Goal: Task Accomplishment & Management: Use online tool/utility

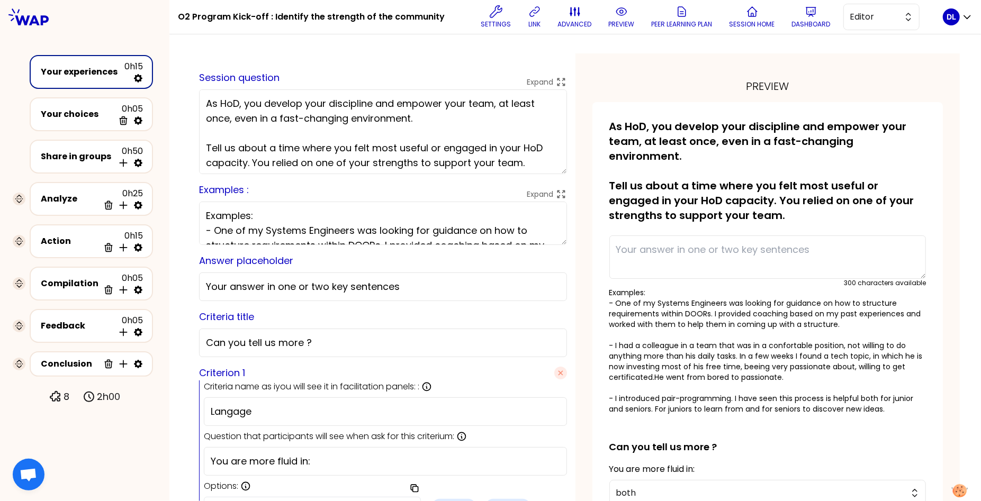
scroll to position [3, 0]
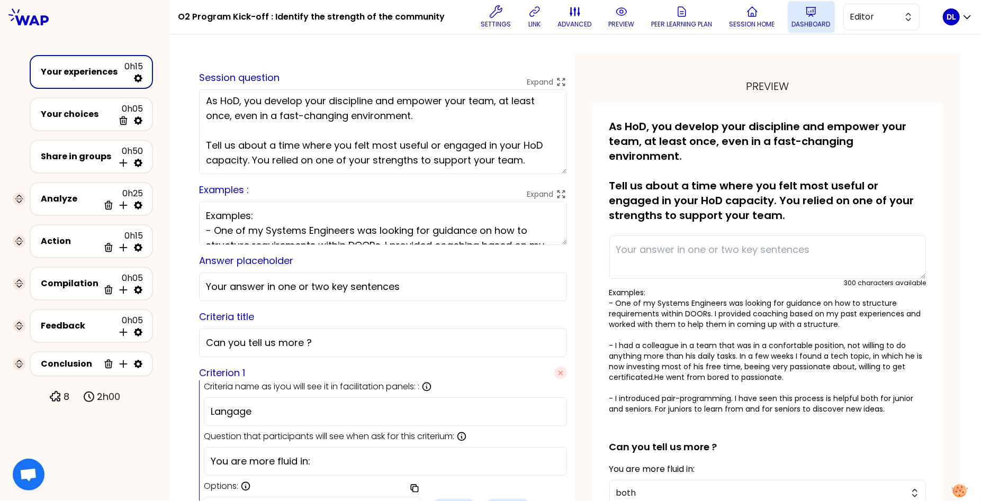
click at [792, 15] on button "Dashboard" at bounding box center [811, 17] width 47 height 32
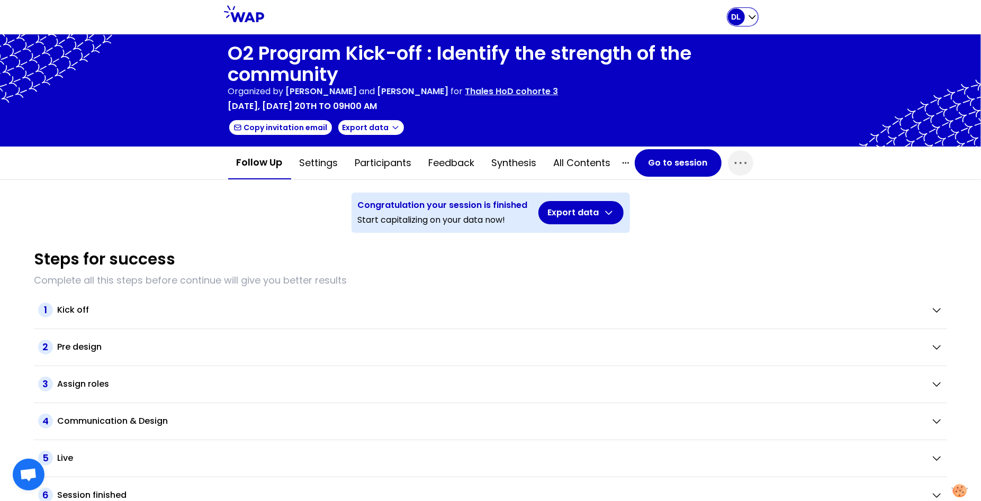
click at [750, 15] on icon "button" at bounding box center [752, 17] width 11 height 11
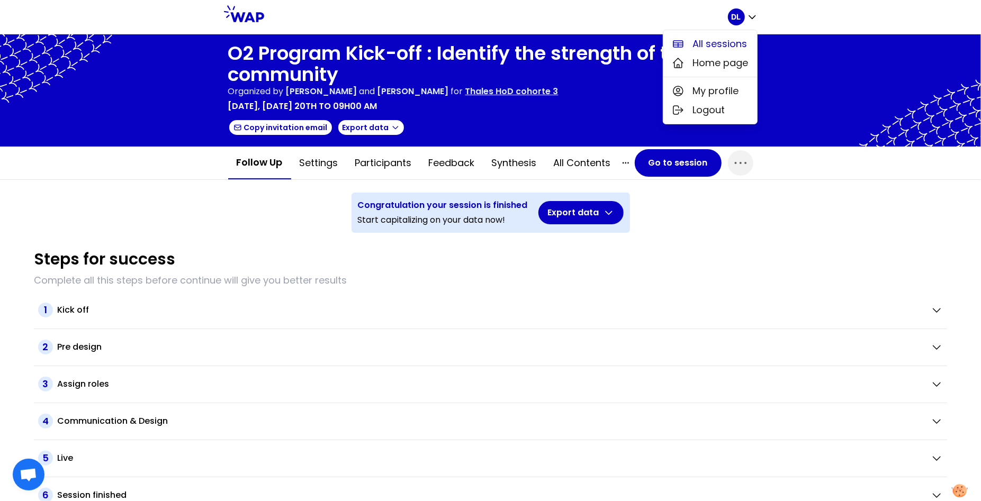
click at [733, 43] on span "All sessions" at bounding box center [720, 44] width 55 height 15
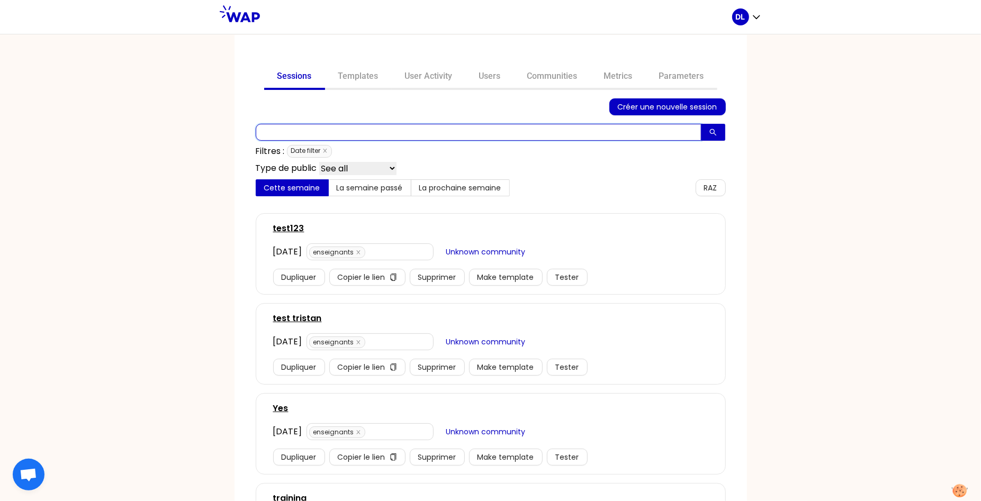
click at [321, 132] on input "text" at bounding box center [479, 132] width 446 height 17
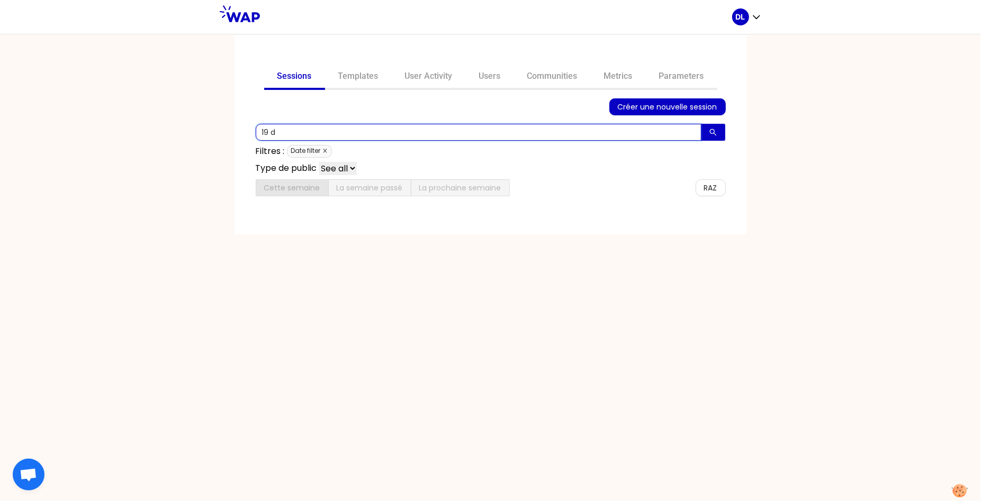
type input "19 d"
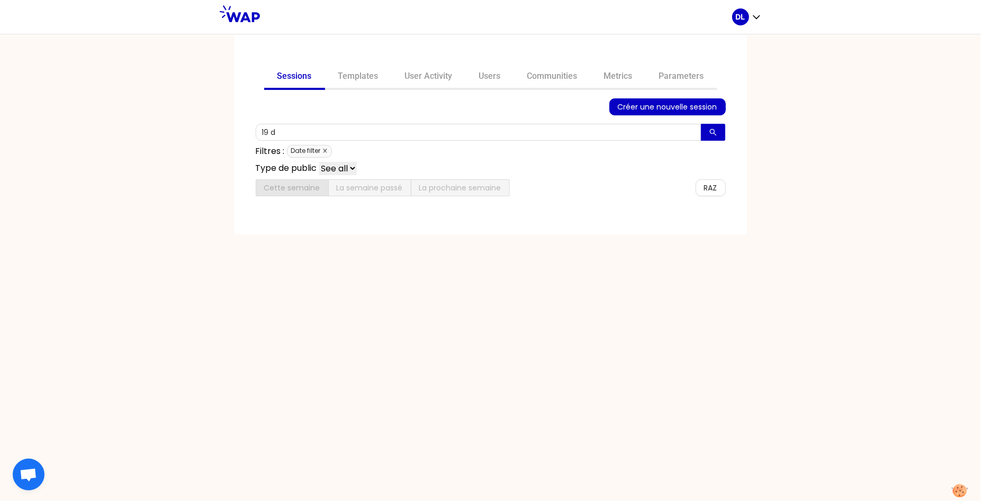
click at [324, 150] on icon "close" at bounding box center [325, 151] width 4 height 4
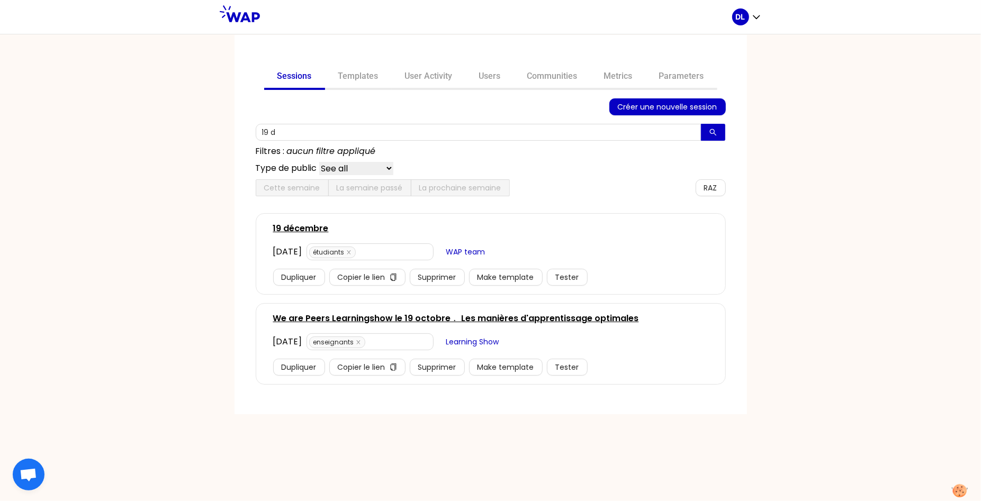
click at [296, 227] on link "[DATE]" at bounding box center [301, 228] width 56 height 13
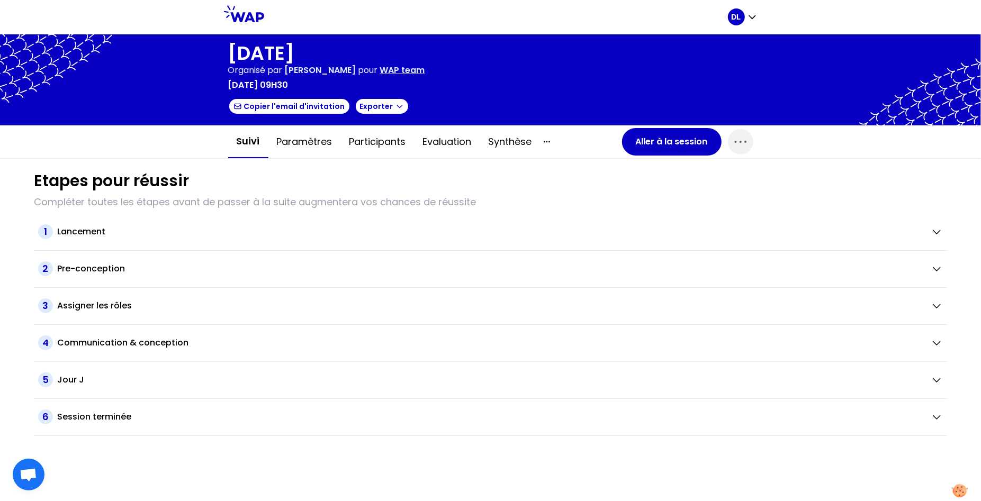
click at [288, 87] on p "[DATE] 09h30" at bounding box center [258, 85] width 60 height 13
click at [752, 16] on icon "button" at bounding box center [752, 17] width 11 height 11
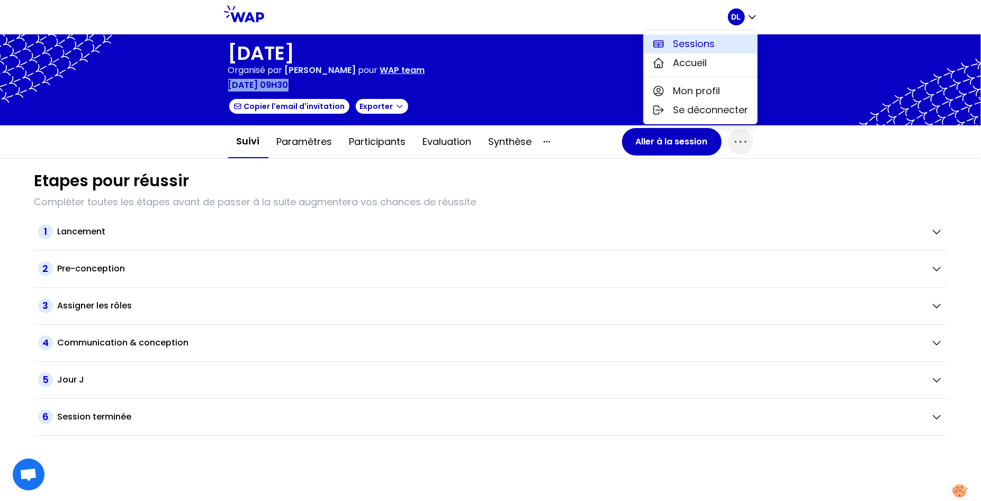
click at [730, 44] on button "Sessions" at bounding box center [700, 43] width 113 height 19
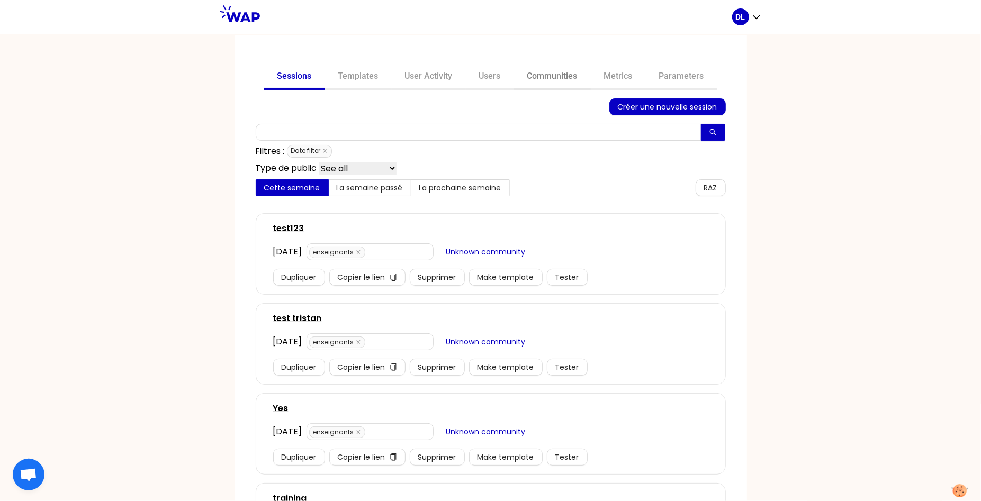
click at [574, 78] on link "Communities" at bounding box center [552, 77] width 77 height 25
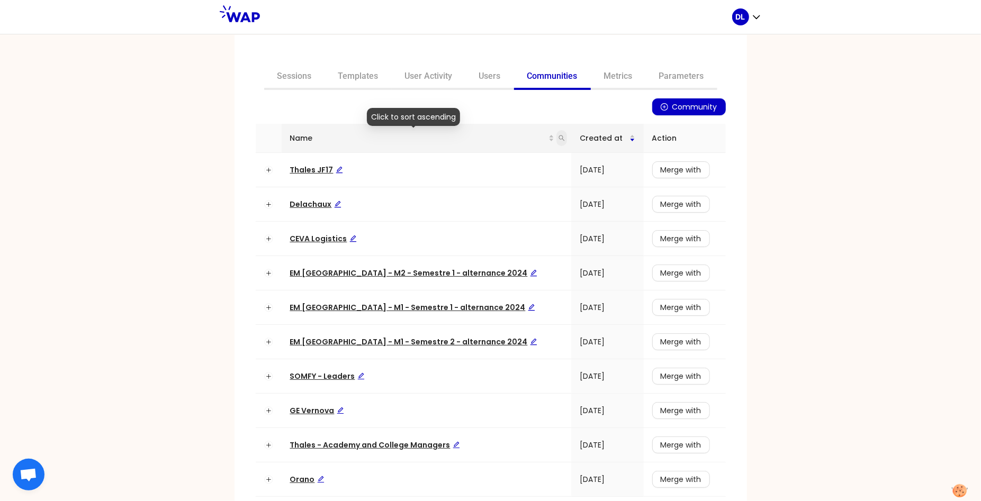
click at [558, 137] on icon "search" at bounding box center [561, 138] width 6 height 6
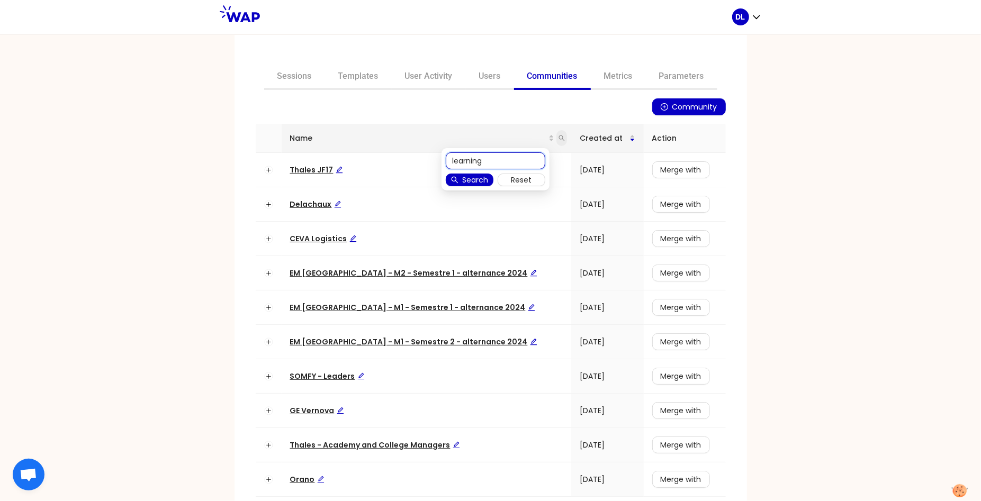
type input "learning"
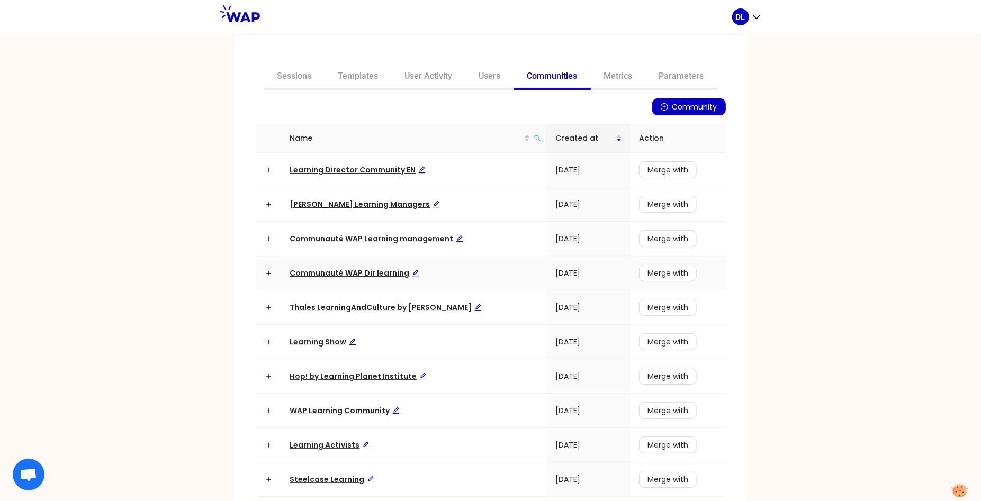
click at [349, 270] on span "Communauté WAP Dir learning" at bounding box center [354, 273] width 129 height 11
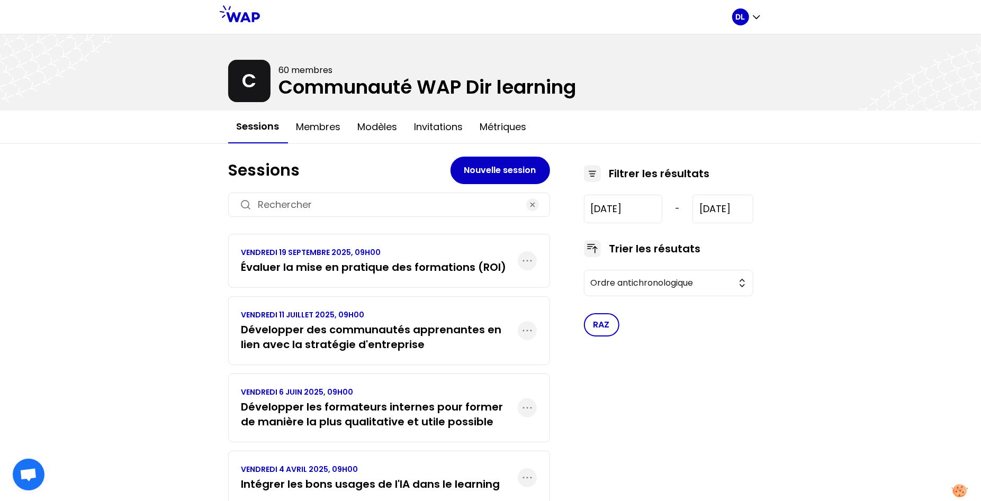
click at [370, 260] on h3 "Évaluer la mise en pratique des formations (ROI)" at bounding box center [373, 267] width 265 height 15
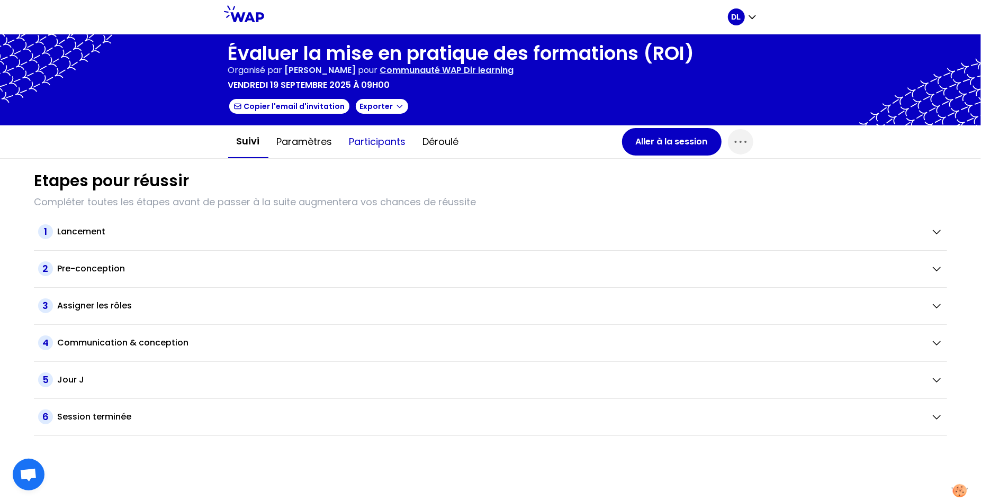
click at [359, 144] on button "Participants" at bounding box center [378, 142] width 74 height 32
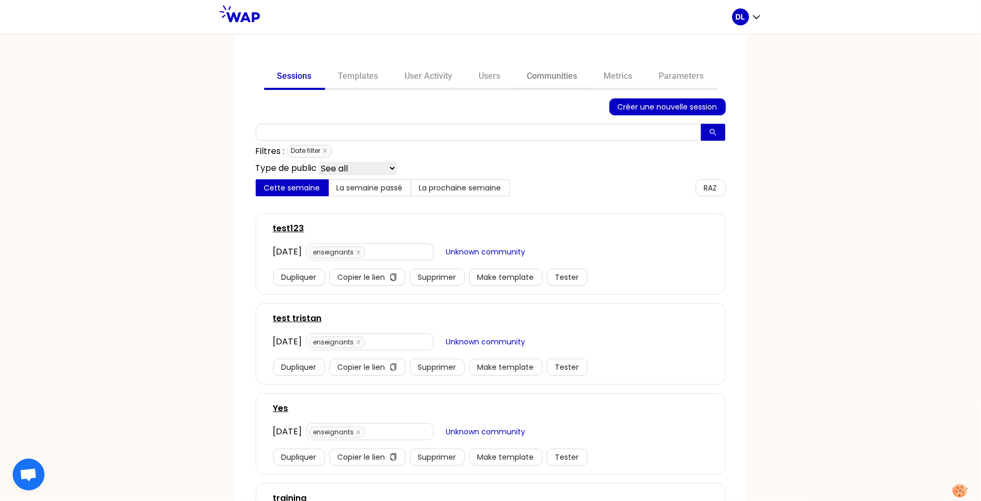
click at [548, 82] on link "Communities" at bounding box center [552, 77] width 77 height 25
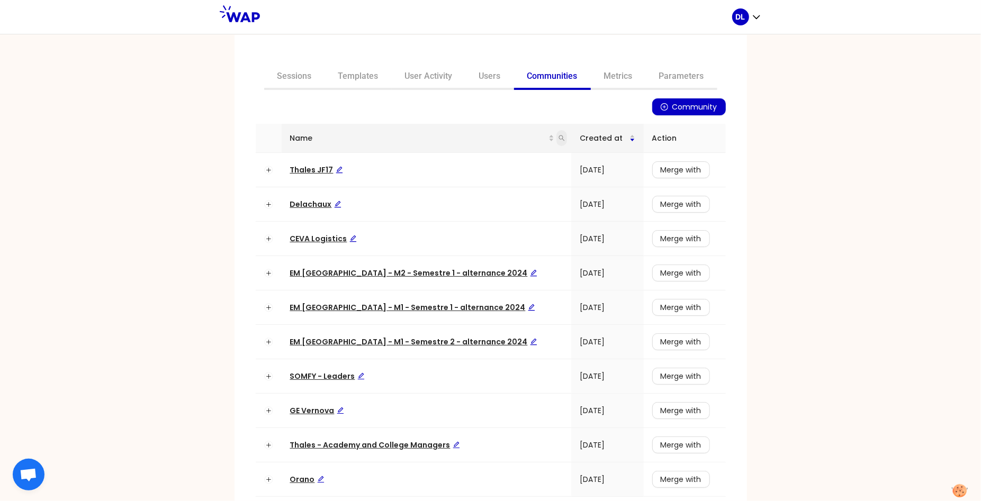
click at [558, 137] on icon "search" at bounding box center [561, 138] width 6 height 6
type input "learning"
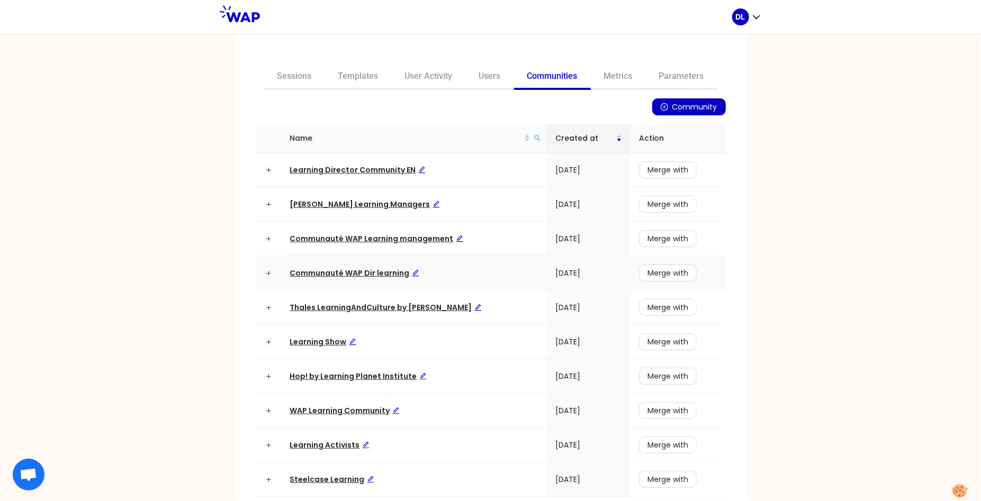
click at [369, 275] on span "Communauté WAP Dir learning" at bounding box center [354, 273] width 129 height 11
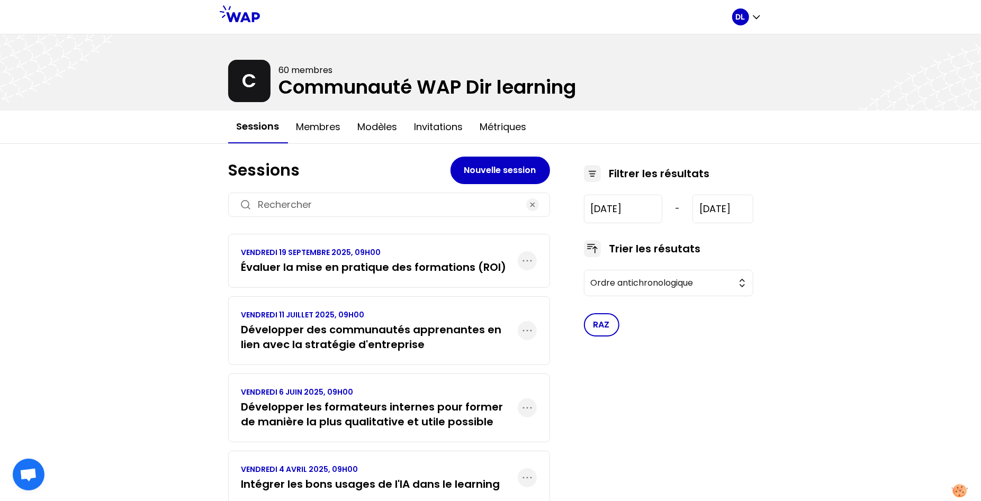
click at [349, 272] on h3 "Évaluer la mise en pratique des formations (ROI)" at bounding box center [373, 267] width 265 height 15
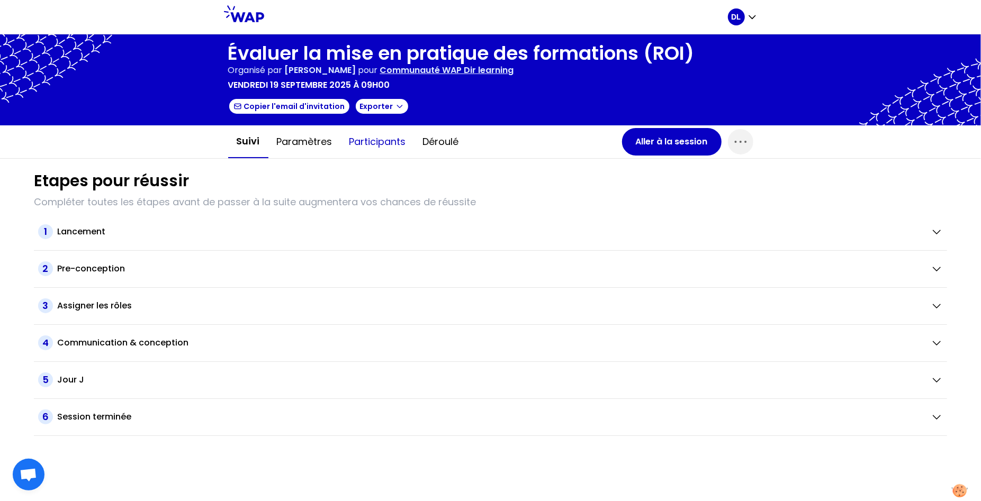
click at [366, 147] on button "Participants" at bounding box center [378, 142] width 74 height 32
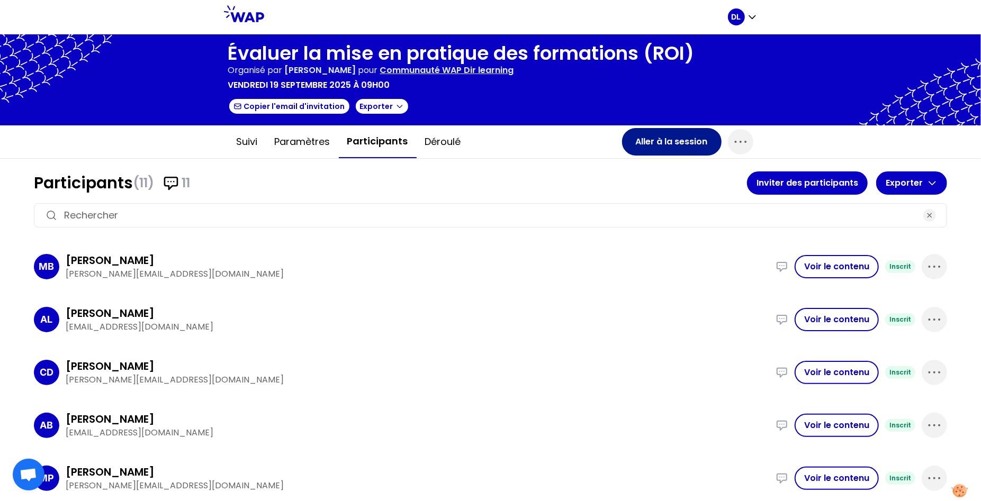
click at [663, 142] on button "Aller à la session" at bounding box center [672, 142] width 100 height 28
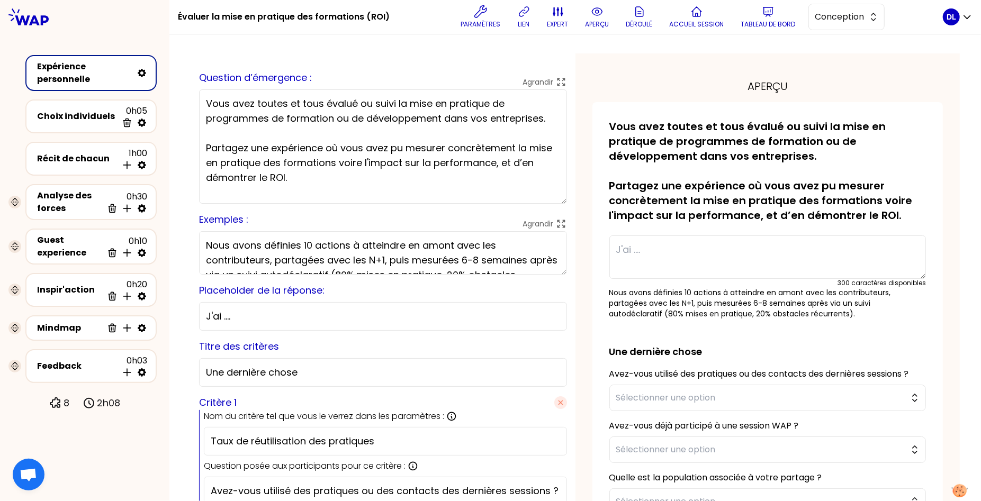
drag, startPoint x: 564, startPoint y: 169, endPoint x: 564, endPoint y: 206, distance: 37.0
click at [564, 204] on textarea "Vous avez toutes et tous évalué ou suivi la mise en pratique de programmes de f…" at bounding box center [383, 146] width 368 height 114
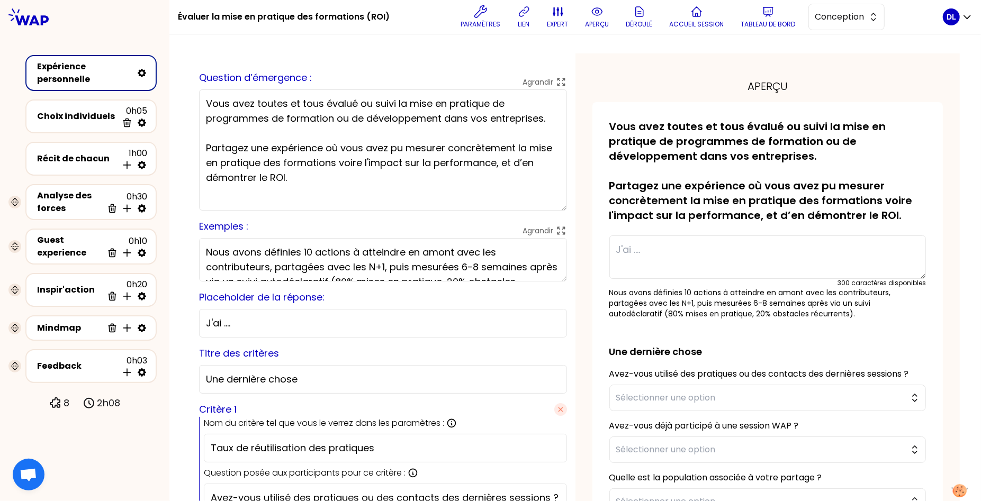
drag, startPoint x: 338, startPoint y: 179, endPoint x: 339, endPoint y: 160, distance: 19.1
click at [339, 160] on textarea "Vous avez toutes et tous évalué ou suivi la mise en pratique de programmes de f…" at bounding box center [383, 149] width 368 height 121
click at [339, 189] on textarea "Vous avez toutes et tous évalué ou suivi la mise en pratique de programmes de f…" at bounding box center [383, 149] width 368 height 121
drag, startPoint x: 340, startPoint y: 179, endPoint x: 340, endPoint y: 166, distance: 12.7
click at [340, 166] on textarea "Vous avez toutes et tous évalué ou suivi la mise en pratique de programmes de f…" at bounding box center [383, 149] width 368 height 121
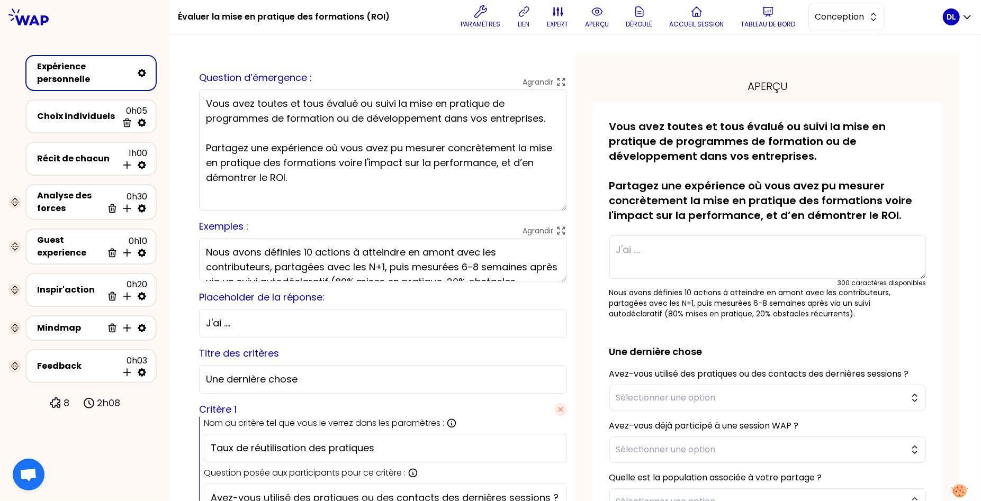
click at [351, 167] on textarea "Vous avez toutes et tous évalué ou suivi la mise en pratique de programmes de f…" at bounding box center [383, 149] width 368 height 121
click at [346, 183] on textarea "Vous avez toutes et tous évalué ou suivi la mise en pratique de programmes de f…" at bounding box center [383, 149] width 368 height 121
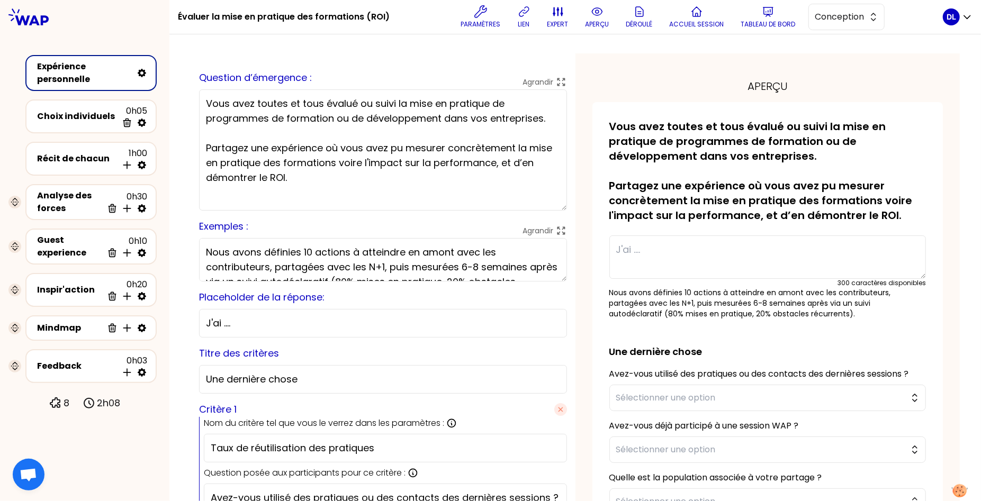
drag, startPoint x: 345, startPoint y: 177, endPoint x: 338, endPoint y: 162, distance: 16.3
click at [338, 162] on textarea "Vous avez toutes et tous évalué ou suivi la mise en pratique de programmes de f…" at bounding box center [383, 149] width 368 height 121
drag, startPoint x: 368, startPoint y: 18, endPoint x: 383, endPoint y: 17, distance: 15.4
click at [383, 17] on h1 "Évaluer la mise en pratique des formations (ROI)" at bounding box center [284, 17] width 212 height 34
click at [291, 16] on h1 "Évaluer la mise en pratique des formations (ROI)" at bounding box center [284, 17] width 212 height 34
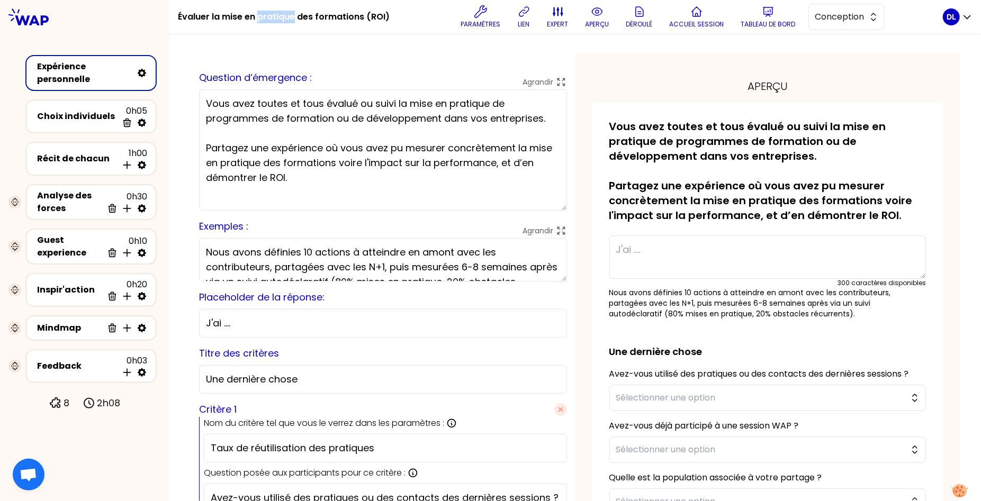
click at [291, 16] on h1 "Évaluer la mise en pratique des formations (ROI)" at bounding box center [284, 17] width 212 height 34
click at [472, 8] on button "Paramètres" at bounding box center [481, 17] width 48 height 32
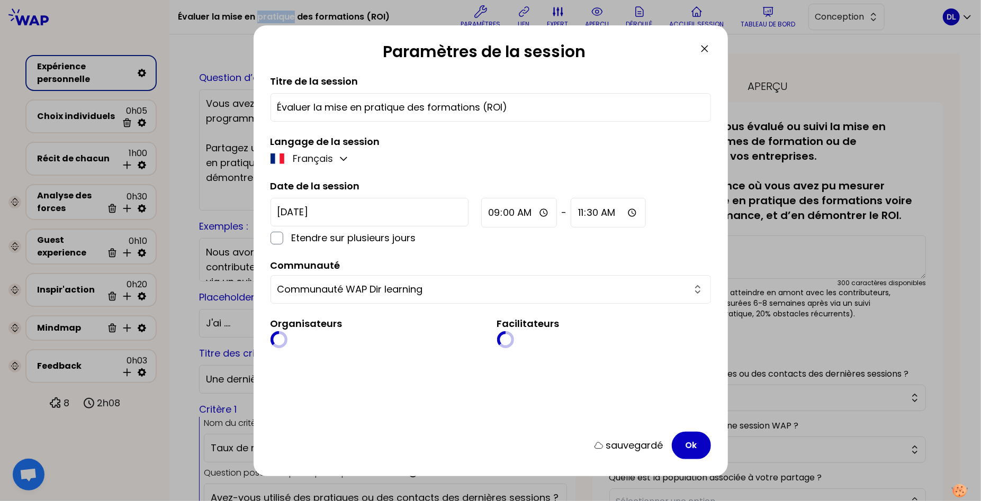
click at [480, 108] on input "Évaluer la mise en pratique des formations (ROI)" at bounding box center [490, 107] width 427 height 15
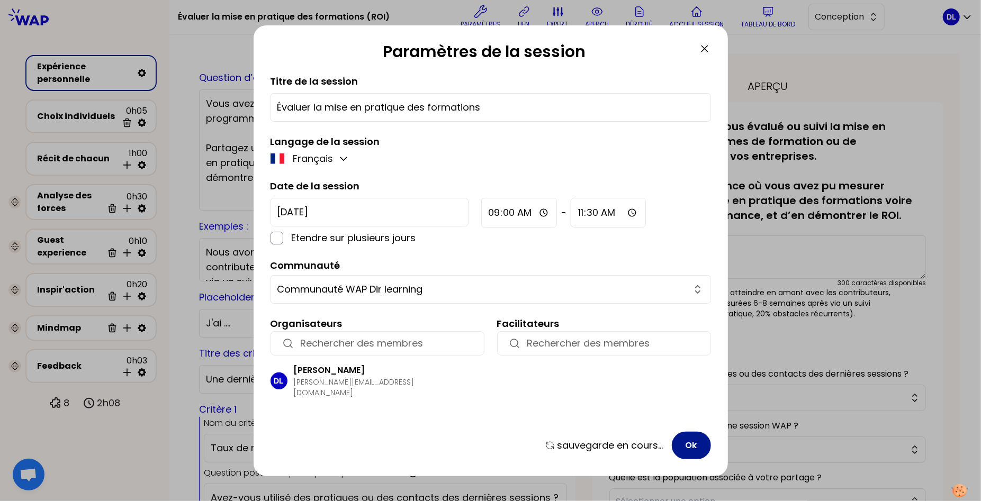
type input "Évaluer la mise en pratique des formations"
click at [689, 453] on button "Ok" at bounding box center [691, 446] width 39 height 28
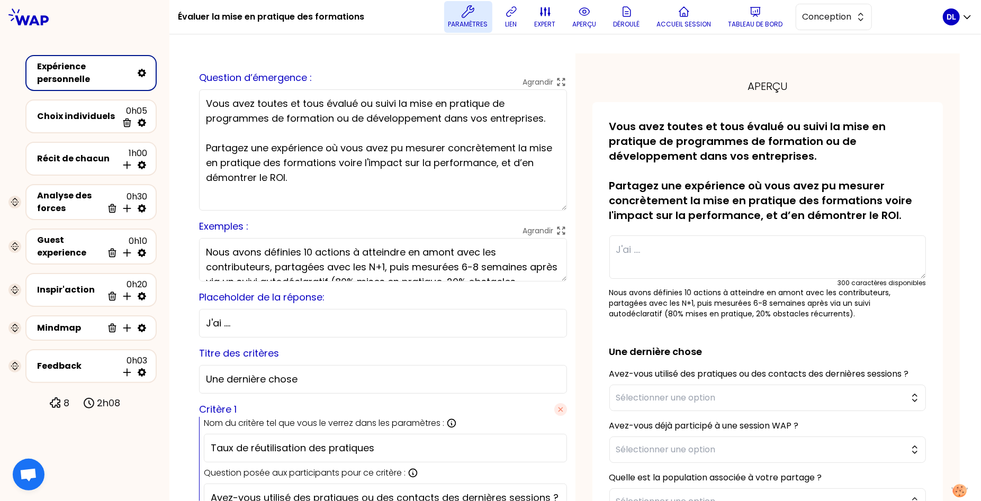
click at [473, 24] on p "Paramètres" at bounding box center [468, 24] width 40 height 8
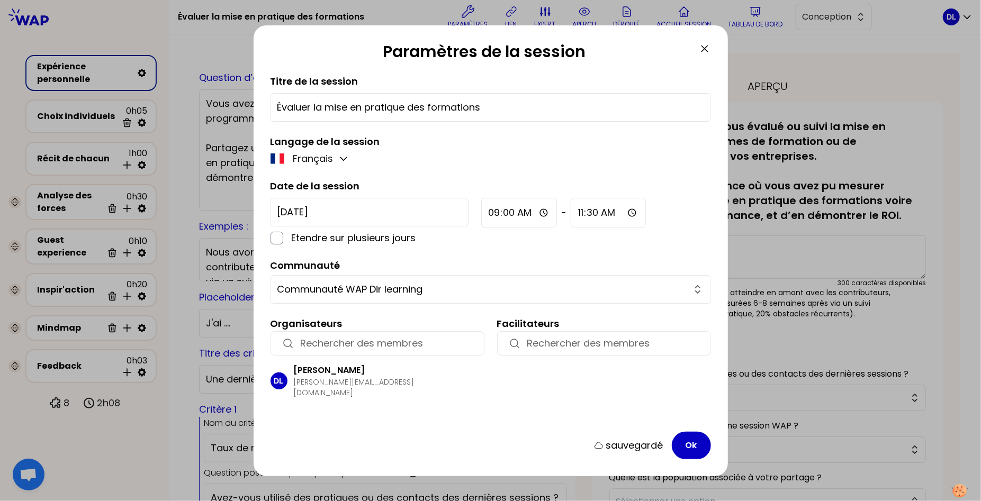
click at [705, 49] on icon at bounding box center [704, 49] width 6 height 6
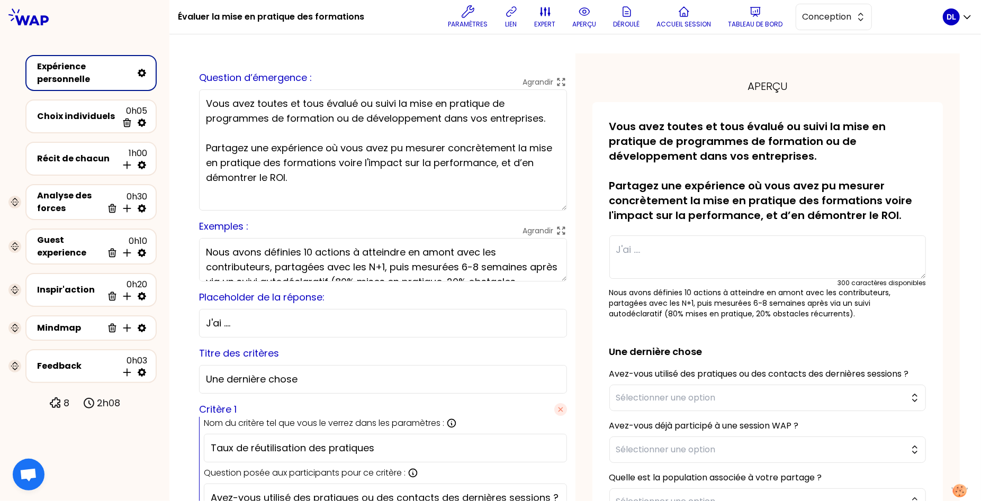
click at [334, 161] on textarea "Vous avez toutes et tous évalué ou suivi la mise en pratique de programmes de f…" at bounding box center [383, 149] width 368 height 121
click at [319, 194] on textarea "Vous avez toutes et tous évalué ou suivi la mise en pratique de programmes de f…" at bounding box center [383, 149] width 368 height 121
drag, startPoint x: 323, startPoint y: 186, endPoint x: 182, endPoint y: 143, distance: 147.3
type textarea "Vous avez toutes et tous évalué ou suivi la mise en pratique de programmes de f…"
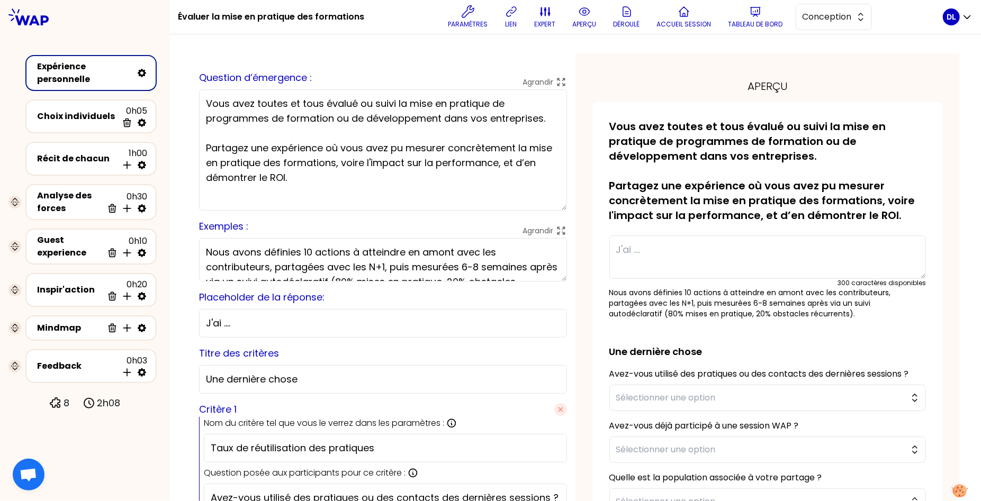
click at [225, 52] on div at bounding box center [575, 49] width 769 height 8
drag, startPoint x: 304, startPoint y: 190, endPoint x: 147, endPoint y: 77, distance: 194.2
click at [147, 77] on div "Évaluer la mise en pratique des formations Paramètres lien expert aperçu Déroul…" at bounding box center [490, 250] width 981 height 501
click at [290, 15] on h1 "Évaluer la mise en pratique des formations" at bounding box center [271, 17] width 186 height 34
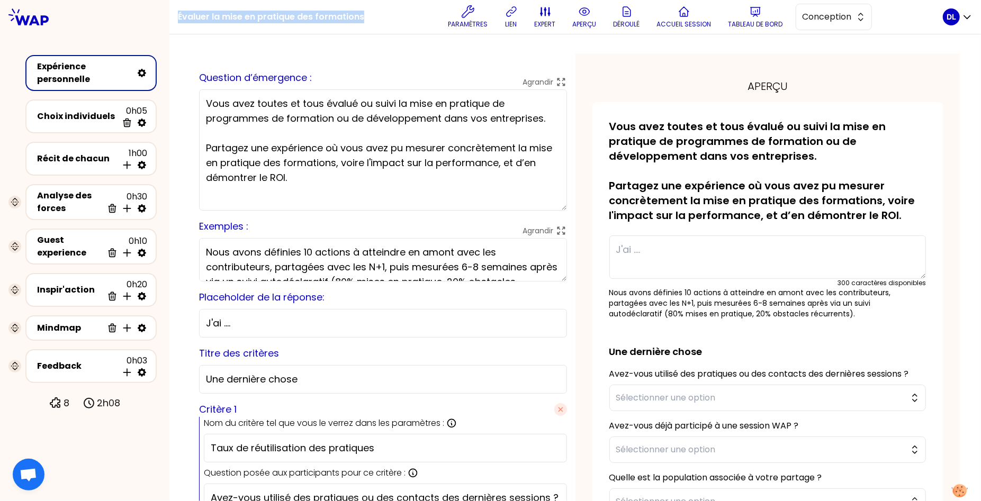
click at [290, 15] on h1 "Évaluer la mise en pratique des formations" at bounding box center [271, 17] width 186 height 34
copy div "Évaluer la mise en pratique des formations"
drag, startPoint x: 55, startPoint y: 167, endPoint x: 73, endPoint y: 166, distance: 18.6
click at [55, 167] on div "Récit de chacun 1h00 Insérer une activité en dessous" at bounding box center [91, 158] width 112 height 23
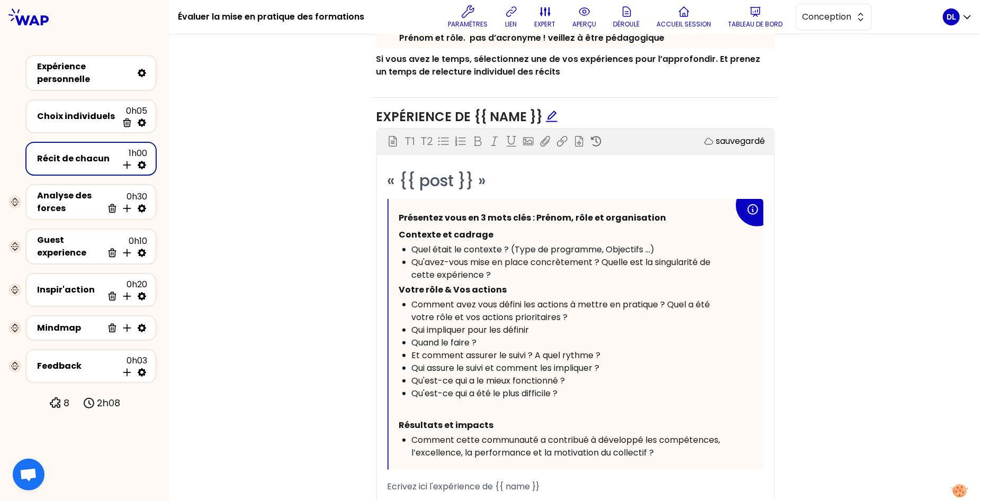
scroll to position [591, 0]
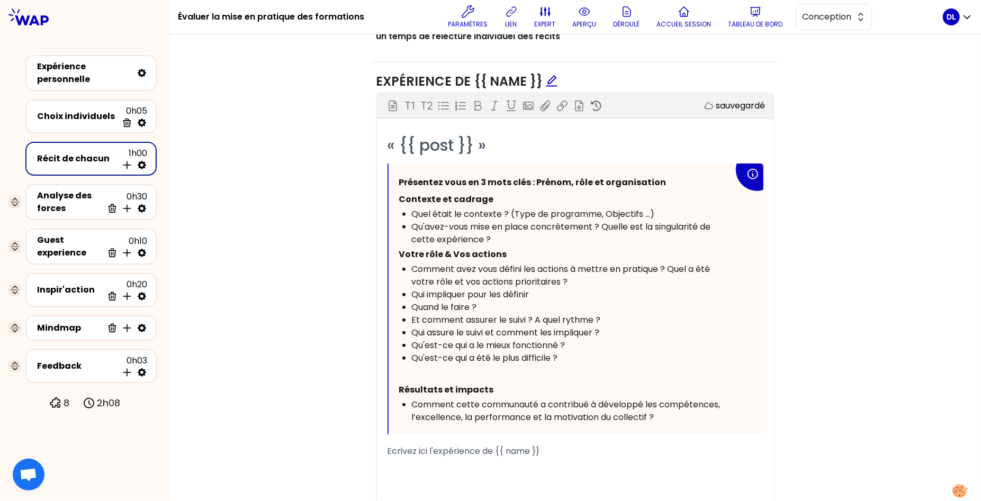
click at [546, 293] on div "Qui impliquer pour les définir" at bounding box center [573, 294] width 322 height 13
drag, startPoint x: 546, startPoint y: 293, endPoint x: 490, endPoint y: 292, distance: 55.6
click at [490, 292] on div "Qui impliquer pour les définir" at bounding box center [573, 294] width 322 height 13
click at [483, 314] on span "Et comment assurer le suivi ? A quel rythme ?" at bounding box center [506, 320] width 189 height 12
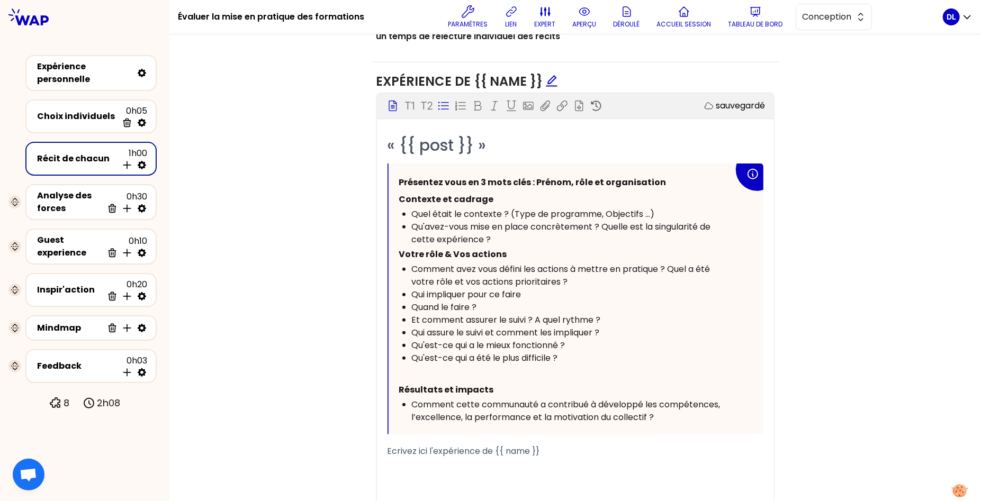
click at [424, 319] on span "Et comment assurer le suivi ? A quel rythme ?" at bounding box center [506, 320] width 189 height 12
click at [486, 331] on span "Qui assure le suivi et comment les impliquer ?" at bounding box center [506, 333] width 188 height 12
click at [563, 331] on span "Qui assure le suivi et comment les impliquer ?" at bounding box center [506, 333] width 188 height 12
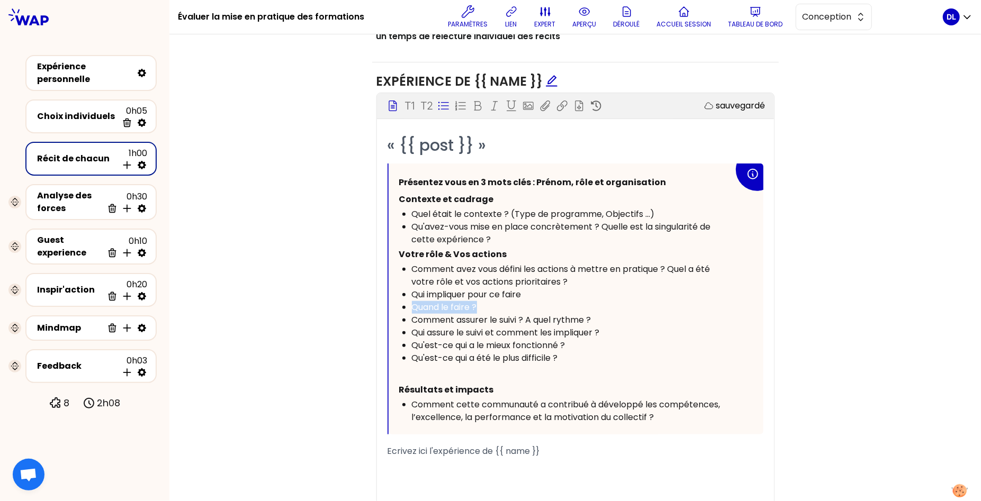
drag, startPoint x: 480, startPoint y: 304, endPoint x: 386, endPoint y: 304, distance: 93.7
click at [387, 304] on div "Présentez vous en 3 mots clés : Prénom, rôle et organisation Contexte et cadrag…" at bounding box center [575, 299] width 376 height 271
click at [532, 301] on div "Quand le faire ?" at bounding box center [573, 307] width 322 height 13
click at [536, 291] on div "Qui impliquer pour ce faire" at bounding box center [573, 294] width 322 height 13
click at [481, 302] on div "Quand le faire ?" at bounding box center [573, 307] width 322 height 13
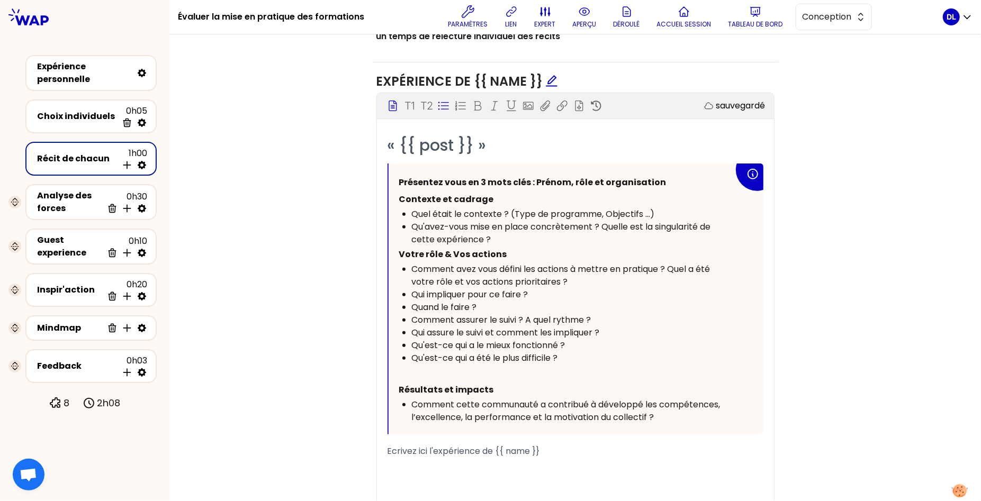
click at [452, 304] on span "Quand le faire ?" at bounding box center [444, 307] width 65 height 12
click at [463, 305] on span "Quand faire ?" at bounding box center [440, 307] width 56 height 12
click at [197, 20] on h1 "Évaluer la mise en pratique des formations" at bounding box center [271, 17] width 186 height 34
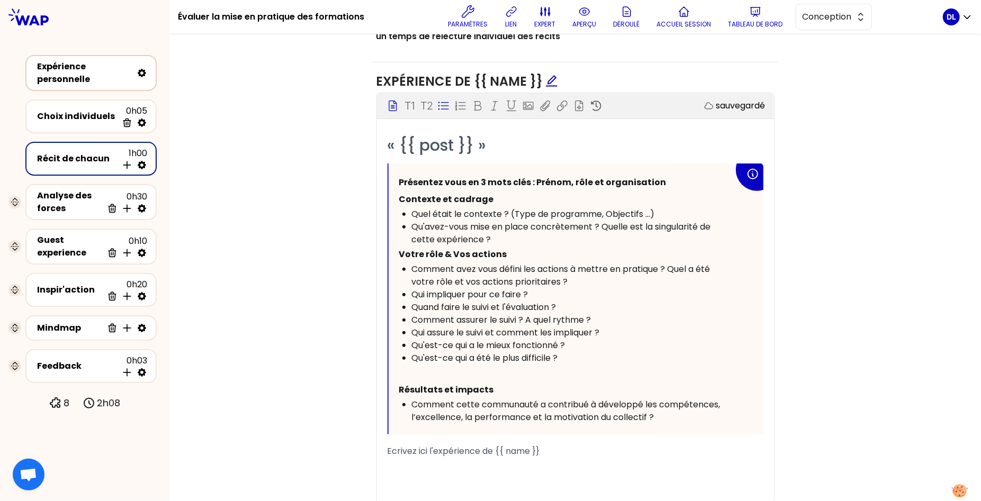
click at [82, 84] on div "Expérience personnelle" at bounding box center [84, 72] width 95 height 25
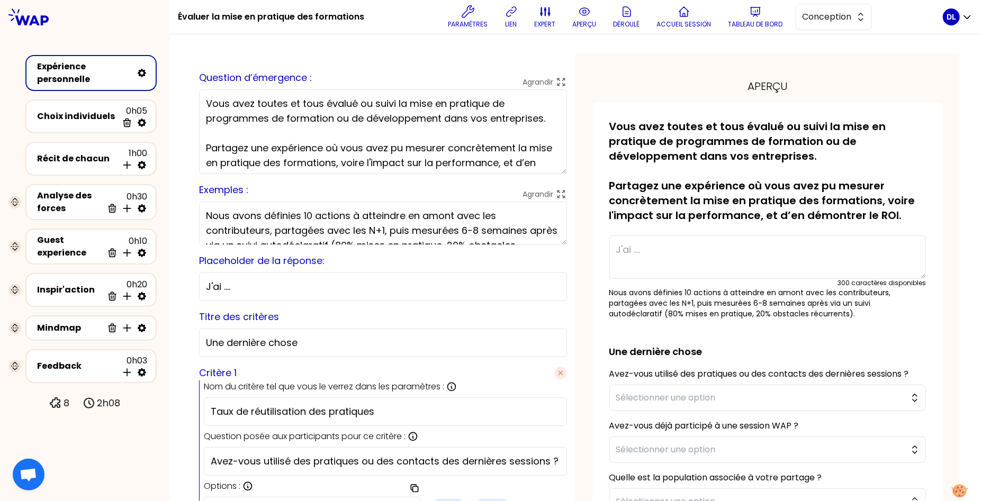
scroll to position [12, 0]
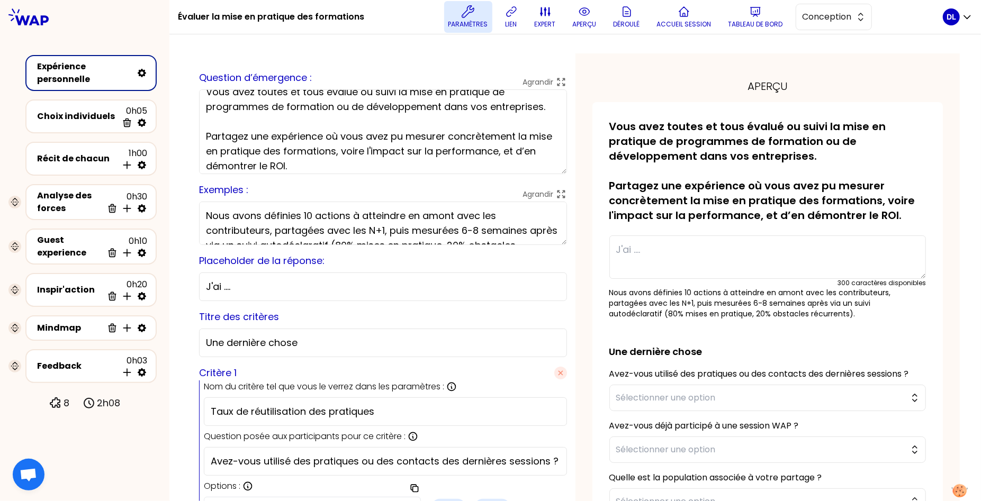
click at [465, 11] on icon at bounding box center [468, 11] width 13 height 13
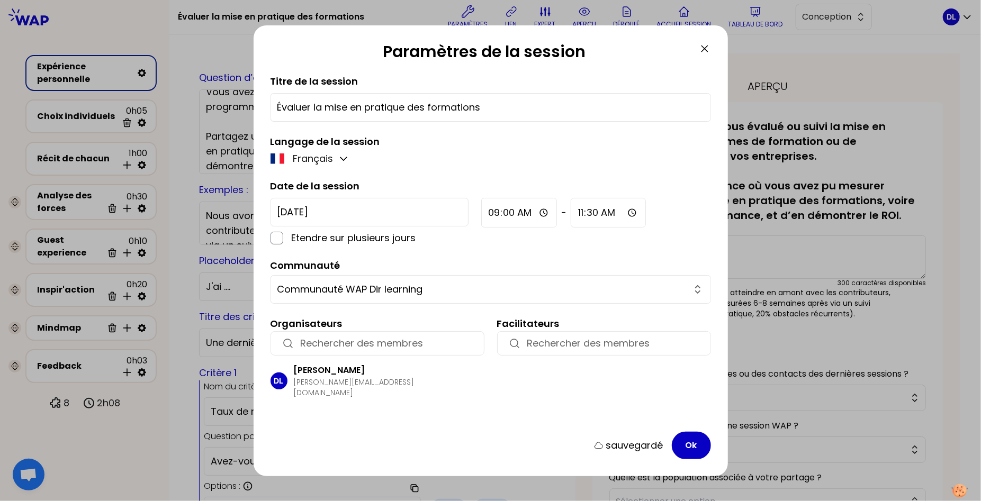
click at [312, 107] on input "Évaluer la mise en pratique des formations" at bounding box center [490, 107] width 427 height 15
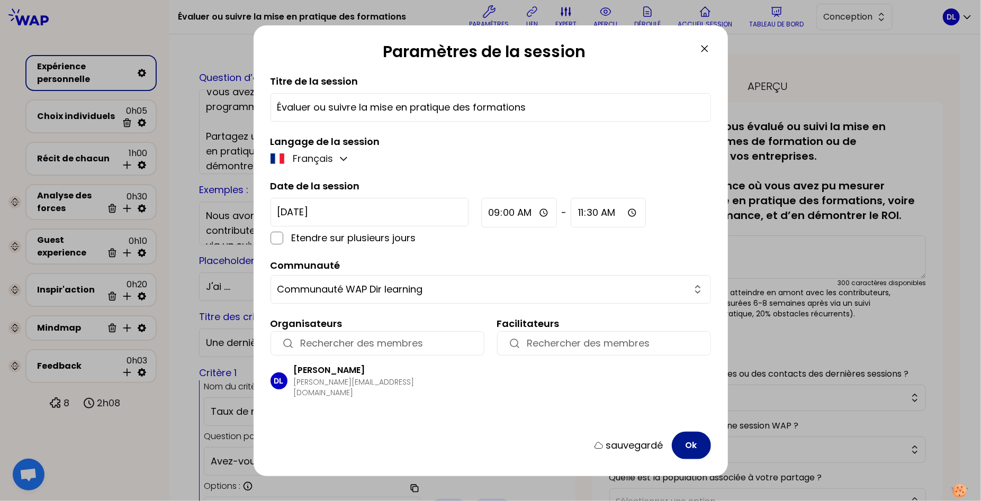
type input "Évaluer ou suivre la mise en pratique des formations"
click at [693, 443] on button "Ok" at bounding box center [691, 446] width 39 height 28
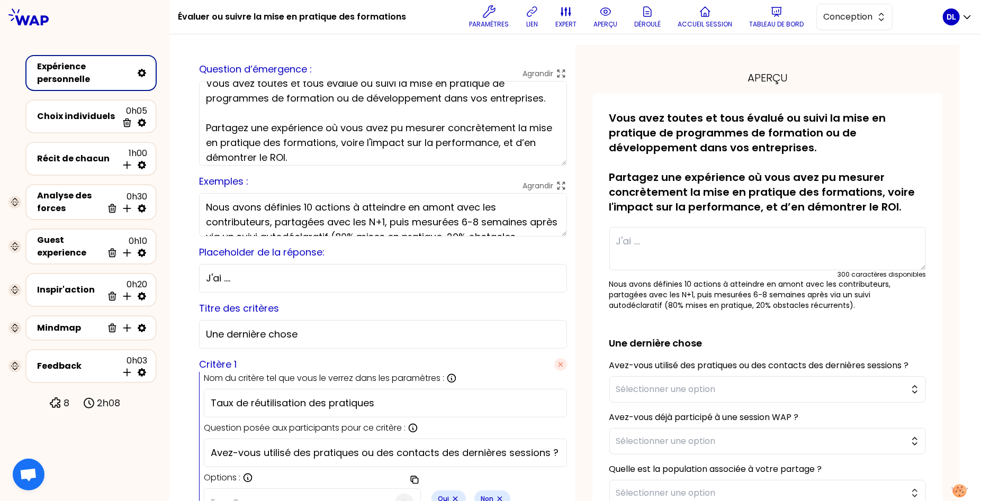
scroll to position [10, 0]
drag, startPoint x: 444, startPoint y: 125, endPoint x: 407, endPoint y: 125, distance: 37.0
click at [407, 125] on textarea "Vous avez toutes et tous évalué ou suivi la mise en pratique de programmes de f…" at bounding box center [383, 122] width 368 height 85
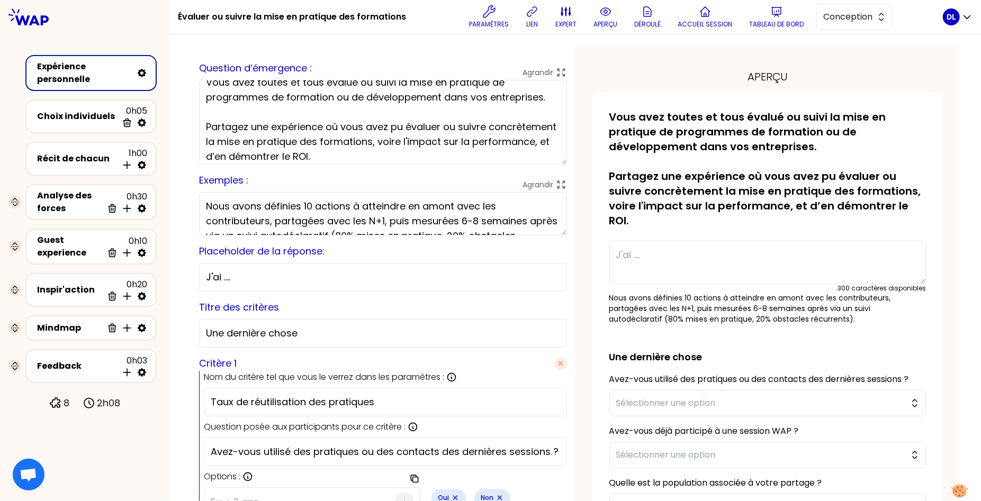
scroll to position [17, 0]
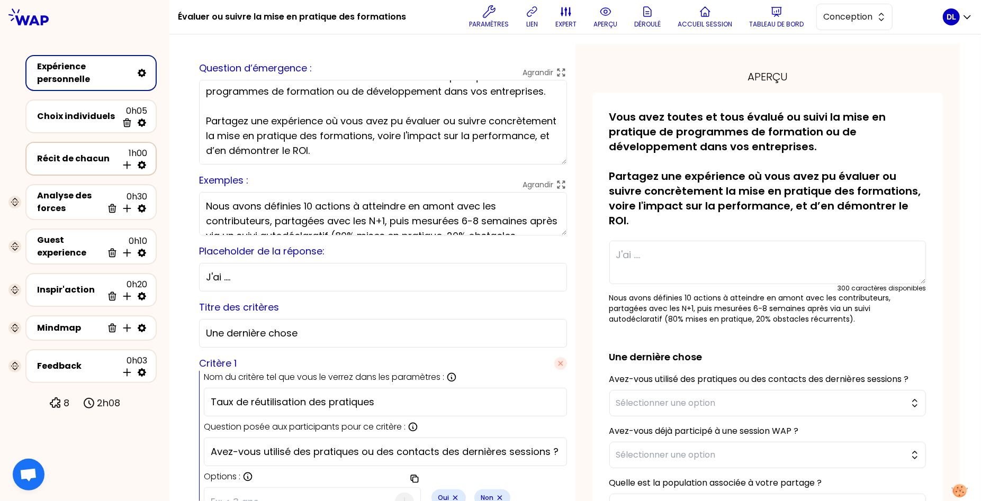
type textarea "Vous avez toutes et tous évalué ou suivi la mise en pratique de programmes de f…"
click at [62, 158] on div "Récit de chacun" at bounding box center [77, 158] width 80 height 13
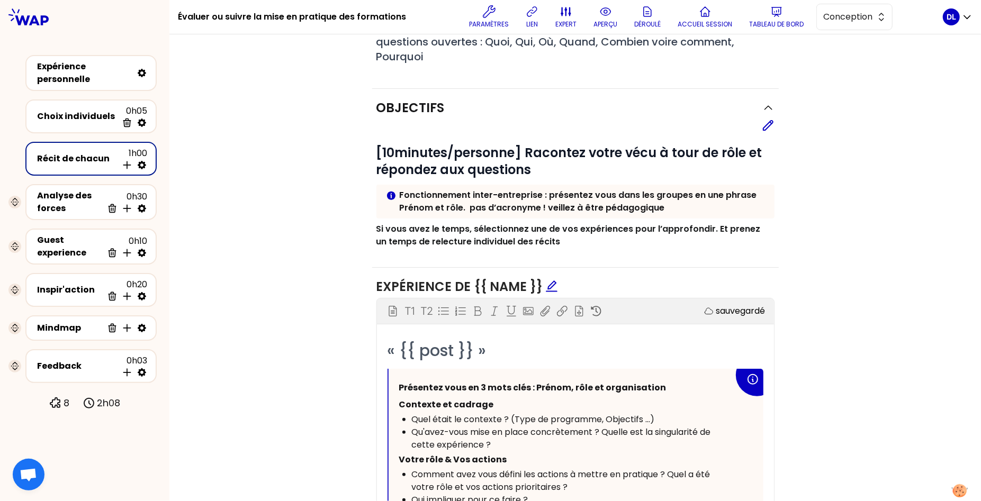
scroll to position [659, 0]
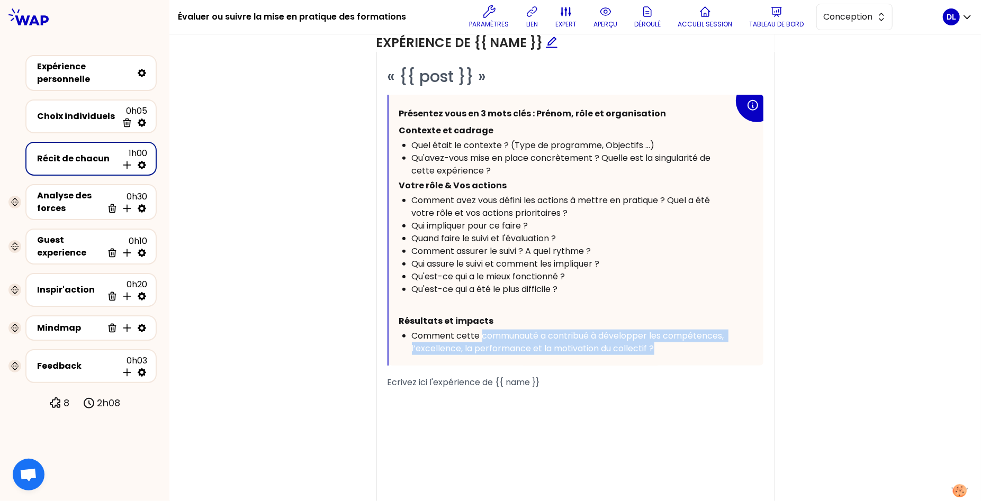
drag, startPoint x: 658, startPoint y: 343, endPoint x: 480, endPoint y: 330, distance: 178.4
click at [480, 330] on div "Comment cette communauté a contribué à développer les compétences, l’excellence…" at bounding box center [573, 342] width 322 height 25
click at [480, 330] on span "Comment cette communauté a contribué à développer les compétences, l’excellence…" at bounding box center [569, 342] width 314 height 25
drag, startPoint x: 481, startPoint y: 330, endPoint x: 679, endPoint y: 343, distance: 198.4
click at [679, 343] on div "Comment cette communauté a contribué à développer les compétences, l’excellence…" at bounding box center [573, 342] width 322 height 25
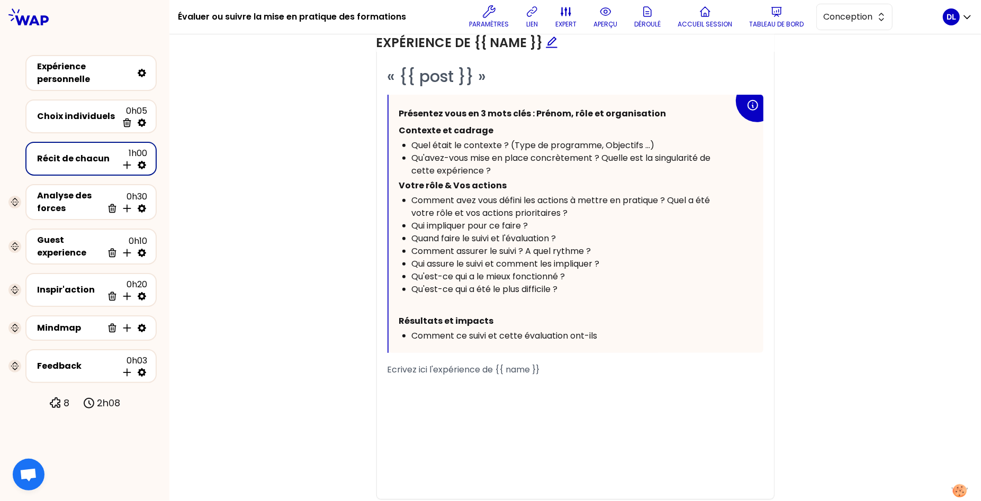
click at [430, 313] on p "Résultats et impacts" at bounding box center [566, 321] width 334 height 17
click at [419, 305] on p "﻿" at bounding box center [566, 304] width 334 height 17
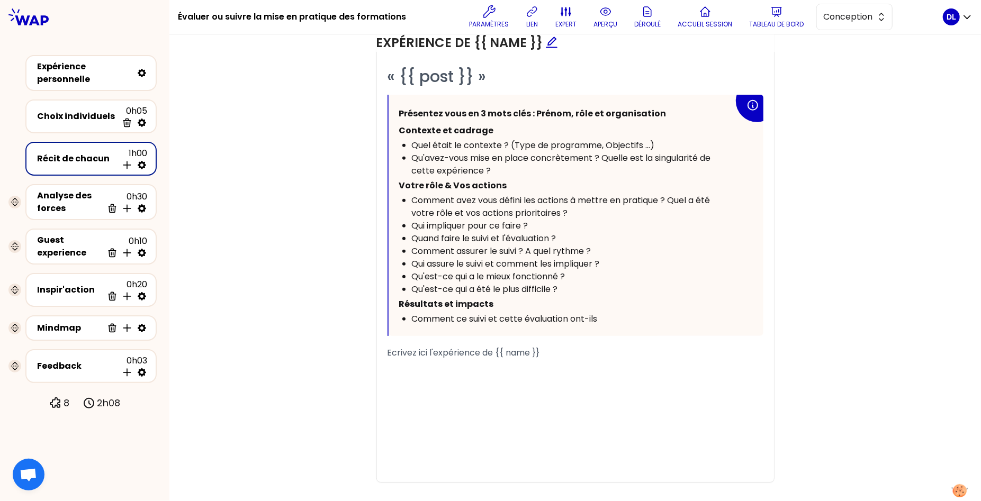
click at [533, 306] on p "Résultats et impacts" at bounding box center [566, 304] width 334 height 17
click at [615, 319] on div "Comment ce suivi et cette évaluation ont-ils" at bounding box center [573, 319] width 322 height 13
drag, startPoint x: 613, startPoint y: 167, endPoint x: 604, endPoint y: 157, distance: 13.5
click at [604, 157] on div "Qu'avez-vous mise en place concrètement ? Quelle est la singularité de cette ex…" at bounding box center [573, 164] width 322 height 25
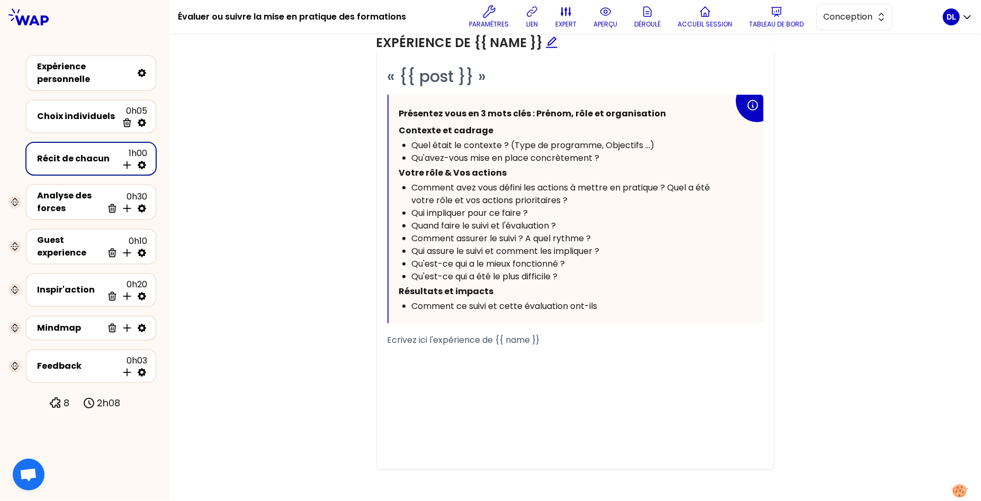
click at [613, 305] on div "Comment ce suivi et cette évaluation ont-ils" at bounding box center [573, 306] width 322 height 13
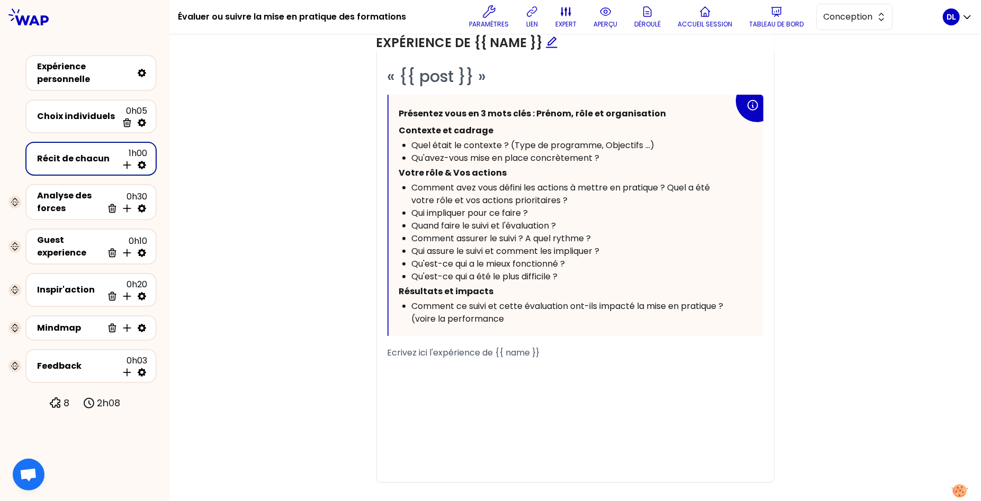
click at [723, 304] on span "Comment ce suivi et cette évaluation ont-ils impacté la mise en pratique ? (voi…" at bounding box center [569, 312] width 314 height 25
click at [581, 321] on div "Comment ce suivi et cette évaluation ont-ils impacté la mise en pratique de la …" at bounding box center [573, 312] width 322 height 25
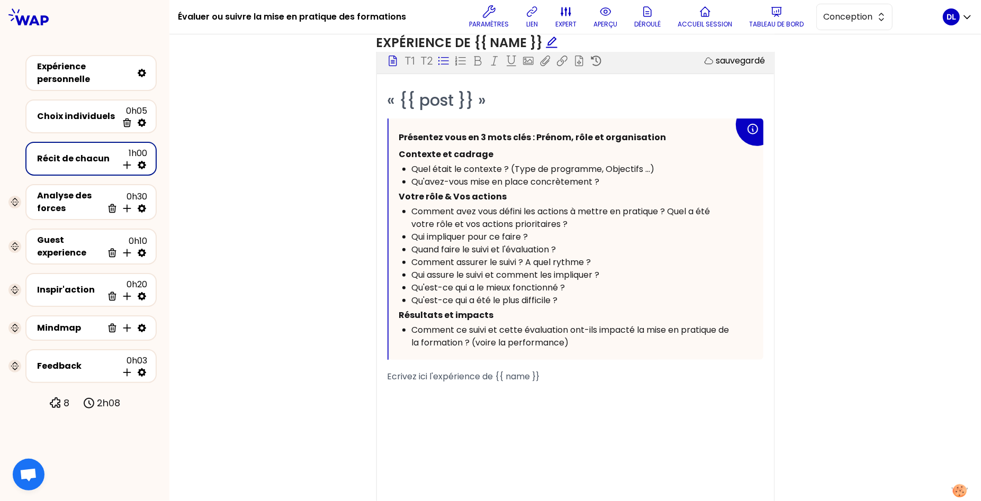
click at [643, 167] on span "Quel était le contexte ? (Type de programme, Objectifs ...)" at bounding box center [533, 169] width 243 height 12
click at [513, 168] on span "Quel était le contexte ? (Type de programme, Objectifs, populations ...)" at bounding box center [560, 169] width 296 height 12
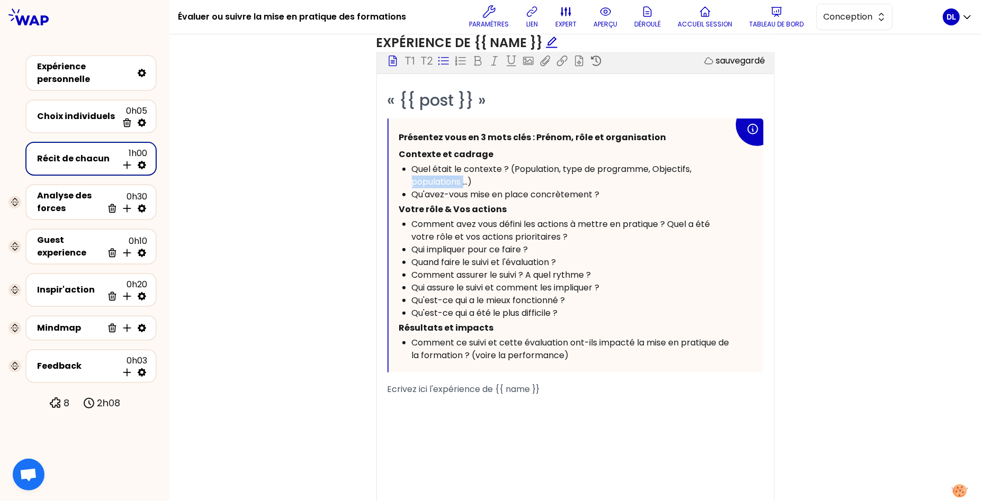
drag, startPoint x: 463, startPoint y: 178, endPoint x: 402, endPoint y: 179, distance: 61.4
click at [402, 179] on ul "Quel était le contexte ? (Population, type de programme, Objectifs, populations…" at bounding box center [566, 182] width 334 height 38
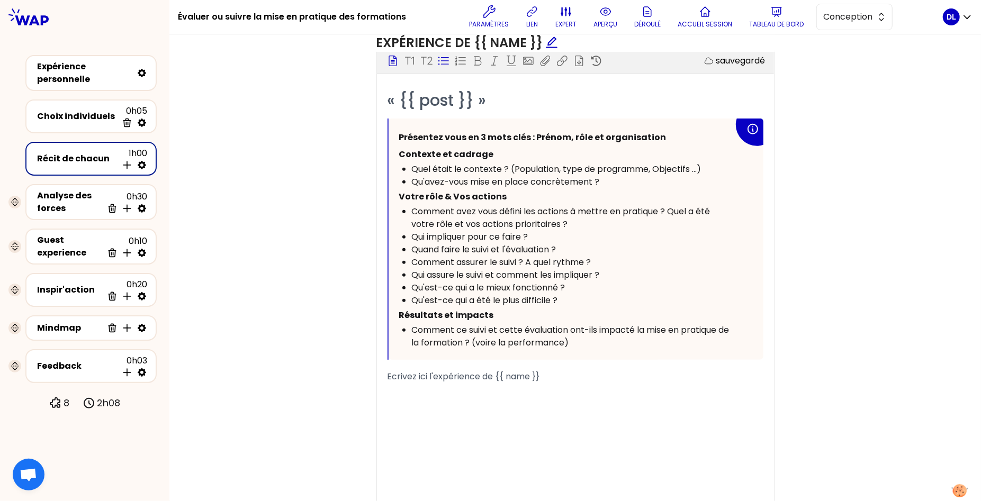
click at [658, 166] on span "Quel était le contexte ? (Population, type de programme, Objectifs ...)" at bounding box center [557, 169] width 290 height 12
click at [525, 191] on p "Votre rôle & Vos actions" at bounding box center [566, 196] width 334 height 17
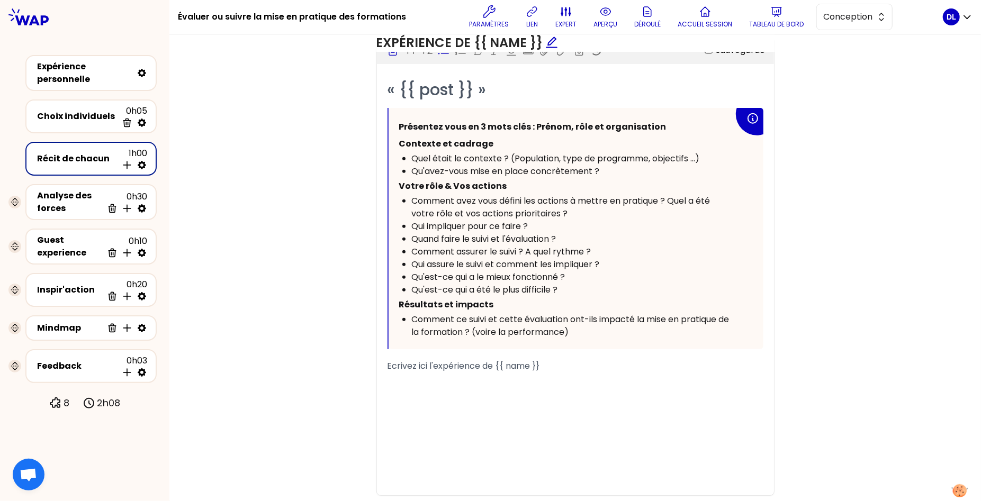
click at [490, 166] on span "Qu'avez-vous mise en place concrètement ?" at bounding box center [506, 171] width 188 height 12
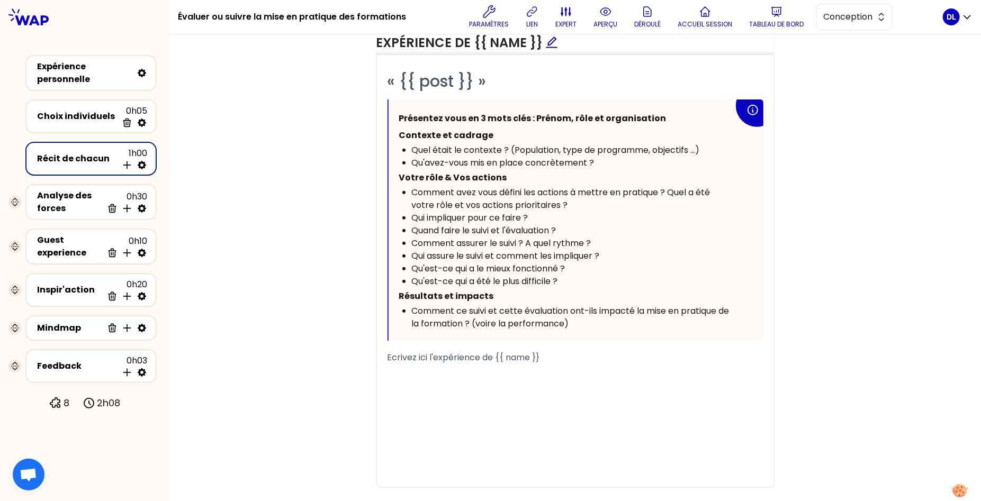
scroll to position [659, 0]
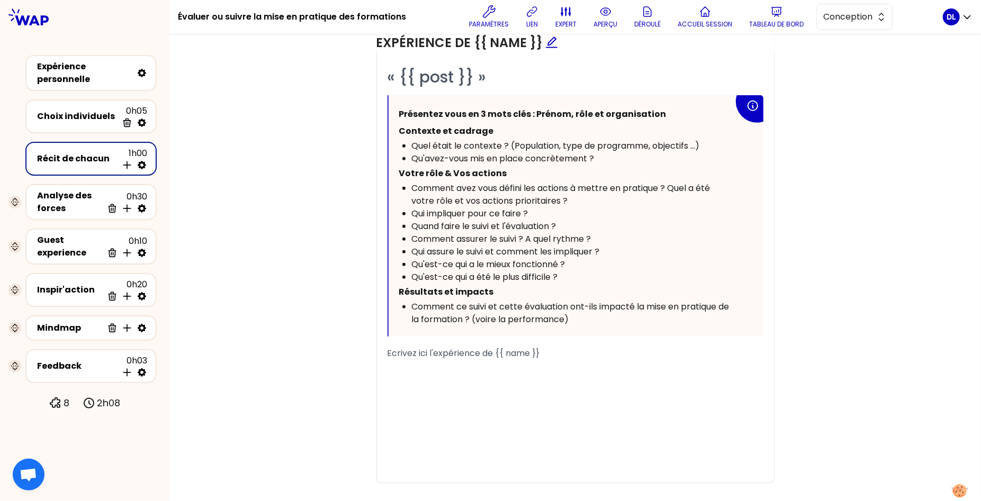
click at [478, 186] on span "Comment avez vous défini les actions à mettre en pratique ? Quel a été votre rô…" at bounding box center [562, 194] width 301 height 25
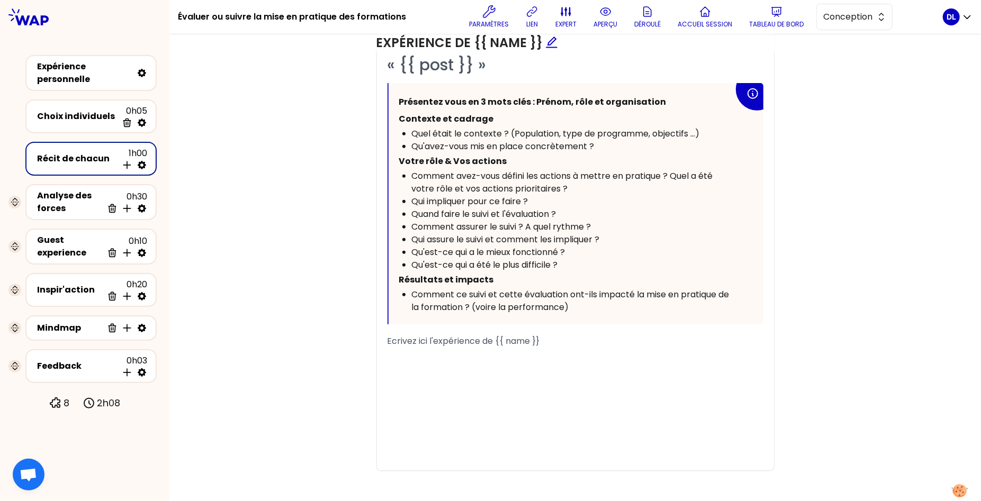
scroll to position [674, 0]
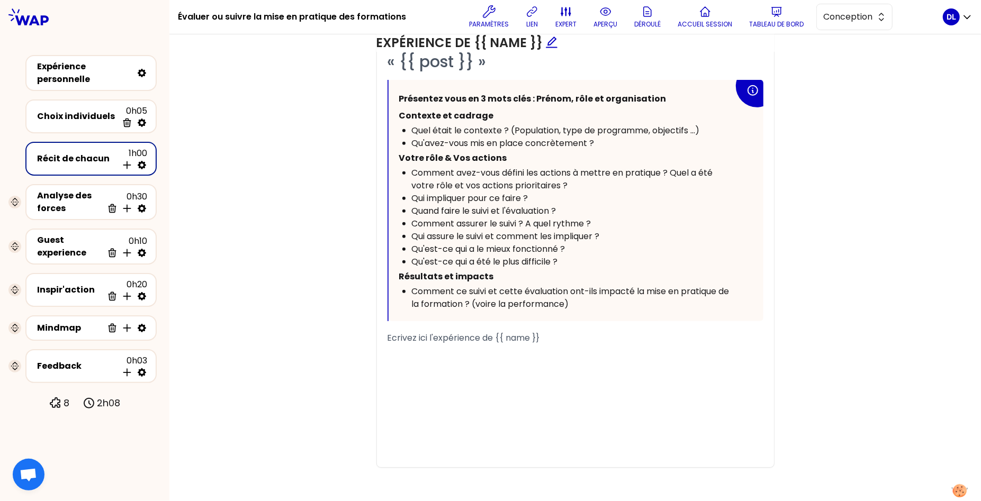
click at [699, 169] on span "Comment avez-vous défini les actions à mettre en pratique ? Quel a été votre rô…" at bounding box center [563, 179] width 303 height 25
click at [447, 184] on span "Comment avez-vous défini les actions à mettre en pratique ? Quelles ont été vot…" at bounding box center [574, 179] width 324 height 25
click at [549, 201] on div "Qui impliquer pour ce faire ?" at bounding box center [573, 198] width 322 height 13
click at [563, 208] on div "Quand faire le suivi et l'évaluation ?" at bounding box center [573, 211] width 322 height 13
click at [596, 218] on div "Comment assurer le suivi ? A quel rythme ?" at bounding box center [573, 224] width 322 height 13
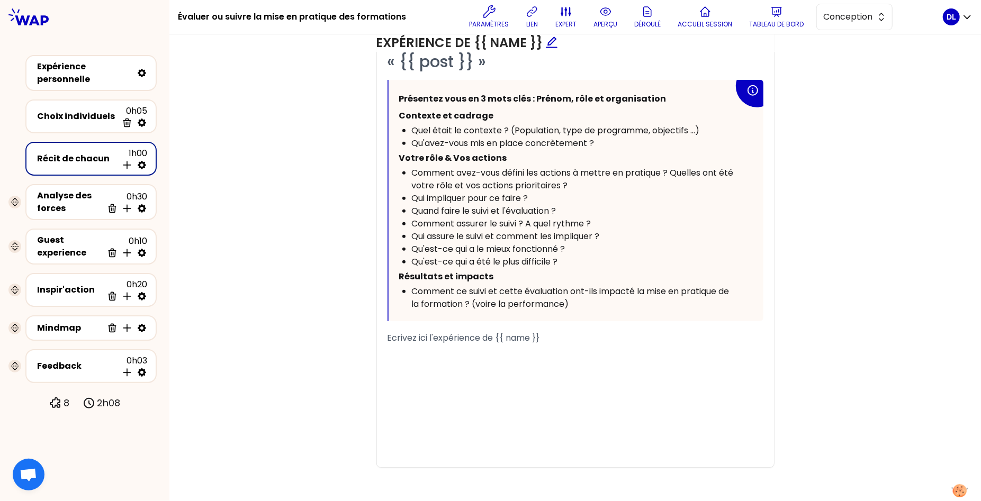
click at [600, 222] on div "Comment assurer le suivi ? A quel rythme ?" at bounding box center [573, 224] width 322 height 13
click at [608, 230] on div "Qui assure le suivi et comment les impliquer ?" at bounding box center [573, 236] width 322 height 13
click at [580, 252] on div "Qu'est-ce qui a le mieux fonctionné ?" at bounding box center [573, 249] width 322 height 13
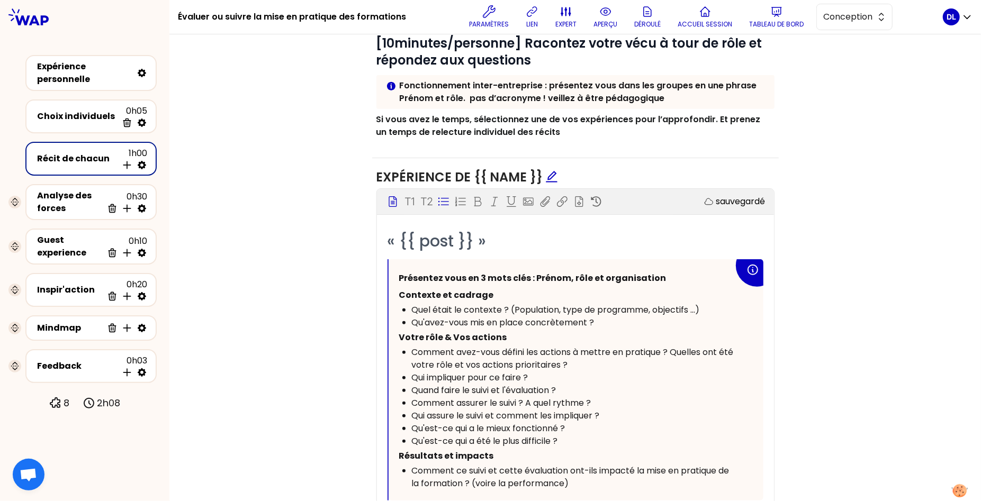
scroll to position [393, 0]
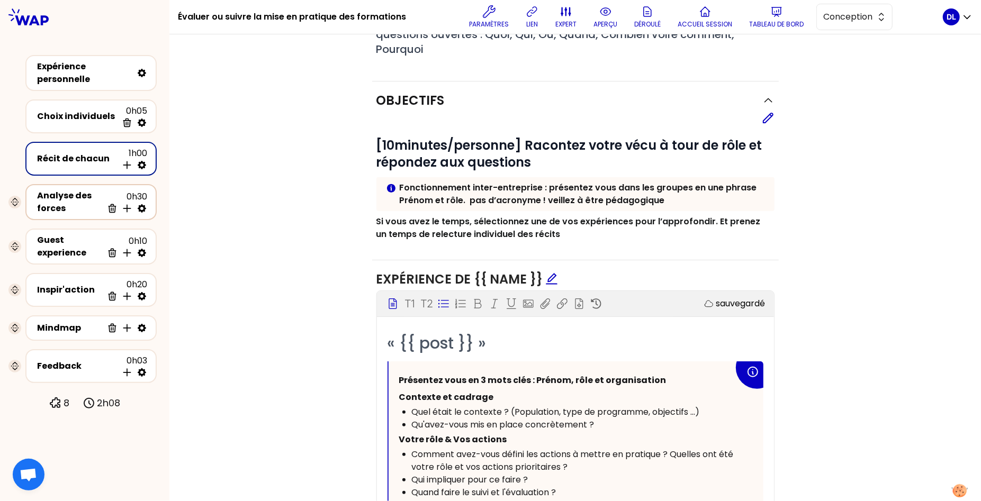
click at [43, 202] on div "Analyse des forces" at bounding box center [70, 201] width 66 height 25
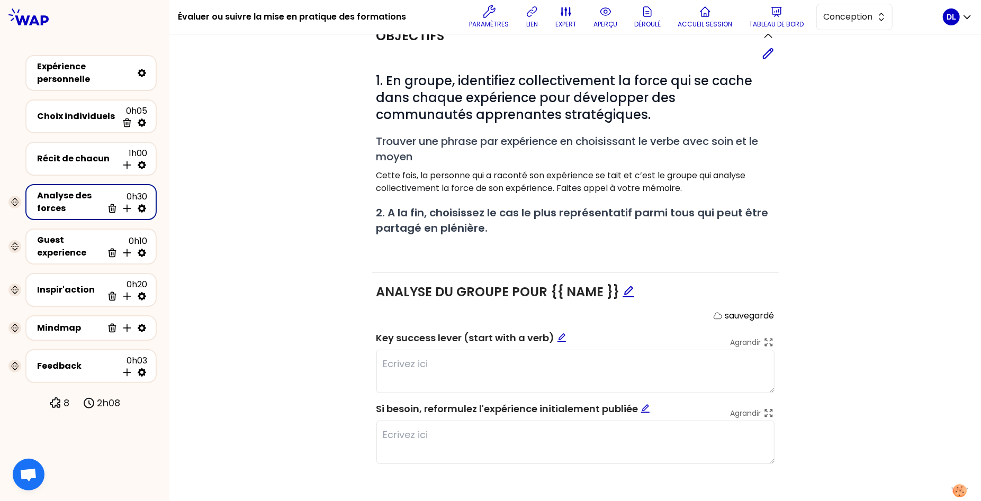
scroll to position [246, 0]
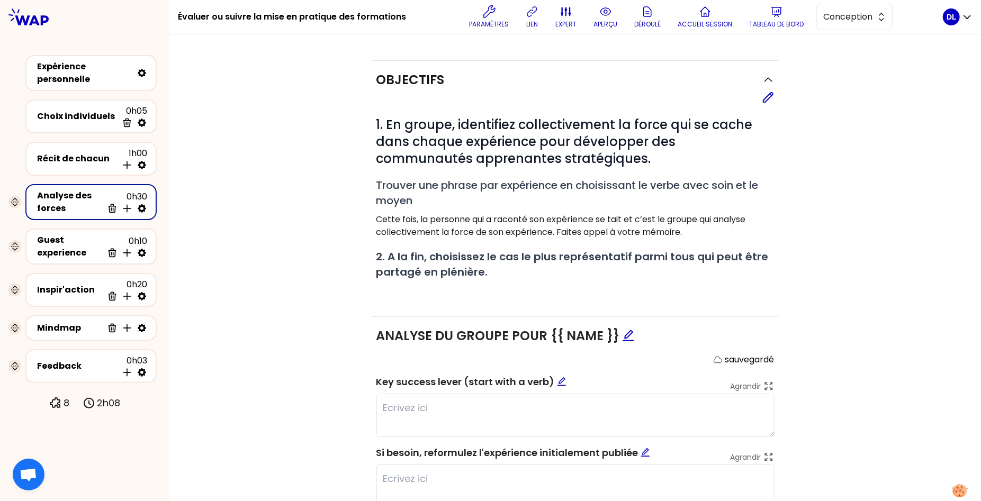
click at [578, 238] on div "# 1. En groupe, identifiez collectivement la force qui se cache dans chaque exp…" at bounding box center [575, 206] width 398 height 181
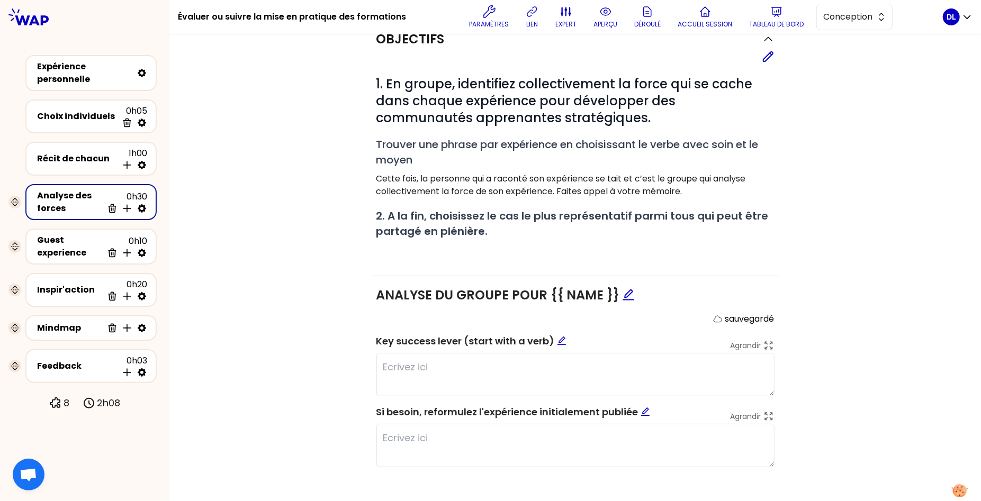
scroll to position [288, 0]
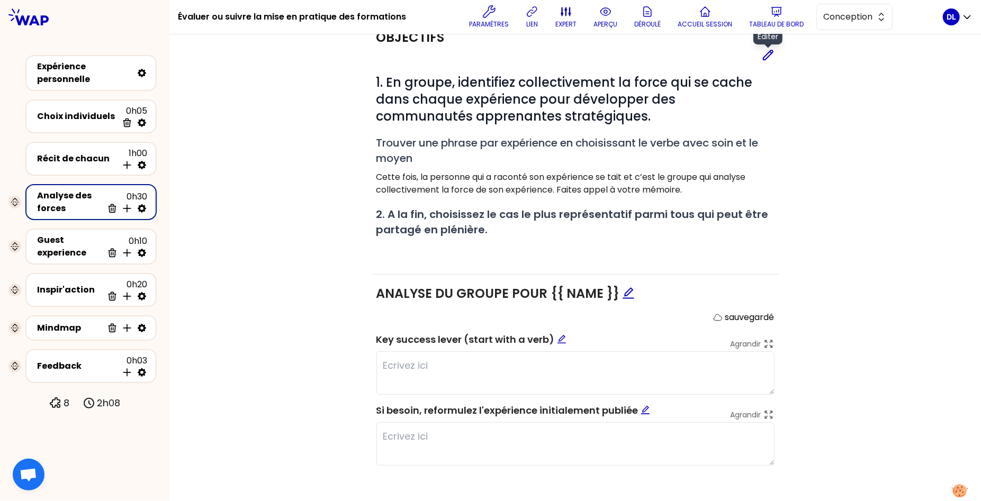
click at [770, 52] on icon at bounding box center [768, 55] width 10 height 10
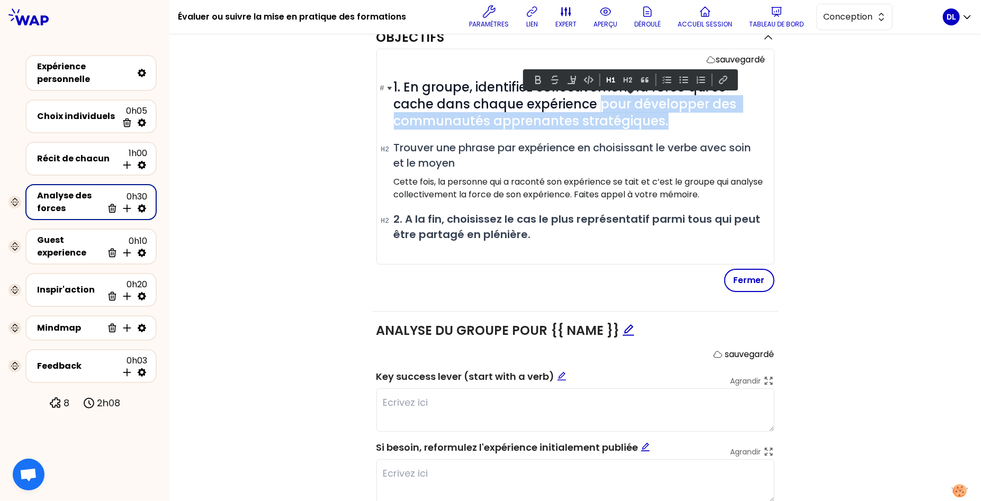
drag, startPoint x: 668, startPoint y: 121, endPoint x: 597, endPoint y: 103, distance: 73.2
click at [597, 103] on h1 "# 1. En groupe, identifiez collectivement la force qui se cache dans chaque exp…" at bounding box center [580, 104] width 372 height 51
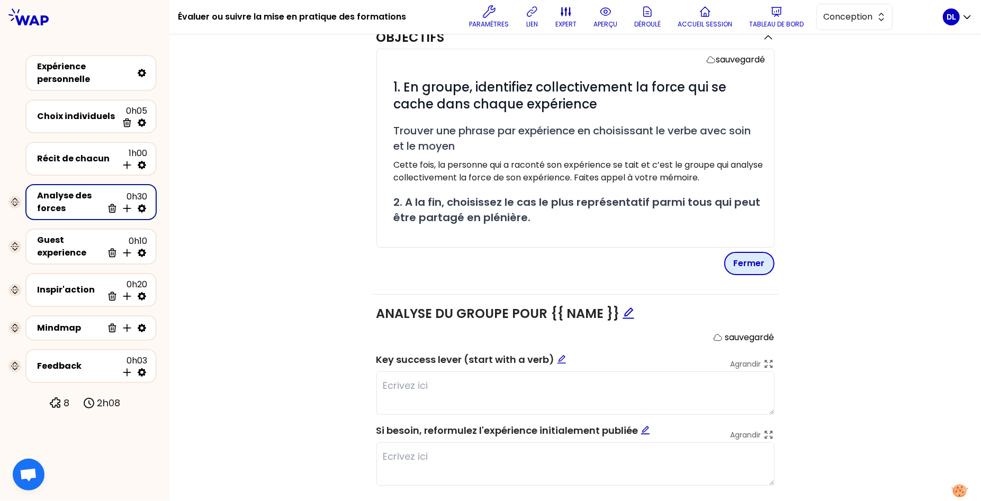
click at [749, 261] on button "Fermer" at bounding box center [749, 263] width 50 height 23
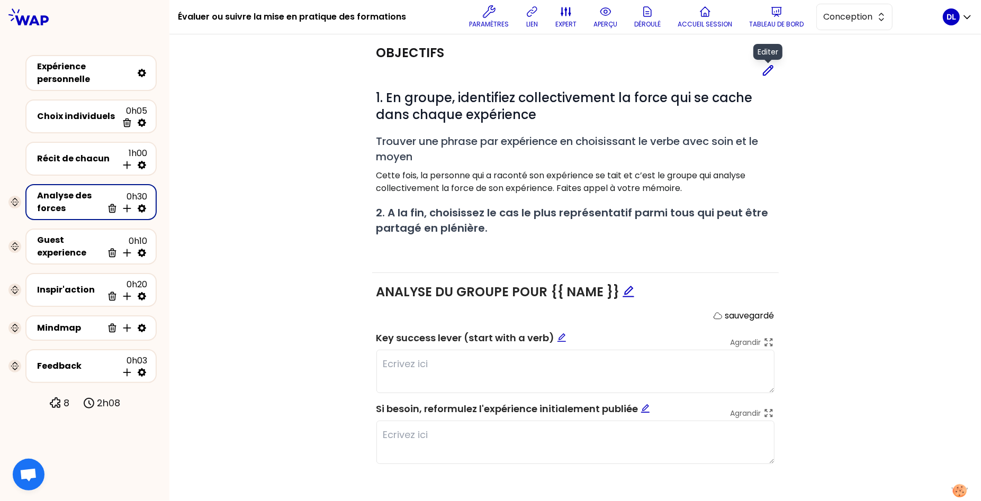
click at [771, 67] on icon at bounding box center [768, 71] width 10 height 10
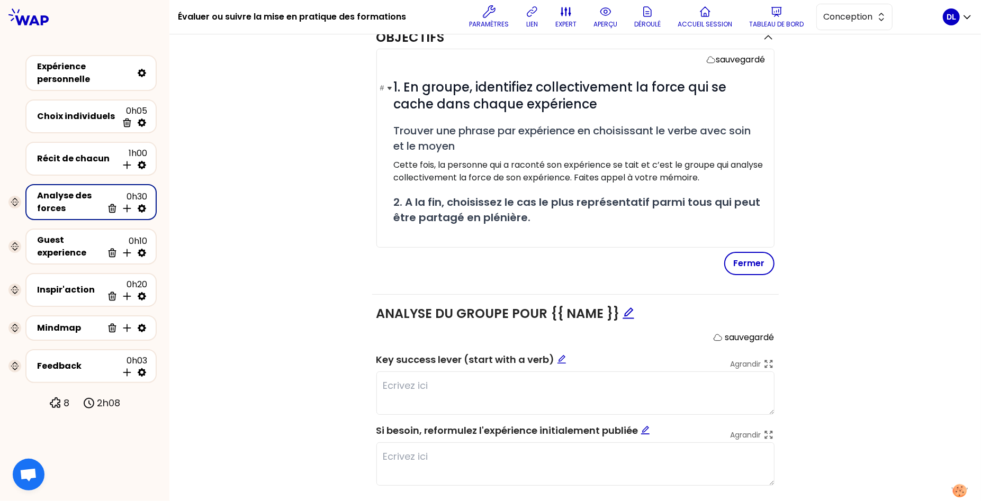
click at [616, 103] on h1 "# 1. En groupe, identifiez collectivement la force qui se cache dans chaque exp…" at bounding box center [580, 96] width 372 height 34
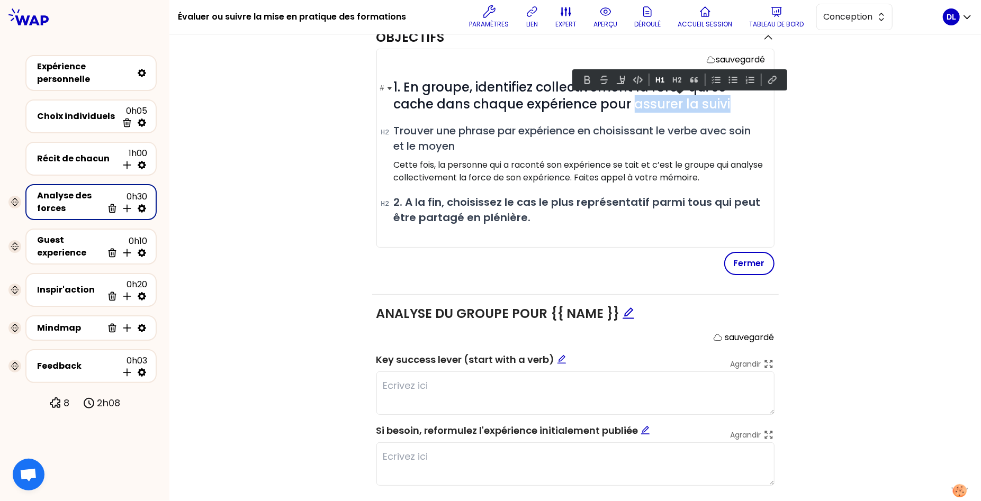
drag, startPoint x: 737, startPoint y: 102, endPoint x: 632, endPoint y: 102, distance: 104.8
click at [632, 102] on h1 "# 1. En groupe, identifiez collectivement la force qui se cache dans chaque exp…" at bounding box center [580, 96] width 372 height 34
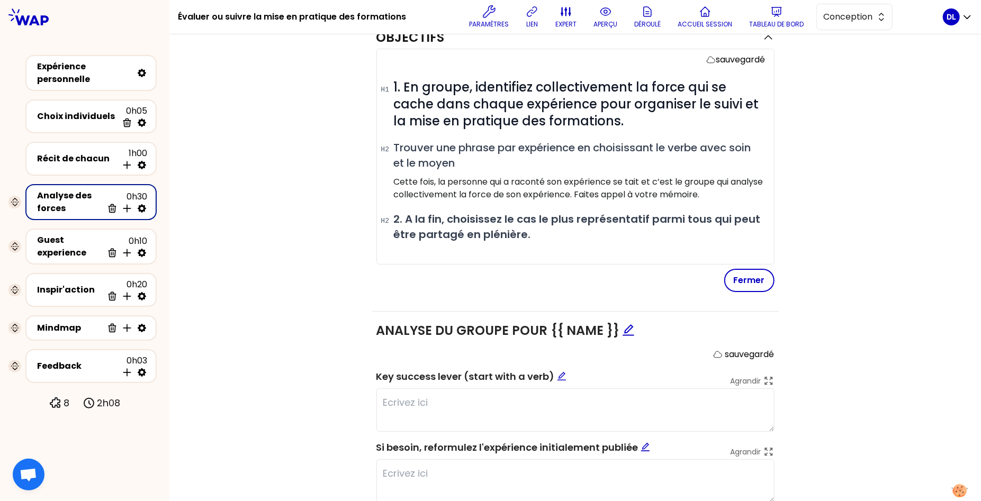
scroll to position [327, 0]
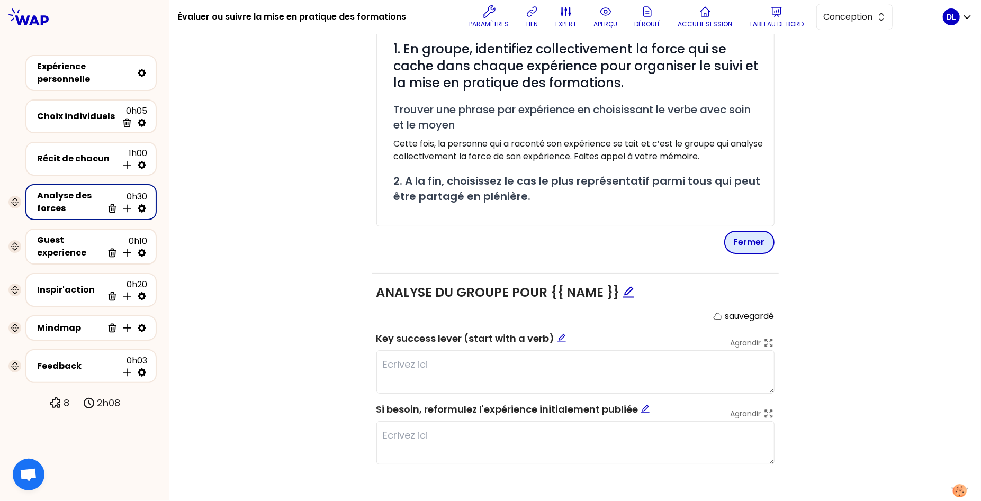
click at [733, 239] on button "Fermer" at bounding box center [749, 242] width 50 height 23
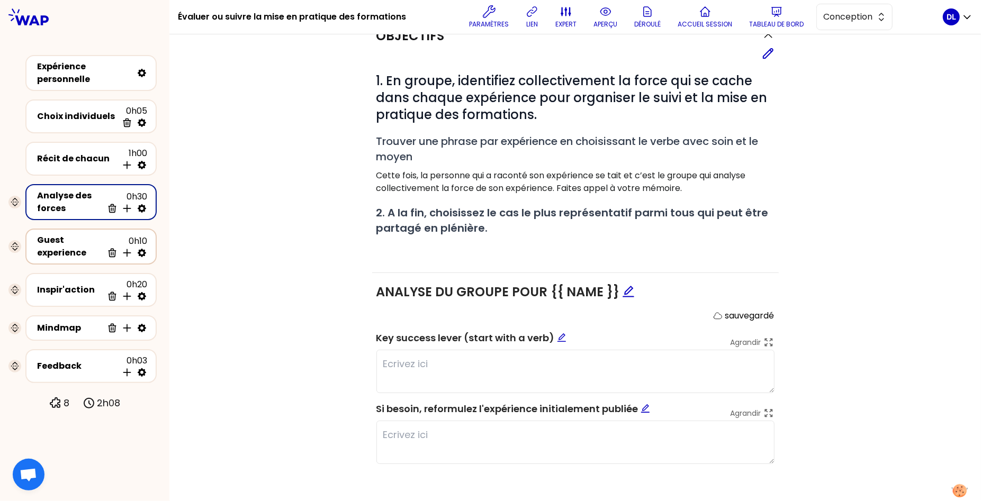
click at [51, 248] on div "Guest experience" at bounding box center [70, 246] width 66 height 25
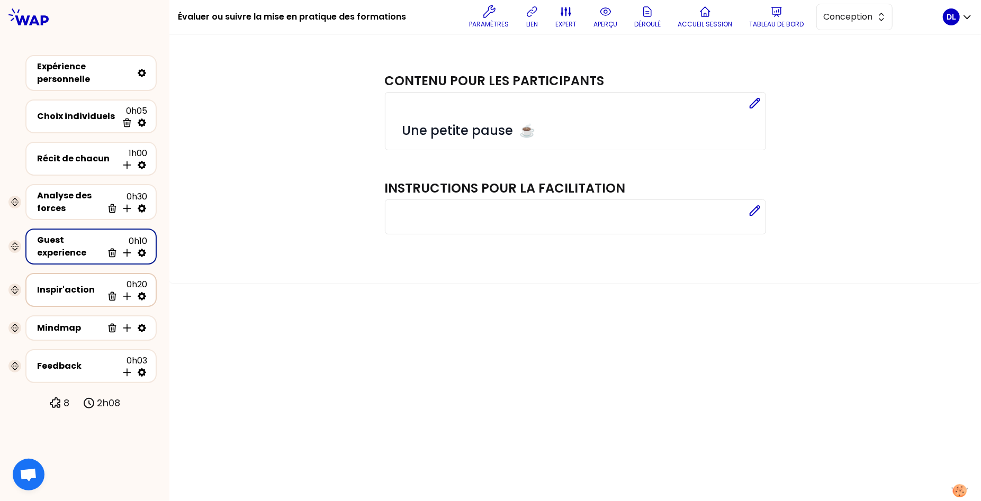
click at [62, 297] on div "Inspir'action 0h20 Supprimer Insérer une activité en dessous" at bounding box center [91, 289] width 112 height 23
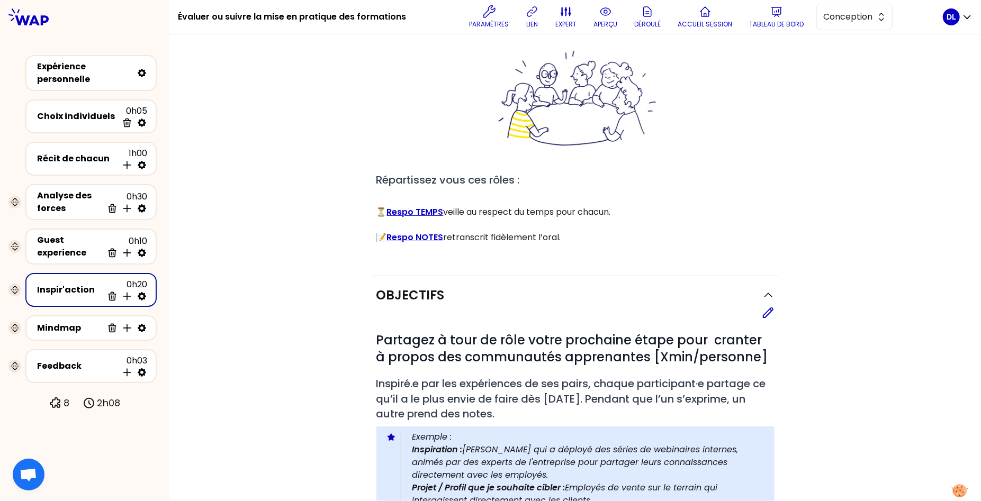
scroll to position [162, 0]
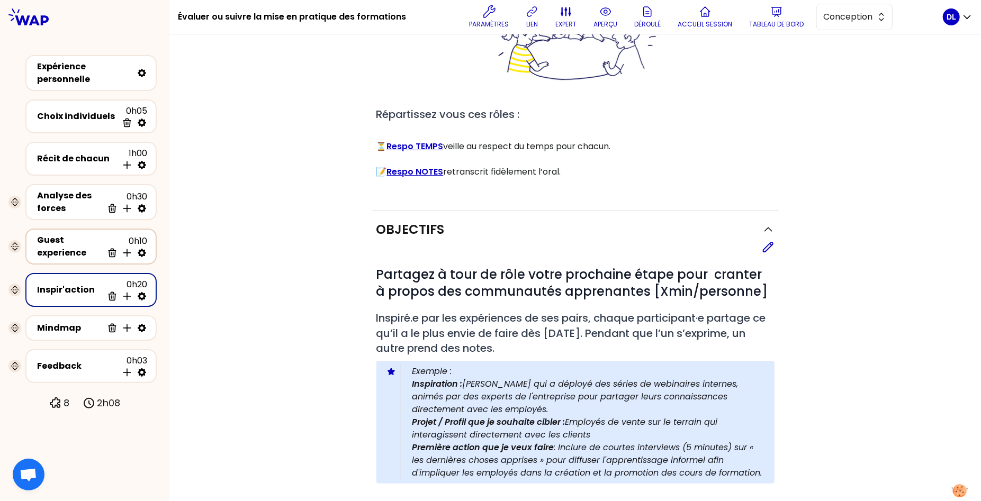
click at [53, 251] on div "Guest experience" at bounding box center [70, 246] width 66 height 25
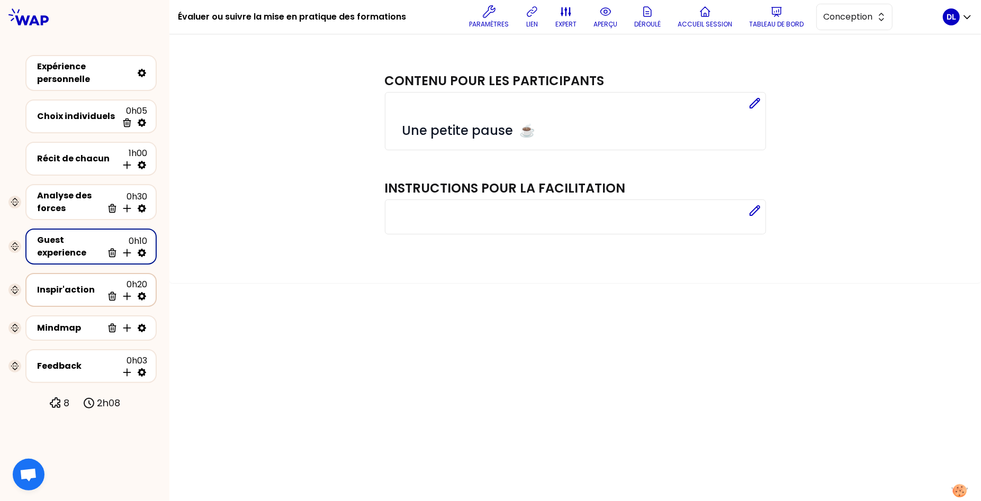
click at [58, 287] on div "Inspir'action" at bounding box center [70, 290] width 66 height 13
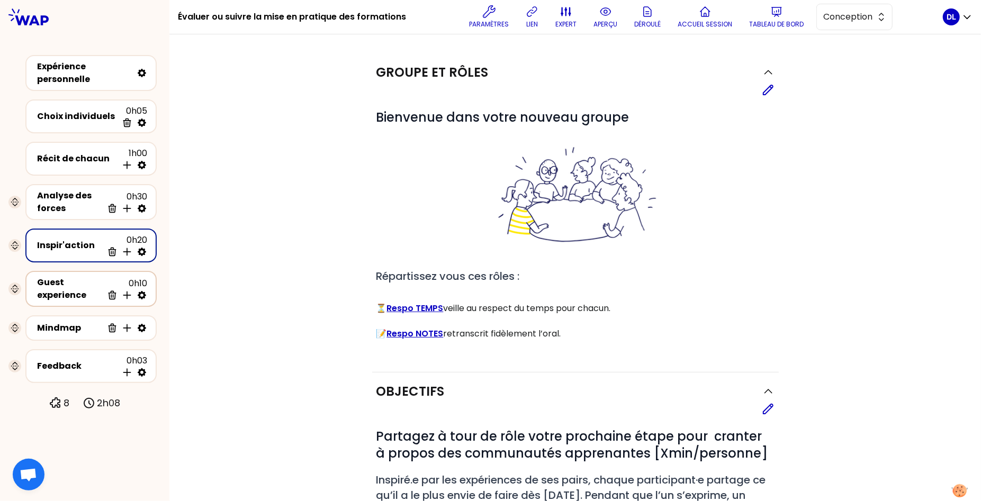
click at [52, 278] on div "Guest experience" at bounding box center [70, 288] width 66 height 25
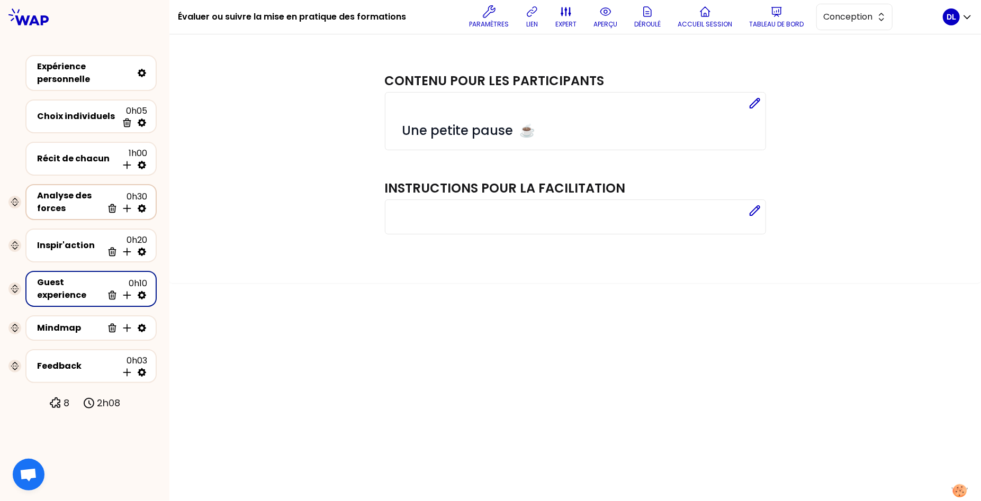
click at [73, 195] on div "Analyse des forces" at bounding box center [70, 201] width 66 height 25
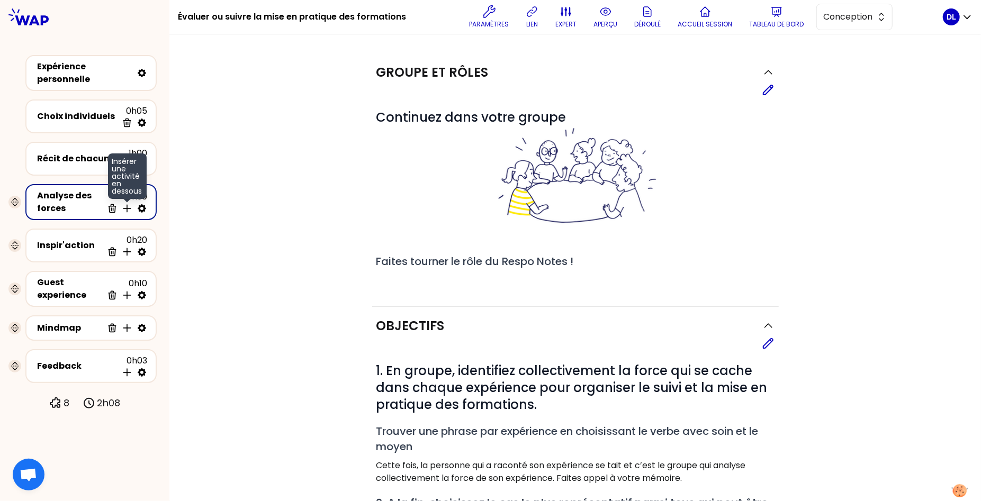
click at [125, 208] on icon at bounding box center [126, 208] width 7 height 7
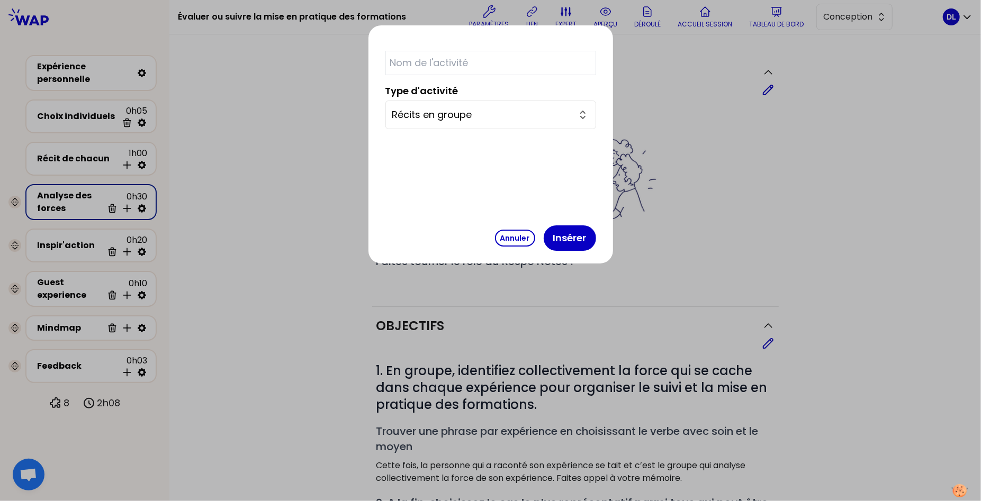
click at [495, 108] on input "Récits en groupe" at bounding box center [484, 114] width 184 height 15
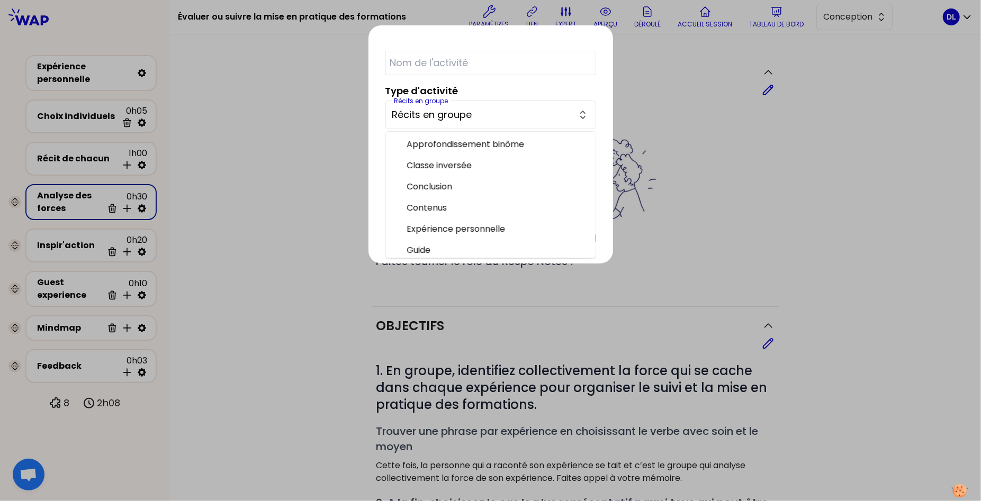
scroll to position [214, 0]
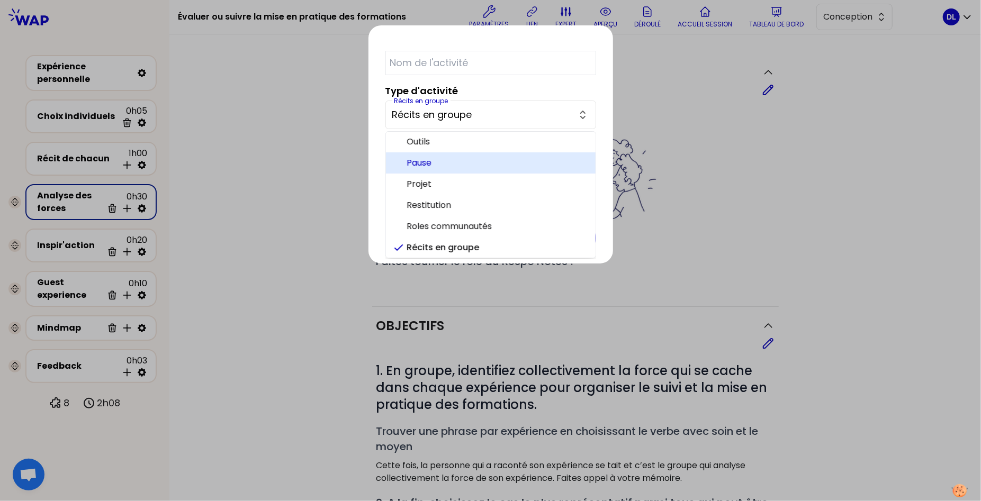
click at [489, 167] on span "Pause" at bounding box center [497, 163] width 180 height 13
type input "Pause"
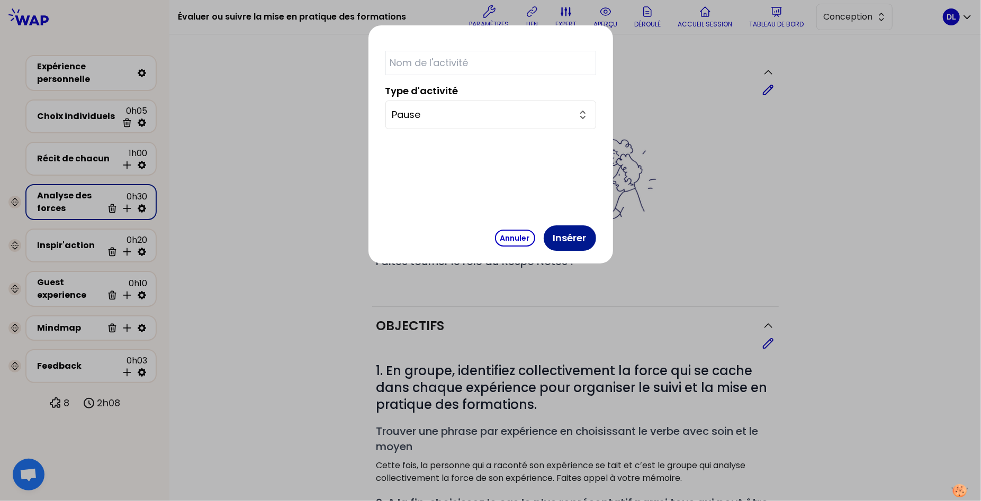
click at [544, 239] on button "Insérer" at bounding box center [570, 237] width 52 height 25
click at [472, 65] on input "text" at bounding box center [490, 63] width 211 height 24
type input "Pause ☕️"
click at [544, 238] on button "Insérer" at bounding box center [570, 237] width 52 height 25
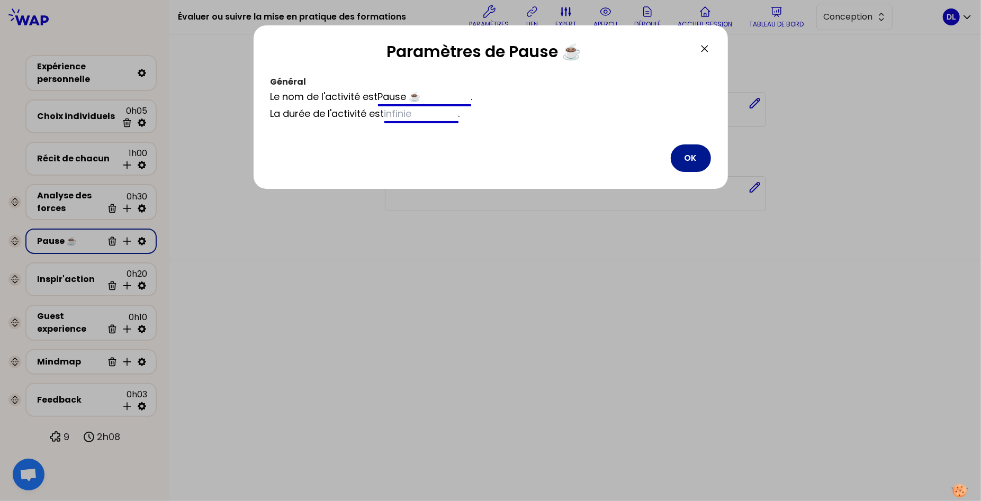
click at [694, 163] on button "OK" at bounding box center [691, 158] width 40 height 28
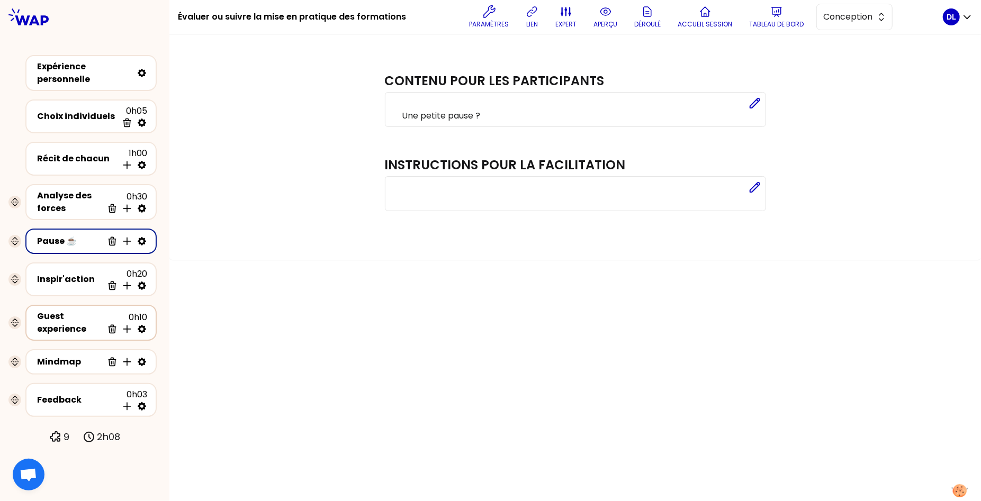
click at [71, 327] on div "Guest experience" at bounding box center [70, 322] width 66 height 25
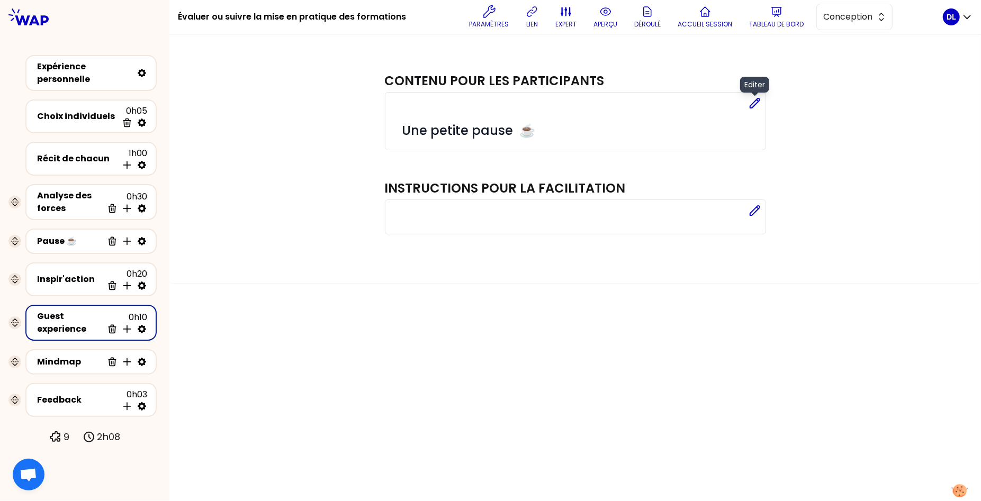
click at [754, 106] on icon at bounding box center [754, 103] width 13 height 13
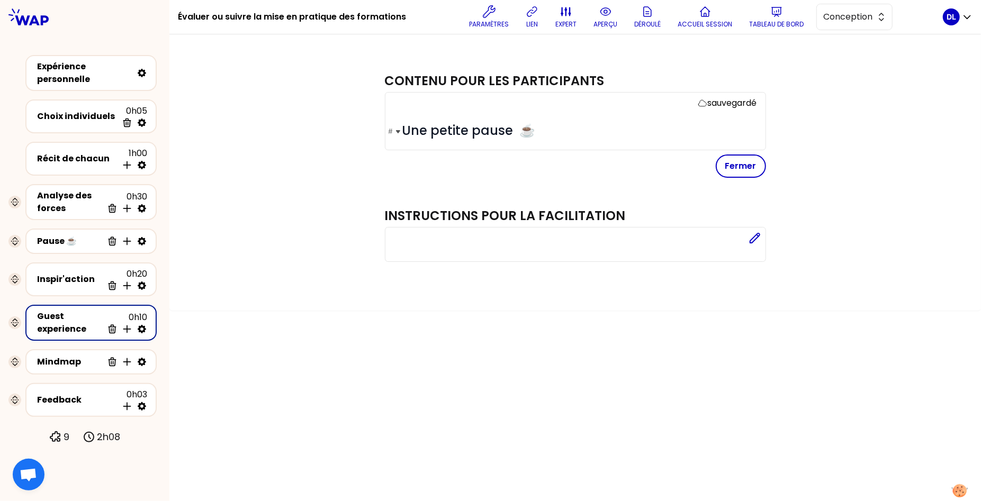
click at [491, 130] on span "Une petite pause ☕️" at bounding box center [468, 130] width 133 height 17
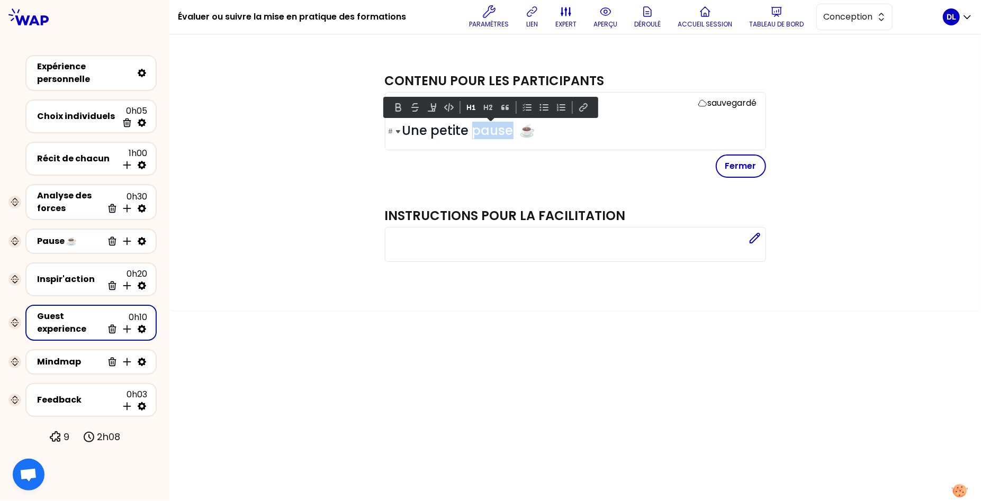
click at [491, 130] on span "Une petite pause ☕️" at bounding box center [468, 130] width 133 height 17
copy span "Une petite pause ☕️"
click at [68, 244] on div "Pause ☕️" at bounding box center [70, 241] width 66 height 13
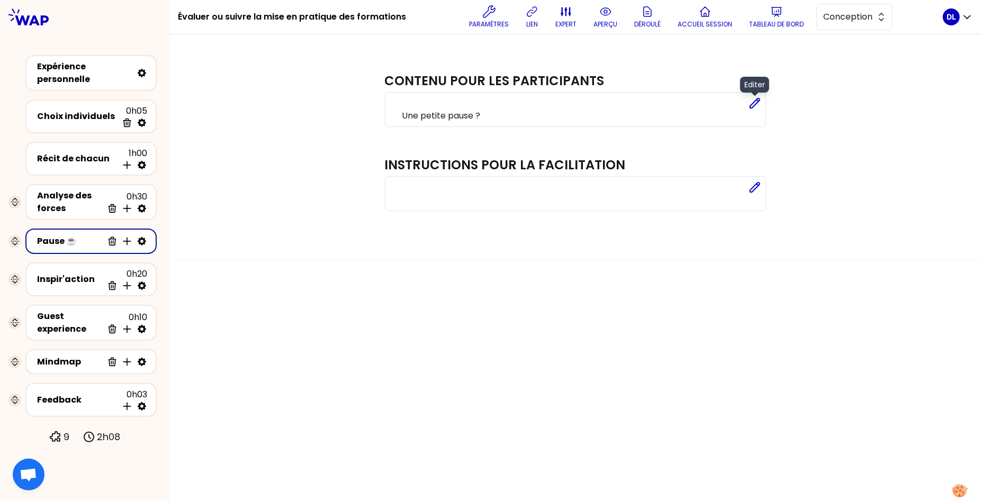
click at [751, 102] on icon at bounding box center [754, 103] width 13 height 13
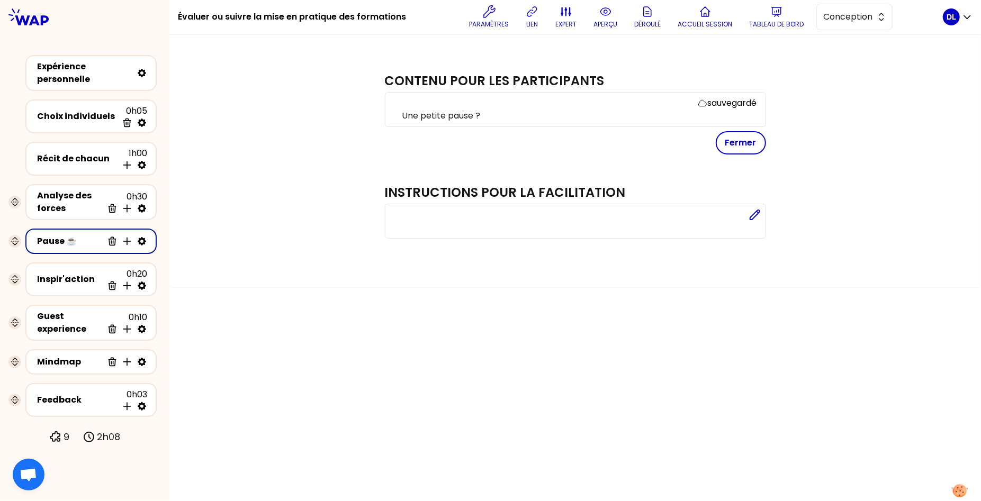
click at [408, 121] on p "Une petite pause ?" at bounding box center [579, 116] width 355 height 13
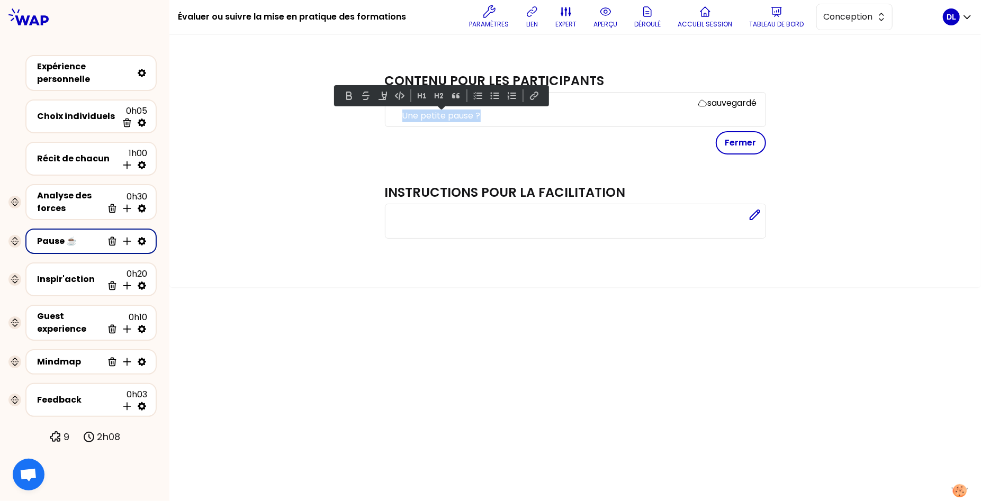
click at [408, 121] on p "Une petite pause ?" at bounding box center [579, 116] width 355 height 13
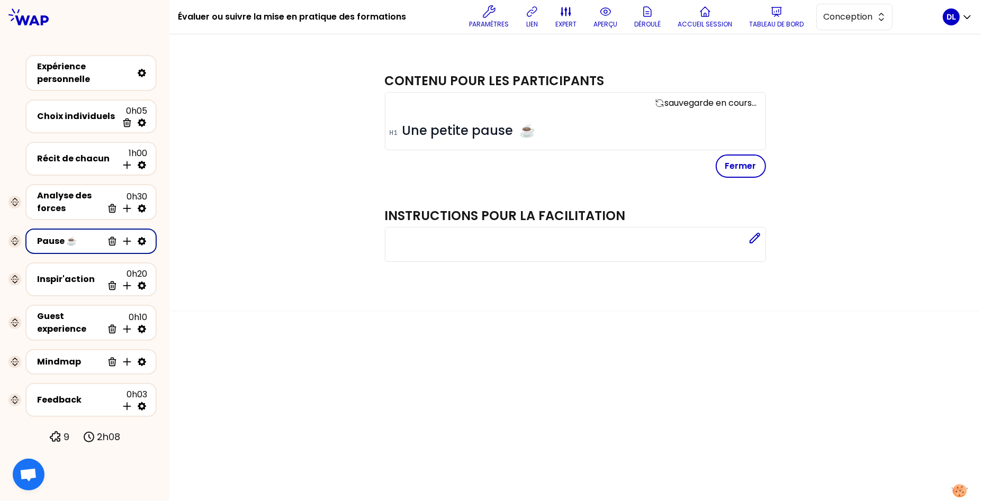
click at [265, 218] on div "Contenu pour les participants sauvegarde en cours... # Une petite pause ☕️ Ferm…" at bounding box center [575, 171] width 769 height 236
click at [87, 362] on div "Mindmap" at bounding box center [70, 362] width 66 height 13
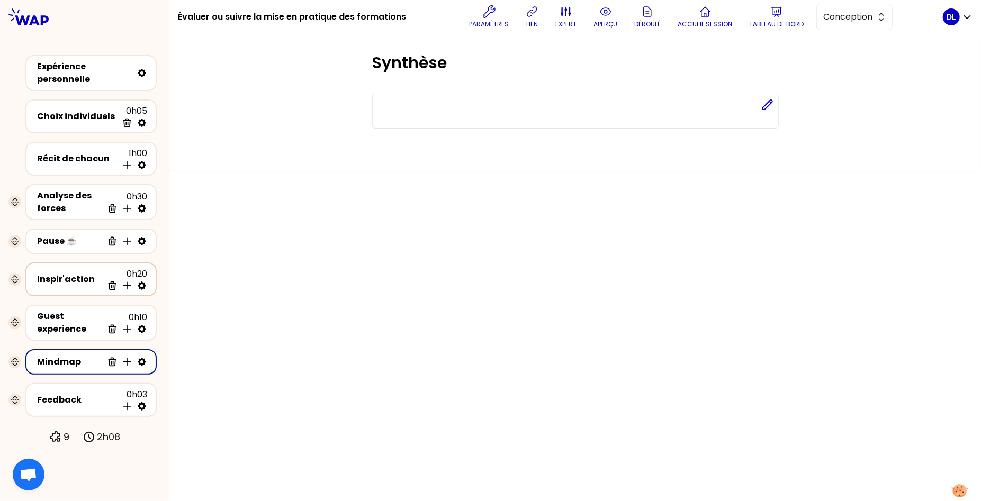
click at [73, 283] on div "Inspir'action" at bounding box center [70, 279] width 66 height 13
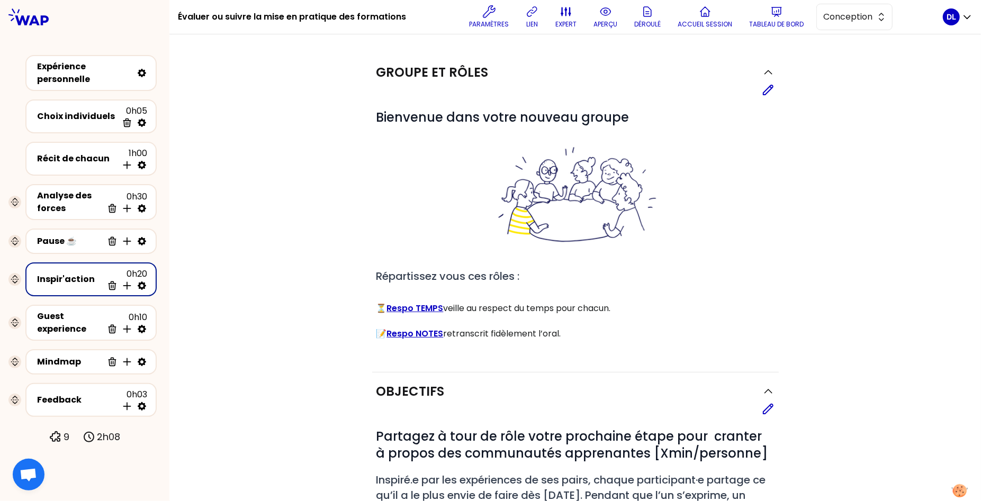
scroll to position [287, 0]
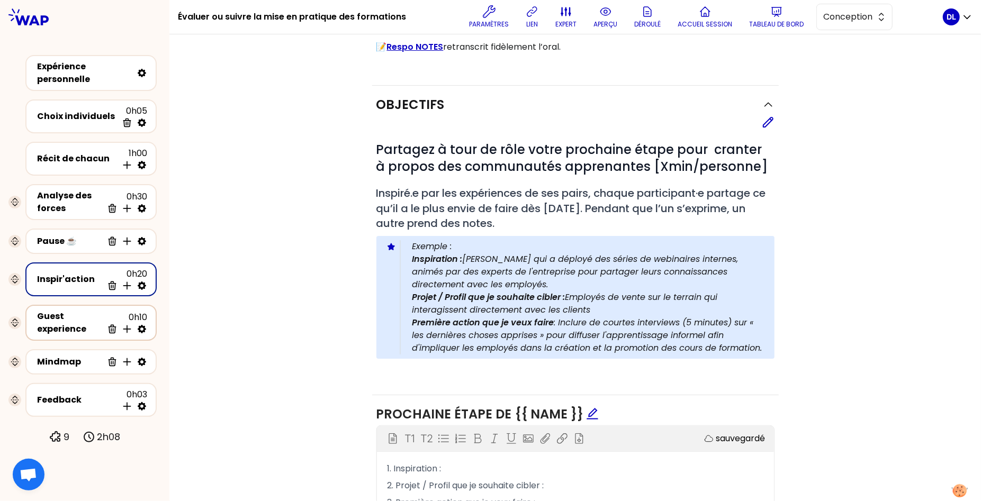
click at [141, 331] on icon at bounding box center [142, 329] width 8 height 8
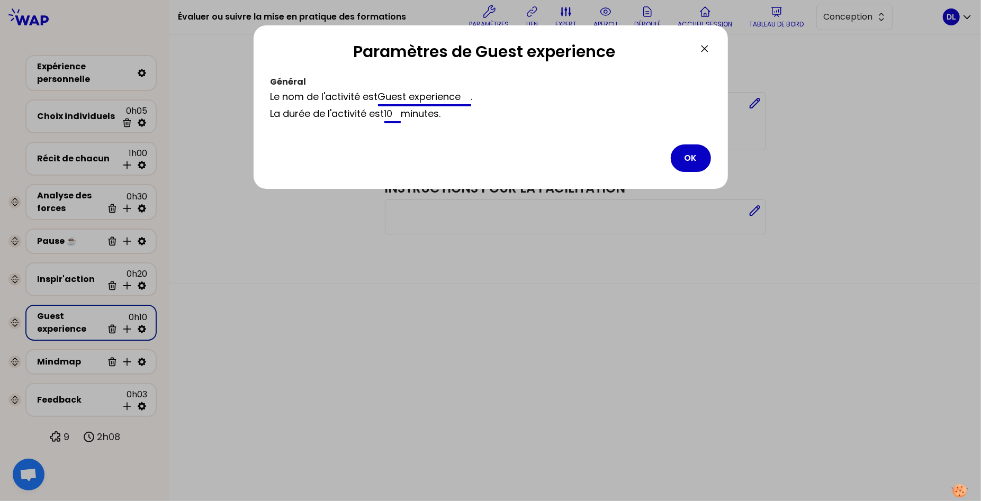
click at [400, 115] on input "10" at bounding box center [392, 114] width 17 height 17
type input "1"
type input "20"
click at [679, 161] on button "OK" at bounding box center [691, 158] width 40 height 28
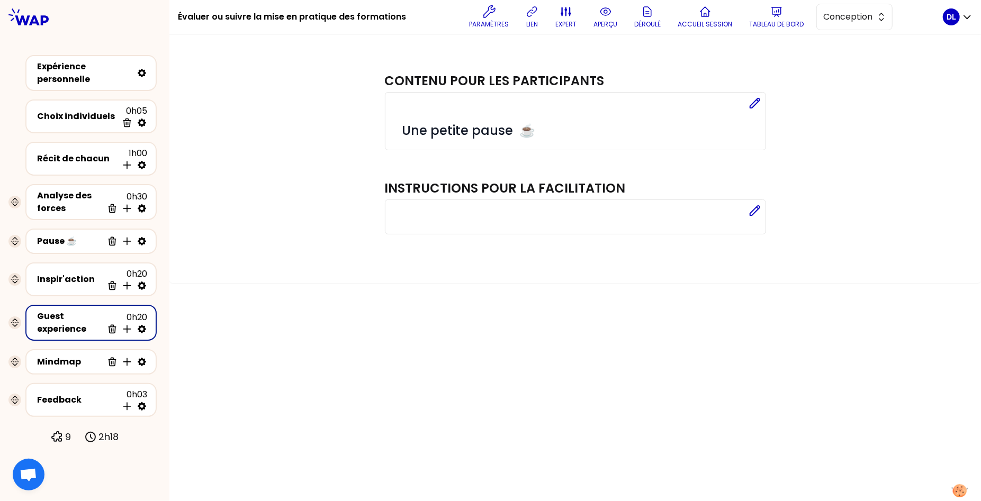
click at [260, 338] on div "Contenu pour les participants Editer # Une petite pause ☕️ Instructions pour la…" at bounding box center [574, 267] width 811 height 467
click at [79, 212] on div "Analyse des forces" at bounding box center [70, 201] width 66 height 25
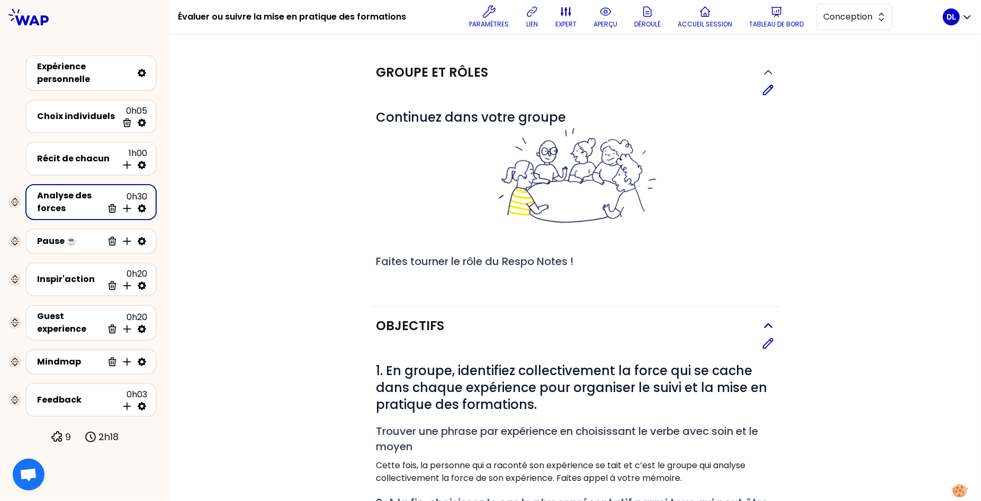
scroll to position [290, 0]
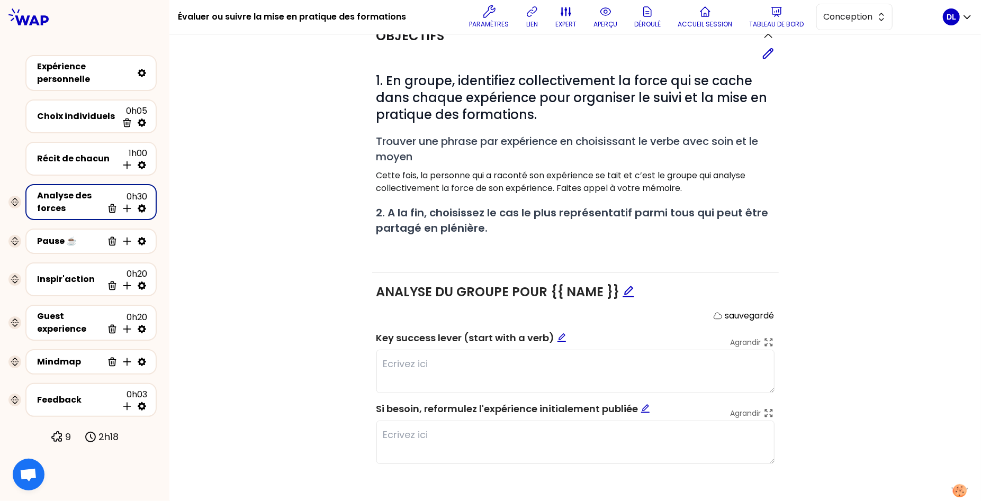
click at [443, 333] on span "Key success lever (start with a verb)" at bounding box center [471, 337] width 190 height 13
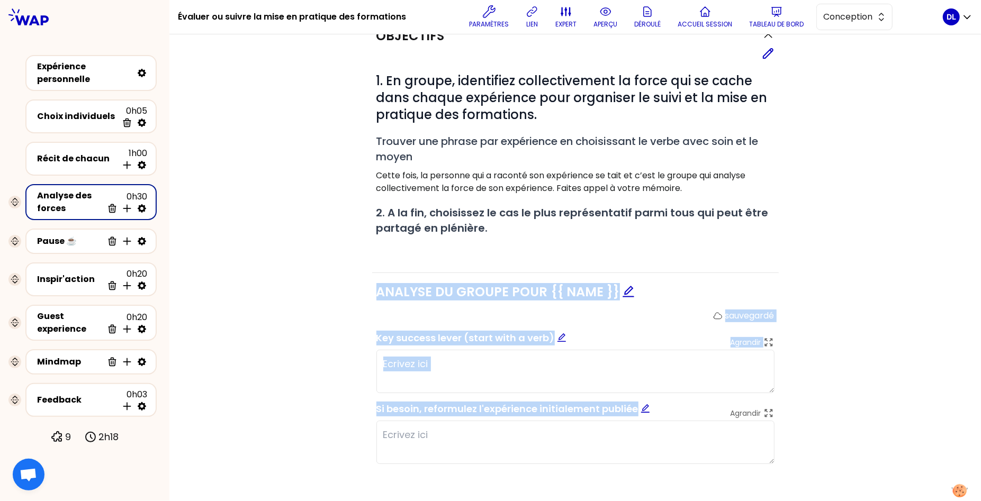
drag, startPoint x: 341, startPoint y: 288, endPoint x: 514, endPoint y: 467, distance: 248.9
click at [514, 467] on div "Objectifs Editer # 1. En groupe, identifiez collectivement la force qui se cach…" at bounding box center [575, 250] width 769 height 466
click at [357, 309] on div "Objectifs Editer # 1. En groupe, identifiez collectivement la force qui se cach…" at bounding box center [575, 250] width 769 height 466
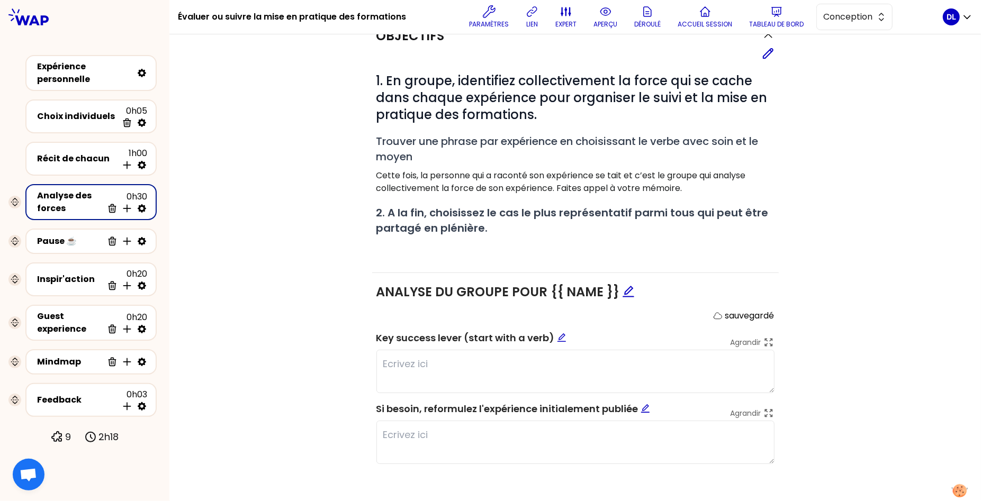
click at [404, 334] on span "Key success lever (start with a verb)" at bounding box center [471, 337] width 190 height 13
click at [426, 403] on span "Si besoin, reformulez l'expérience initialement publiée" at bounding box center [513, 408] width 274 height 13
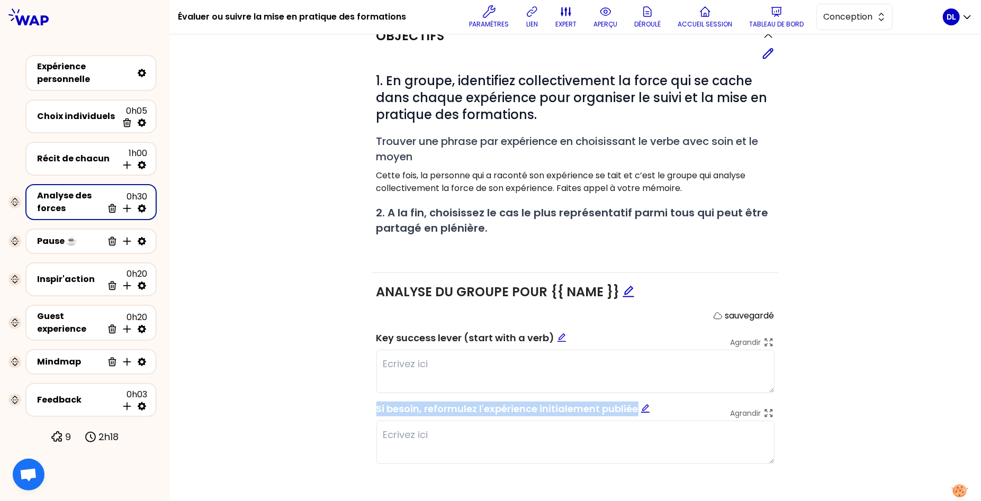
click at [426, 403] on span "Si besoin, reformulez l'expérience initialement publiée" at bounding box center [513, 408] width 274 height 13
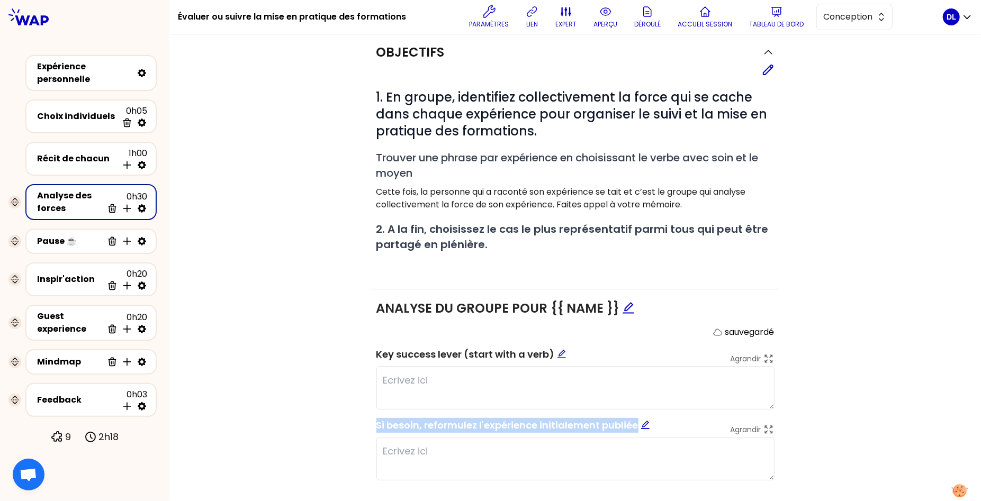
scroll to position [272, 0]
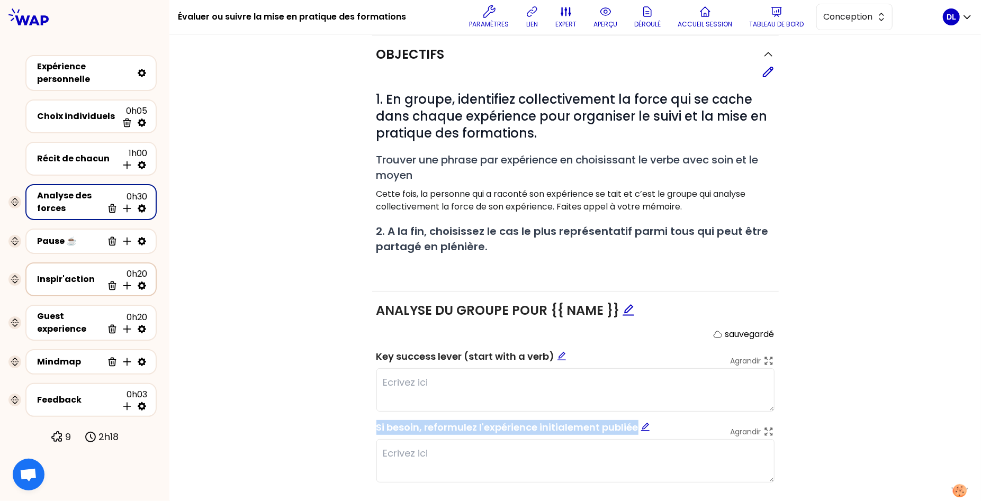
click at [53, 284] on div "Inspir'action" at bounding box center [70, 279] width 66 height 13
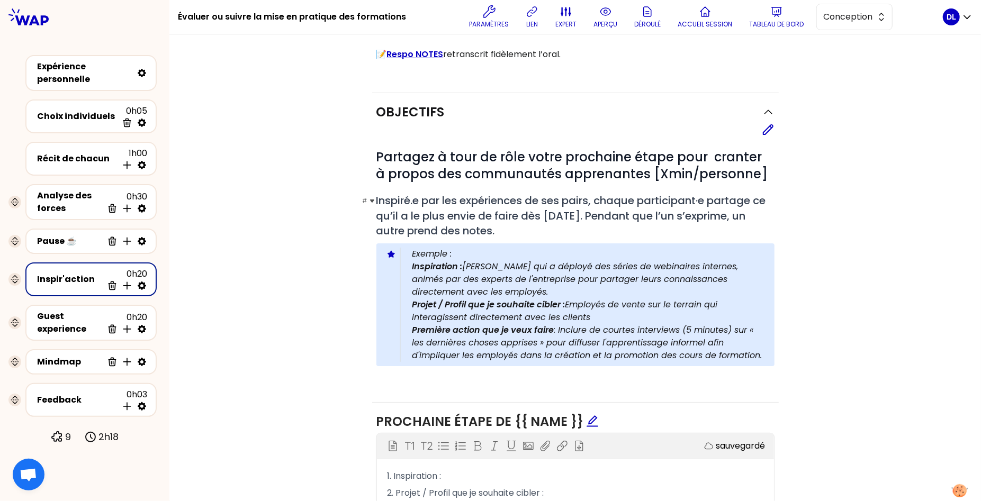
scroll to position [409, 0]
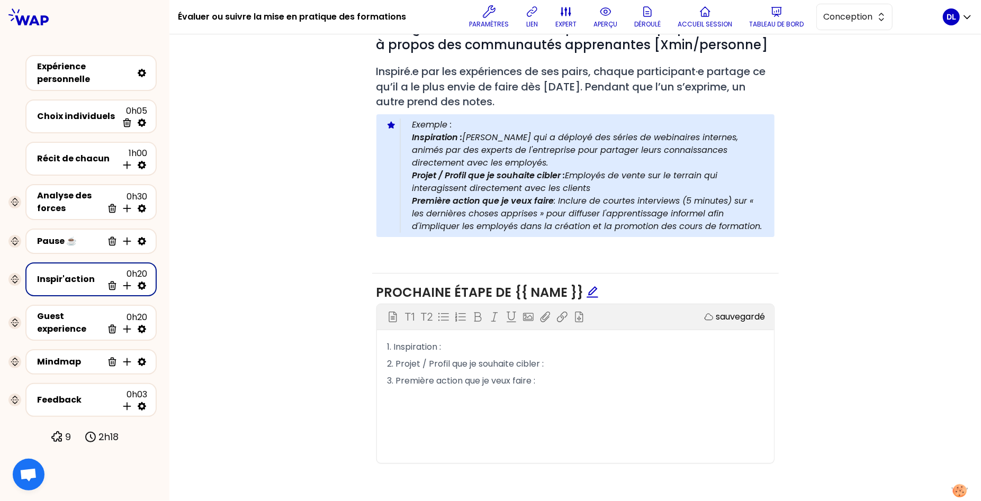
click at [430, 347] on span "1. Inspiration :" at bounding box center [414, 347] width 54 height 12
click at [441, 365] on span "2. Projet / Profil que je souhaite cibler :" at bounding box center [465, 364] width 157 height 12
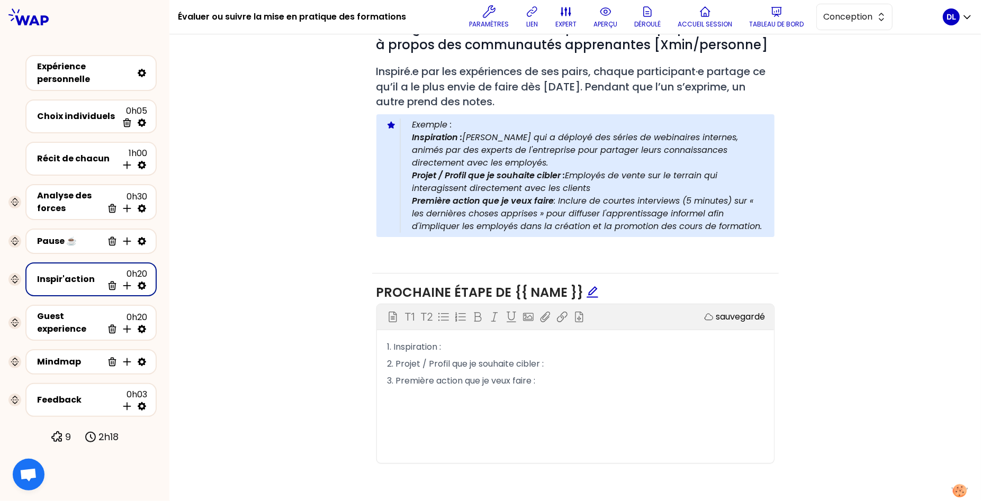
click at [431, 378] on span "3. Première action que je veux faire :" at bounding box center [461, 381] width 148 height 12
click at [440, 347] on span "1. Inspiration :" at bounding box center [414, 347] width 54 height 12
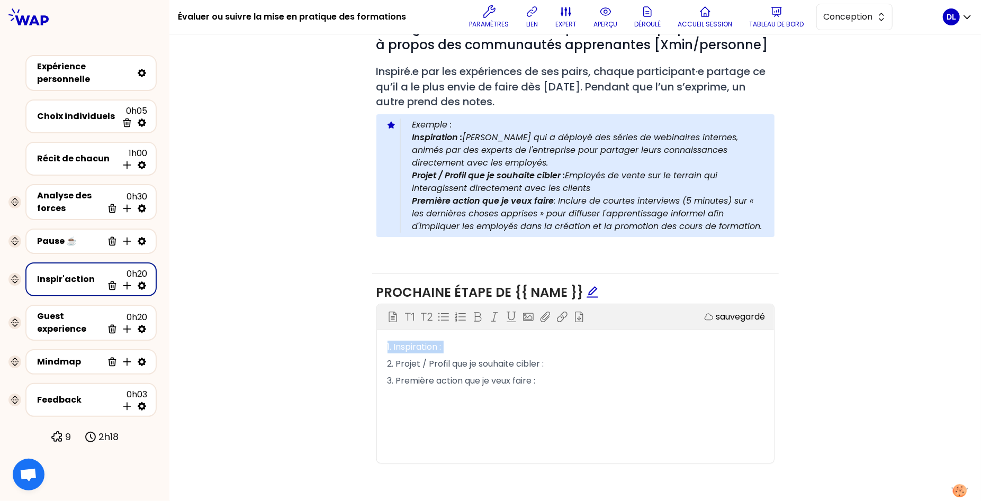
click at [440, 347] on span "1. Inspiration :" at bounding box center [414, 347] width 54 height 12
click at [440, 358] on span "2. Projet / Profil que je souhaite cibler :" at bounding box center [465, 364] width 157 height 12
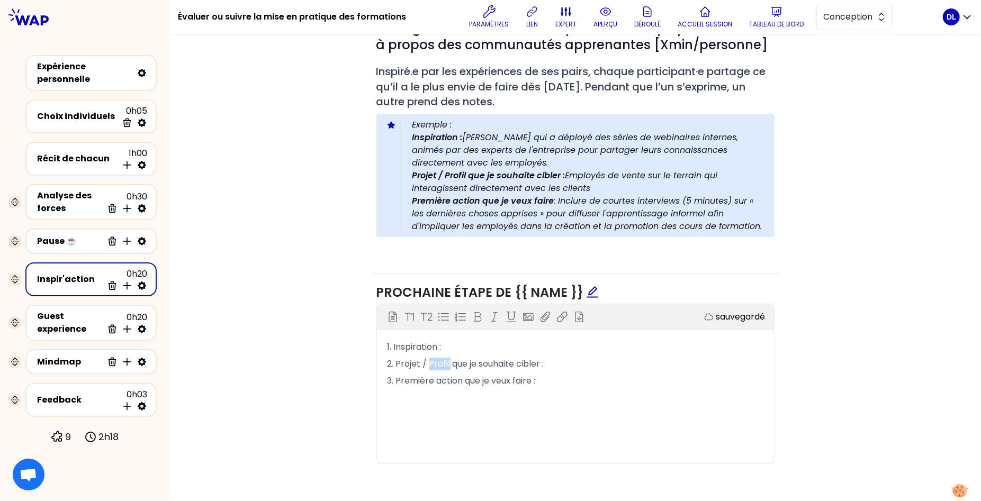
click at [440, 358] on span "2. Projet / Profil que je souhaite cibler :" at bounding box center [465, 364] width 157 height 12
click at [459, 378] on span "3. Première action que je veux faire :" at bounding box center [461, 381] width 148 height 12
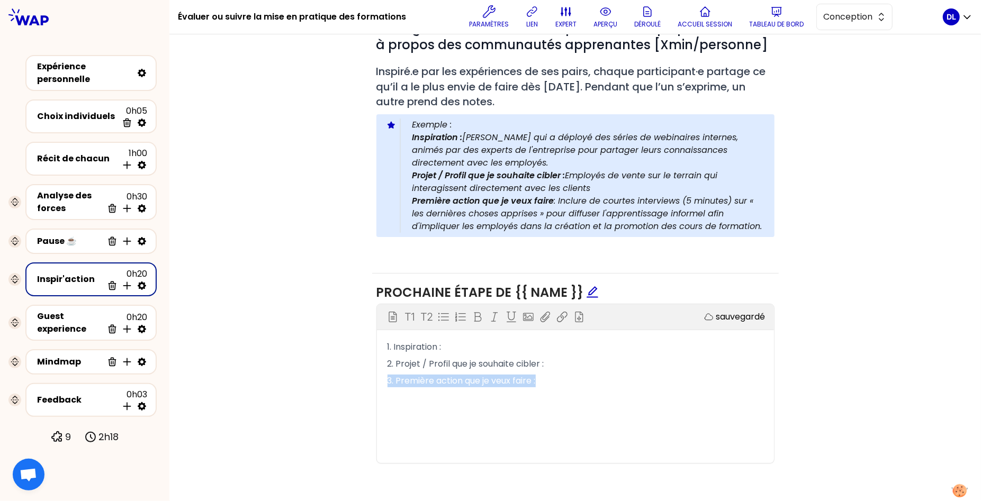
click at [414, 384] on p "3. Première action que je veux faire :" at bounding box center [575, 381] width 376 height 17
drag, startPoint x: 436, startPoint y: 379, endPoint x: 398, endPoint y: 379, distance: 37.6
click at [398, 379] on span "3. Première action que je veux faire :" at bounding box center [461, 381] width 148 height 12
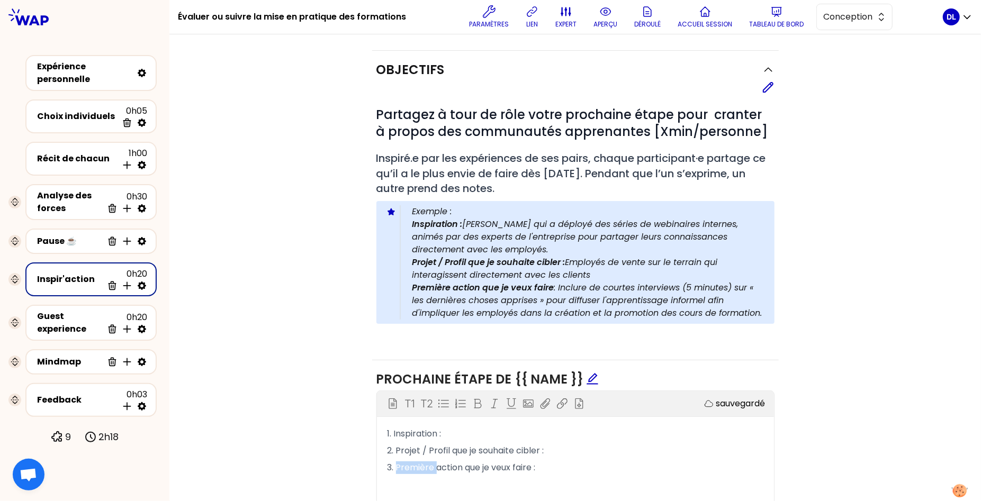
scroll to position [374, 0]
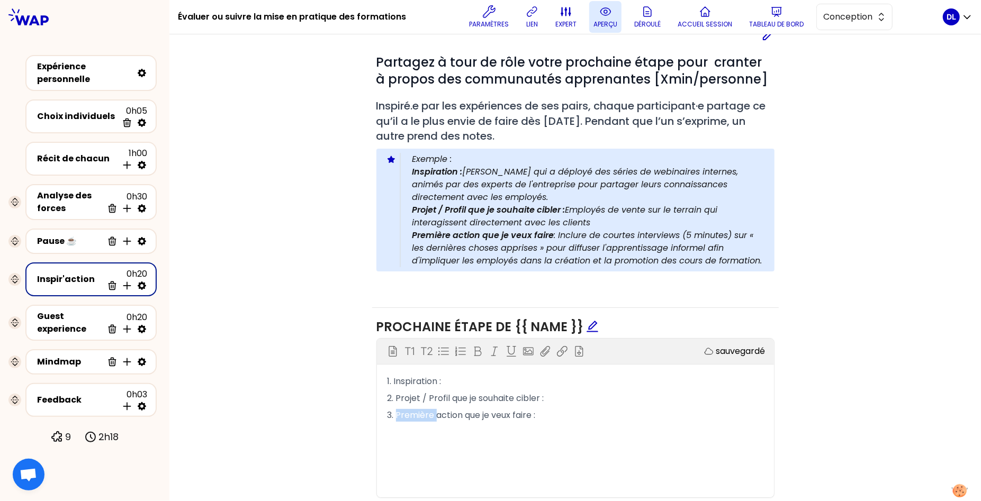
click at [598, 21] on p "aperçu" at bounding box center [605, 24] width 24 height 8
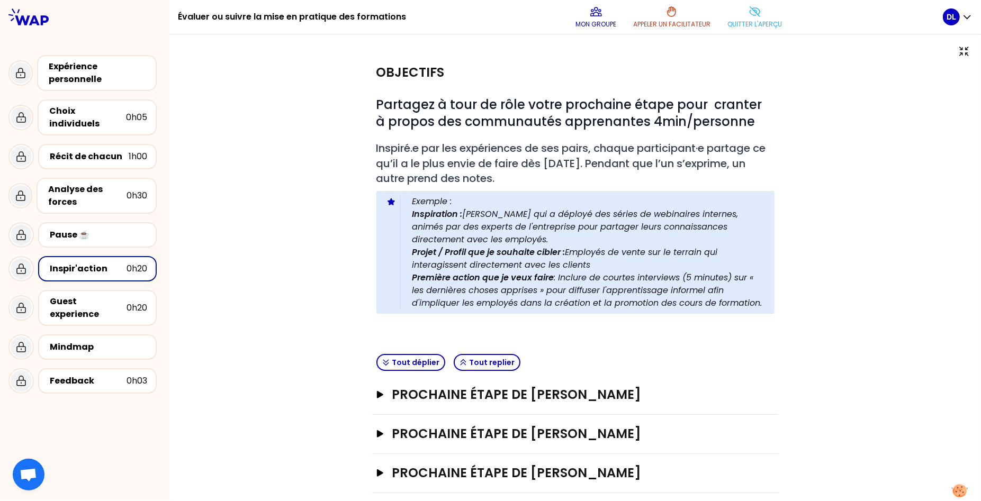
scroll to position [89, 0]
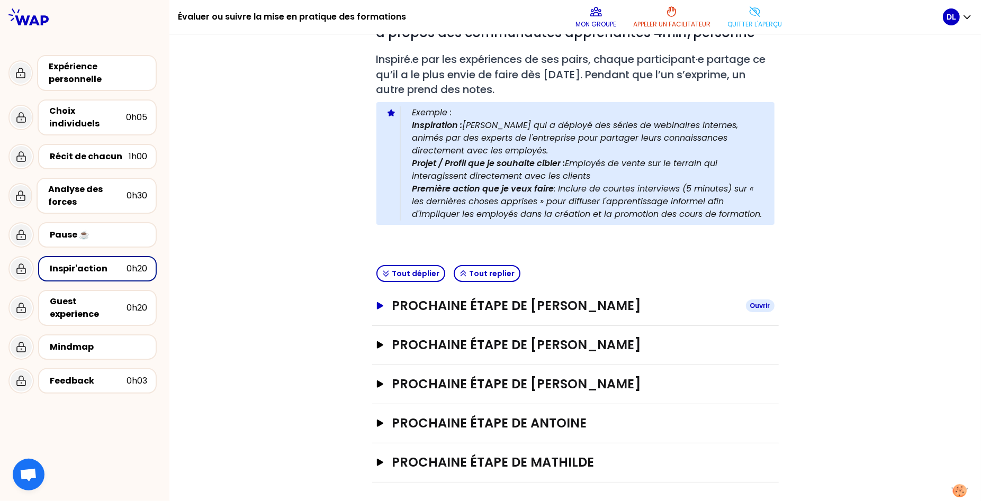
click at [381, 306] on icon "button" at bounding box center [379, 305] width 6 height 7
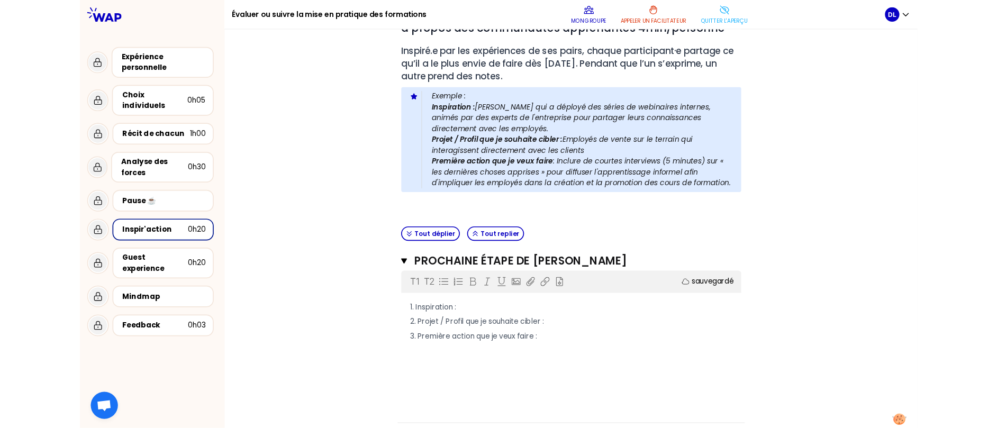
scroll to position [159, 0]
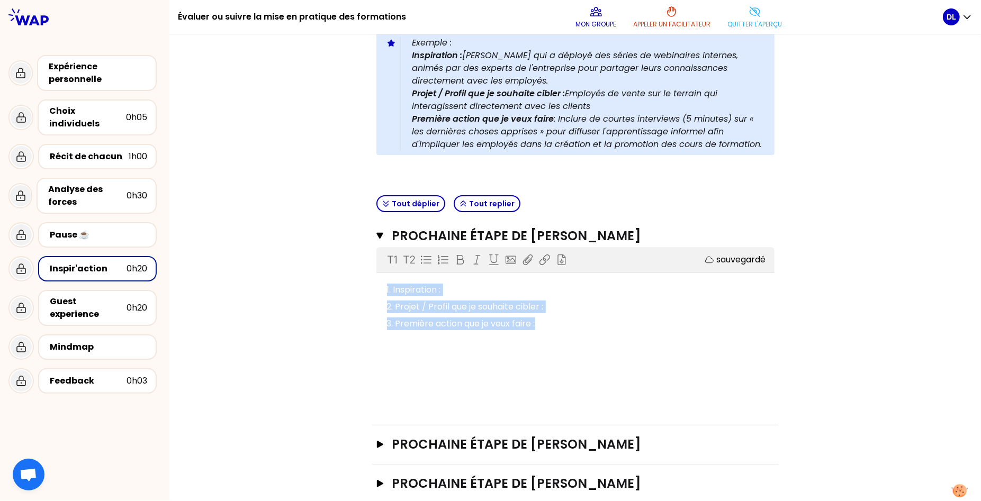
drag, startPoint x: 547, startPoint y: 321, endPoint x: 352, endPoint y: 276, distance: 199.9
click at [352, 276] on div "Objectifs # Partagez à tour de rôle votre prochaine étape pour cranter à propos…" at bounding box center [575, 239] width 769 height 688
copy div "1. Inspiration : 2. Projet / Profil que je souhaite cibler : 3. Première action…"
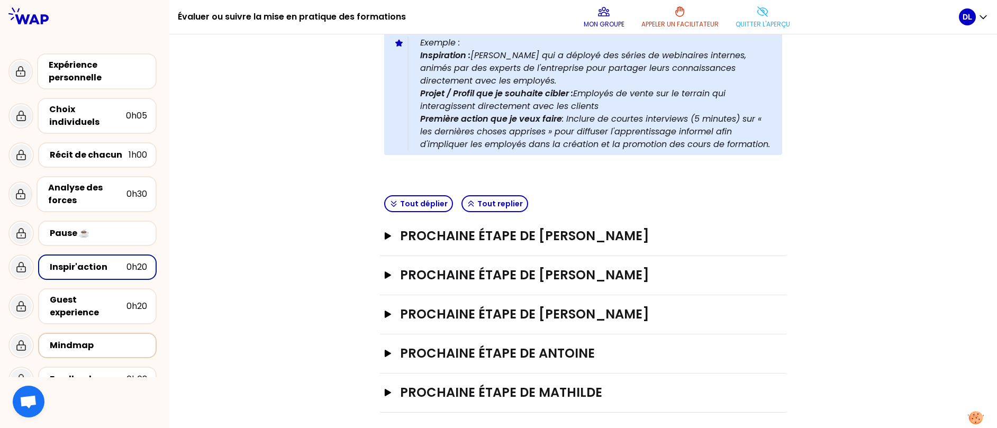
click at [92, 333] on div "Mindmap" at bounding box center [97, 345] width 119 height 25
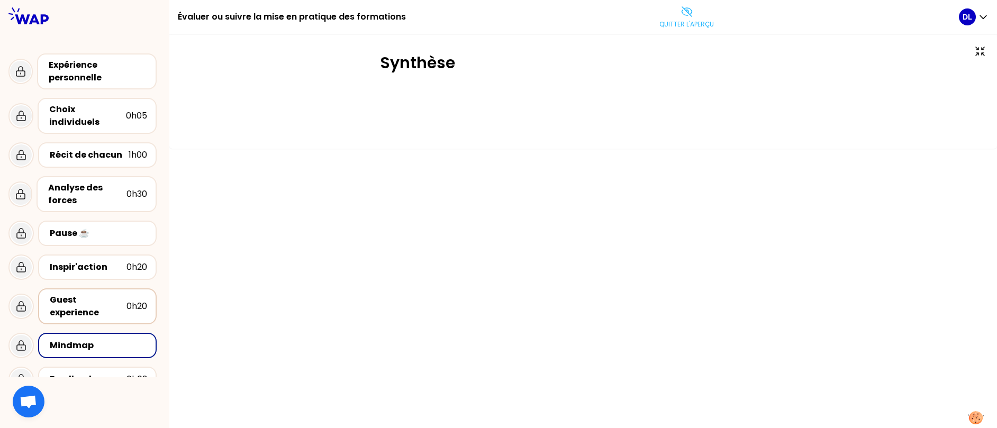
click at [93, 288] on div "Guest experience 0h20" at bounding box center [97, 306] width 119 height 36
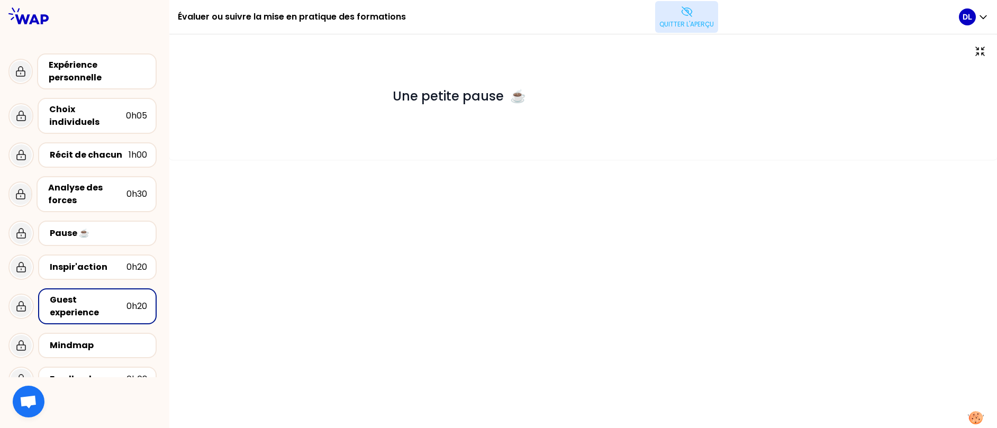
click at [682, 20] on p "Quitter l'aperçu" at bounding box center [686, 24] width 55 height 8
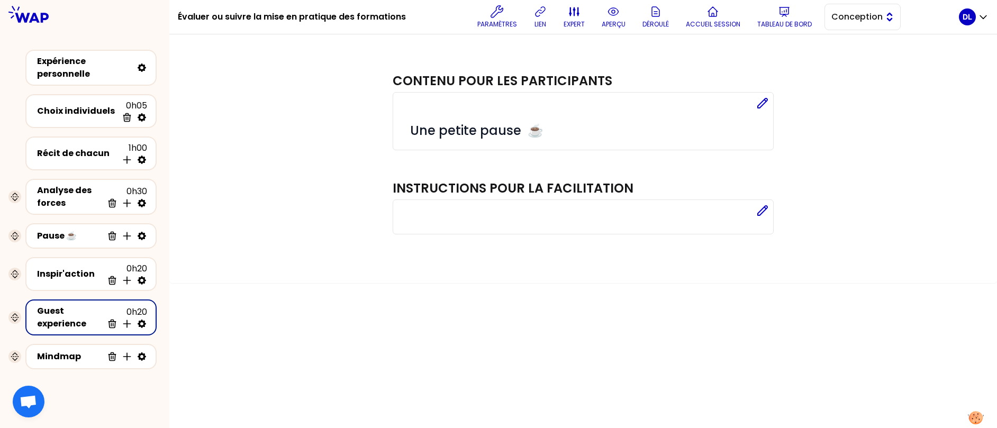
click at [853, 13] on span "Conception" at bounding box center [855, 17] width 48 height 13
click at [825, 60] on li "Facilitation" at bounding box center [862, 60] width 75 height 17
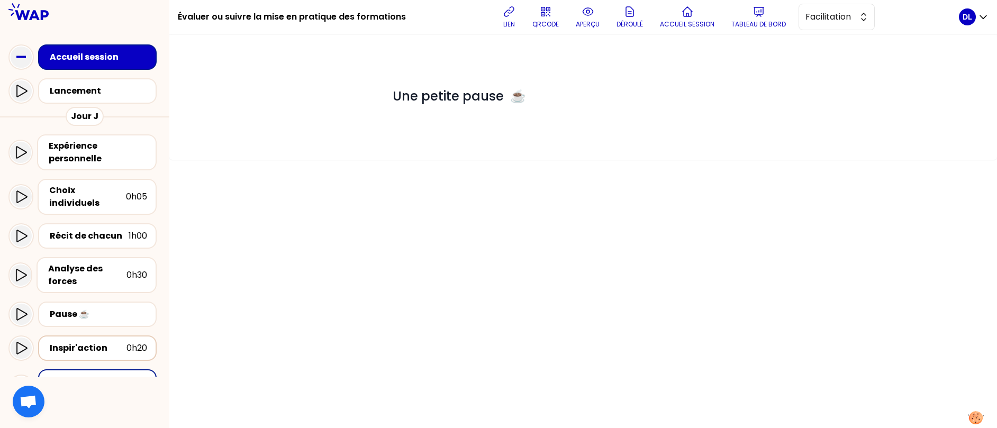
scroll to position [140, 0]
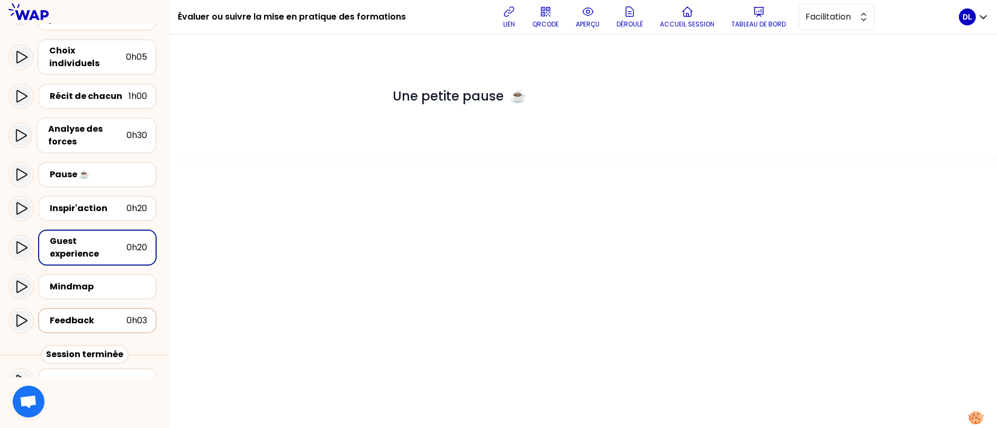
click at [95, 308] on div "Feedback 0h03" at bounding box center [97, 320] width 119 height 25
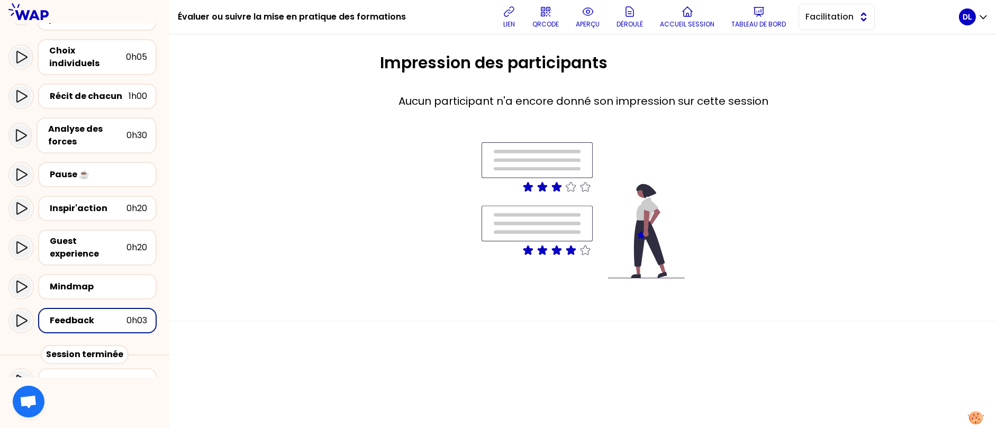
click at [818, 17] on span "Facilitation" at bounding box center [830, 17] width 48 height 13
click at [814, 46] on li "Conception" at bounding box center [836, 43] width 75 height 17
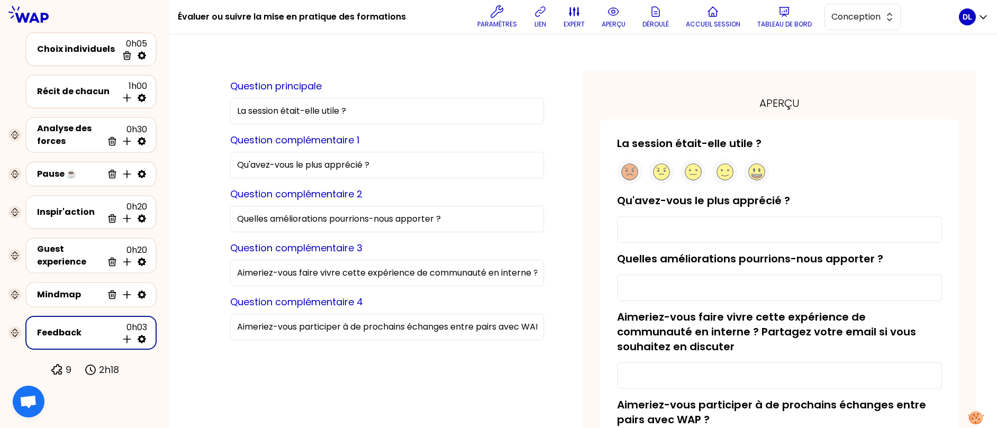
scroll to position [13, 0]
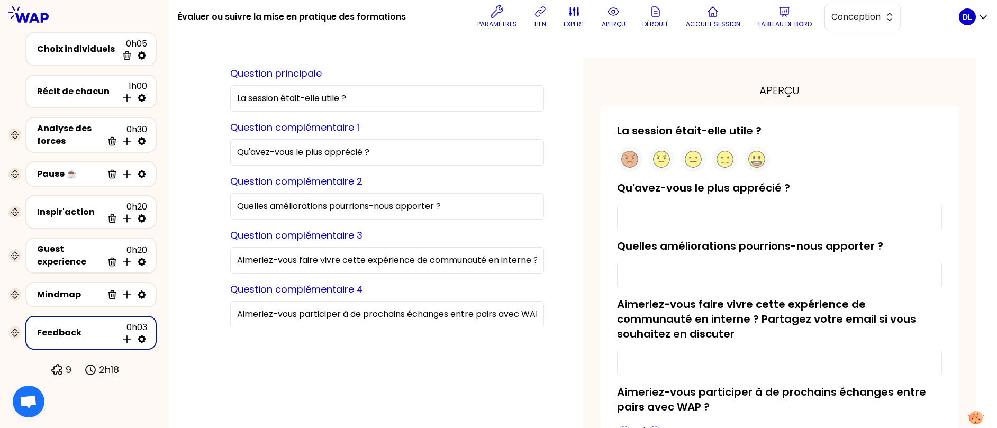
click at [393, 264] on input "Aimeriez-vous faire vivre cette expérience de communauté en interne ? Partagez …" at bounding box center [387, 260] width 314 height 26
click at [416, 261] on input "Aimeriez-vous faire vivre cette expérience de communauté en interne ? Partagez …" at bounding box center [387, 260] width 314 height 26
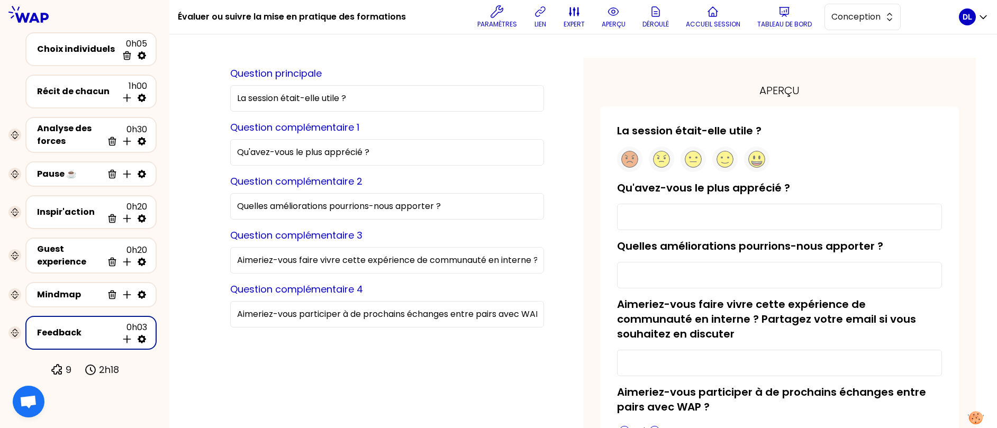
click at [416, 261] on input "Aimeriez-vous faire vivre cette expérience de communauté en interne ? Partagez …" at bounding box center [387, 260] width 314 height 26
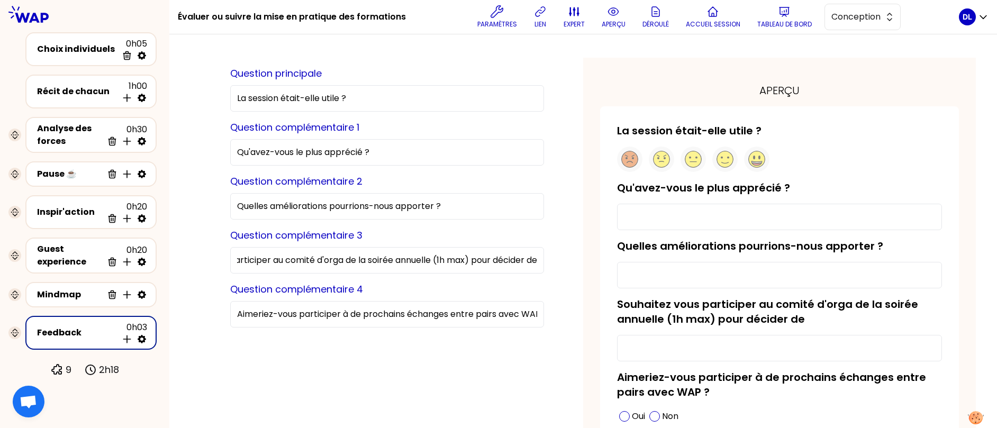
scroll to position [0, 163]
type input "Souhaitez vous participer au comité d'orga de la soirée annuelle (1h max) pour …"
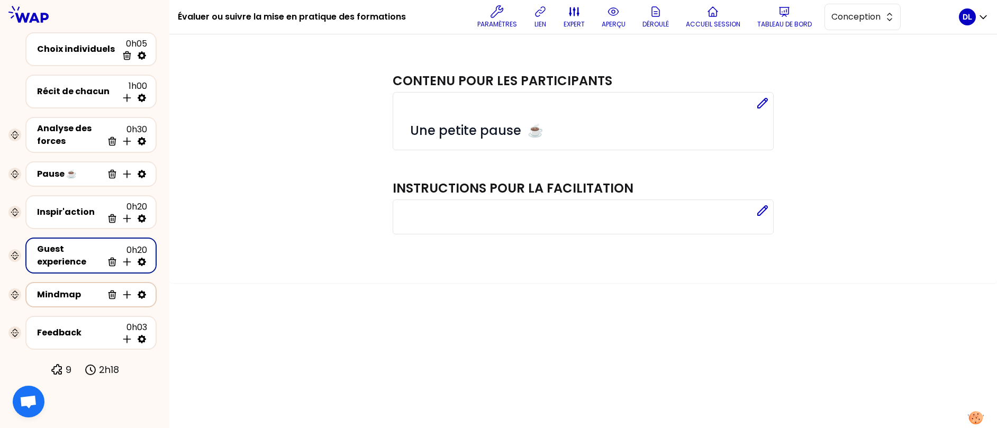
click at [57, 295] on div "Mindmap" at bounding box center [70, 294] width 66 height 13
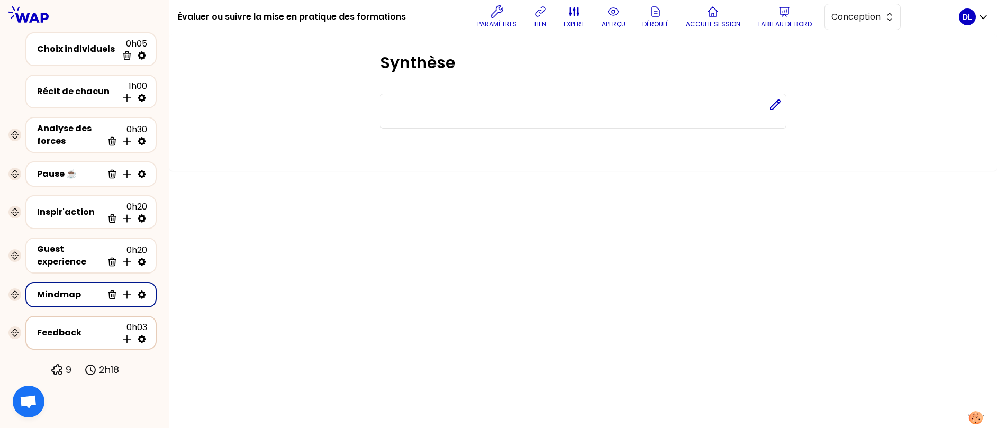
click at [58, 334] on div "Feedback" at bounding box center [77, 333] width 80 height 13
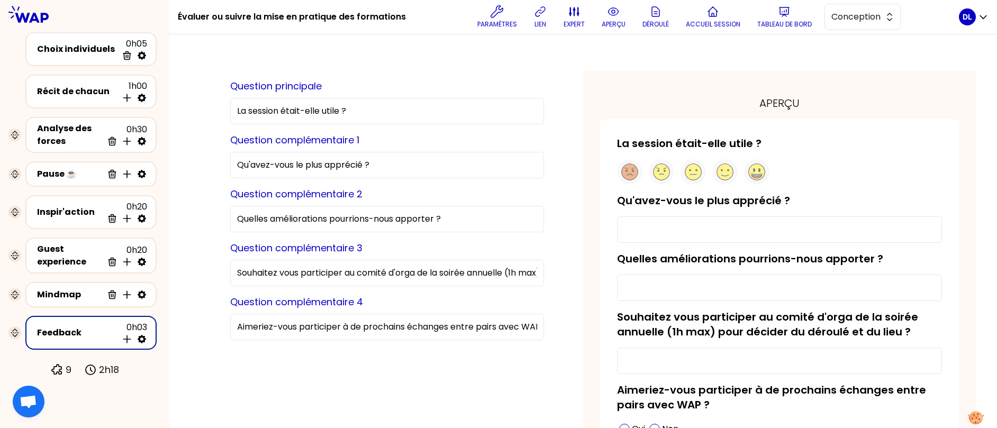
click at [322, 270] on input "Souhaitez vous participer au comité d'orga de la soirée annuelle (1h max) pour …" at bounding box center [387, 273] width 314 height 26
type input "Souhaitez-vous participer au comité d'orga de la soirée annuelle (1h max) pour …"
click at [513, 264] on div "Question principale La session était-elle utile ? Question complémentaire 1 Qu'…" at bounding box center [387, 292] width 393 height 444
click at [402, 270] on input "Souhaitez-vous participer au comité d'orga de la soirée annuelle (1h max) pour …" at bounding box center [387, 273] width 314 height 26
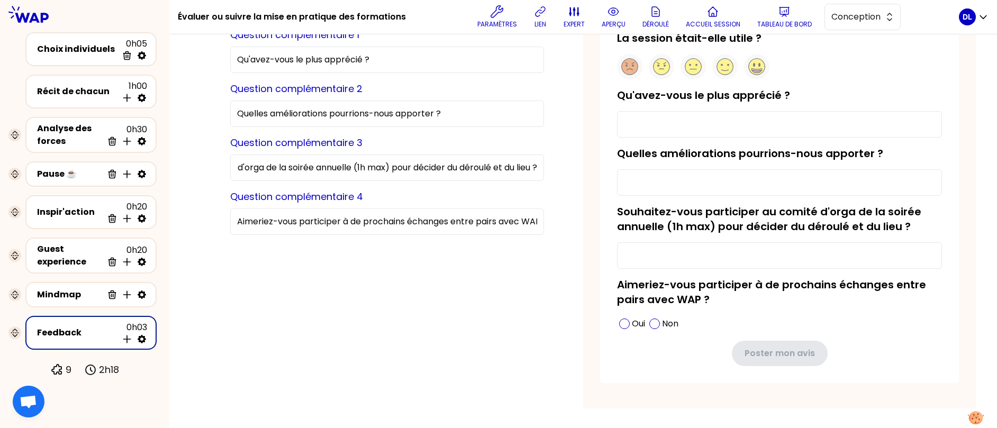
scroll to position [0, 0]
click at [325, 17] on h1 "Évaluer ou suivre la mise en pratique des formations" at bounding box center [292, 17] width 228 height 34
copy div "Évaluer ou suivre la mise en pratique des formations"
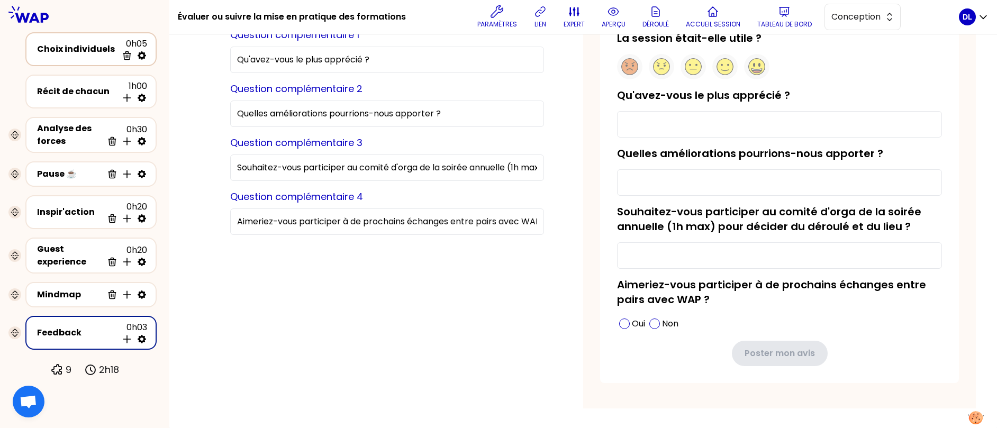
click at [79, 47] on div "Choix individuels" at bounding box center [77, 49] width 80 height 13
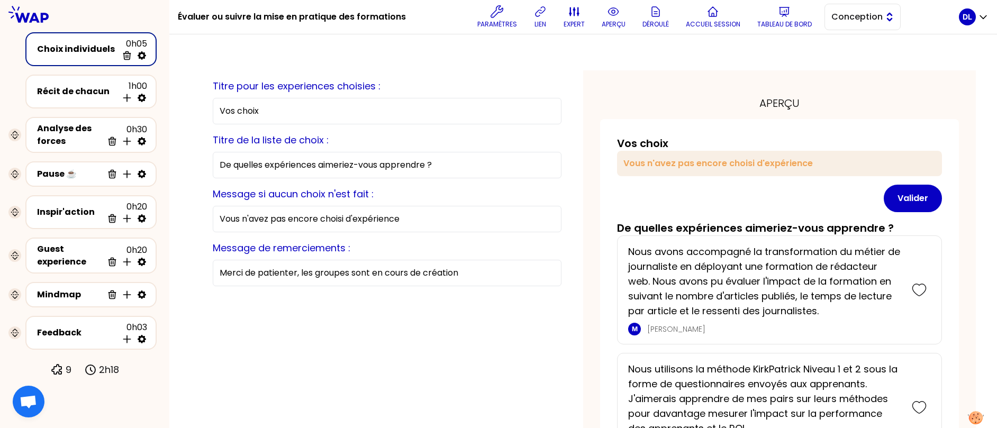
click at [882, 19] on button "Conception" at bounding box center [863, 17] width 76 height 26
click at [860, 63] on span "Facilitation" at bounding box center [869, 60] width 46 height 13
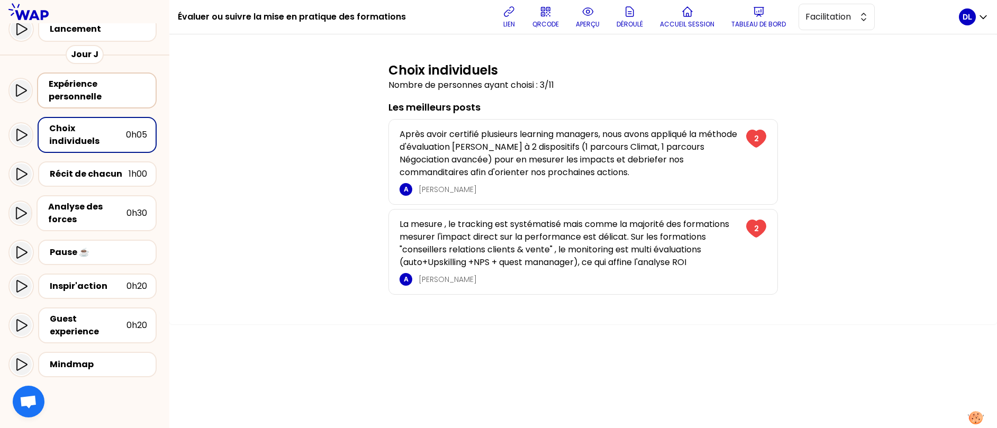
click at [68, 88] on div "Expérience personnelle" at bounding box center [98, 90] width 98 height 25
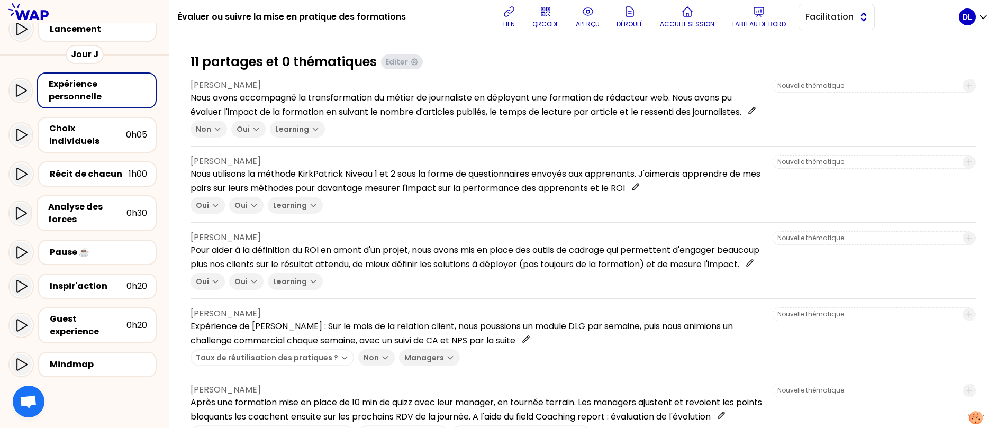
click at [833, 24] on button "Facilitation" at bounding box center [837, 17] width 76 height 26
click at [823, 40] on span "Conception" at bounding box center [843, 43] width 46 height 13
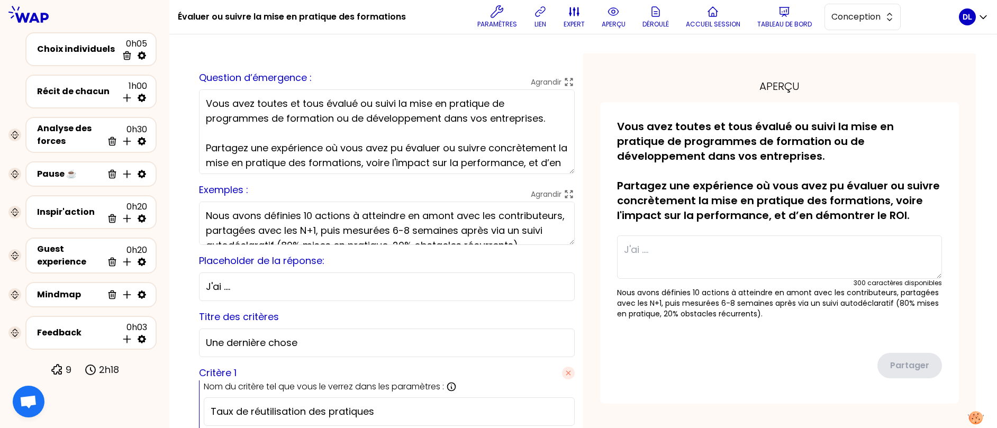
click at [434, 228] on textarea "Nous avons définies 10 actions à atteindre en amont avec les contributeurs, par…" at bounding box center [387, 223] width 376 height 43
paste textarea "Anne-Sophie a défini 10 actions à atteindre pendant la phase de conception avec…"
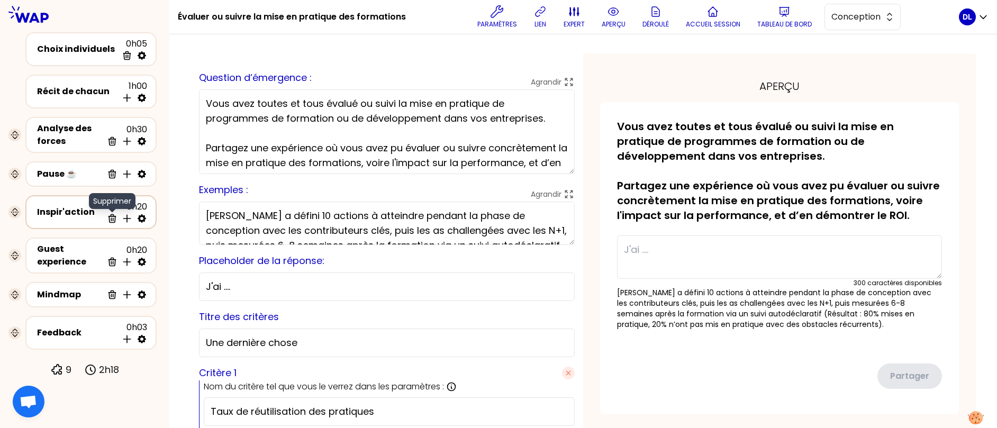
drag, startPoint x: 274, startPoint y: 215, endPoint x: 112, endPoint y: 215, distance: 162.5
click at [112, 215] on div "Évaluer ou suivre la mise en pratique des formations Paramètres lien expert ape…" at bounding box center [498, 214] width 997 height 428
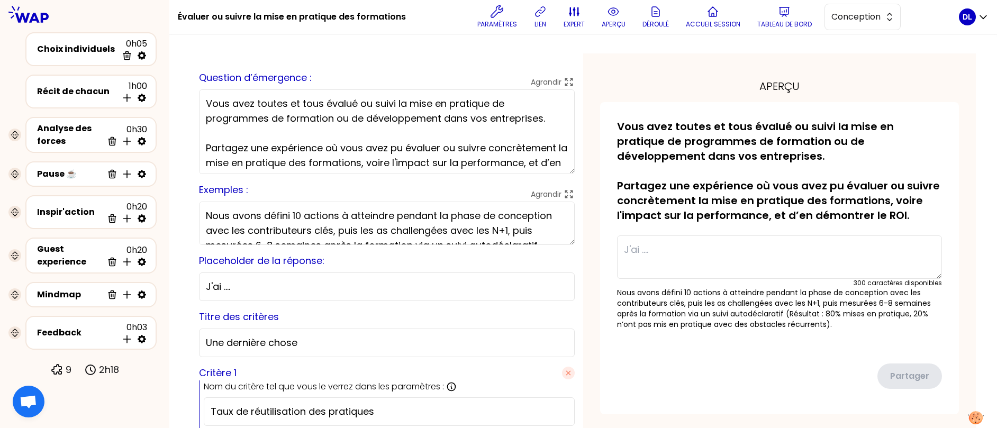
click at [207, 213] on textarea "Nous avons défini 10 actions à atteindre pendant la phase de conception avec le…" at bounding box center [387, 223] width 376 height 43
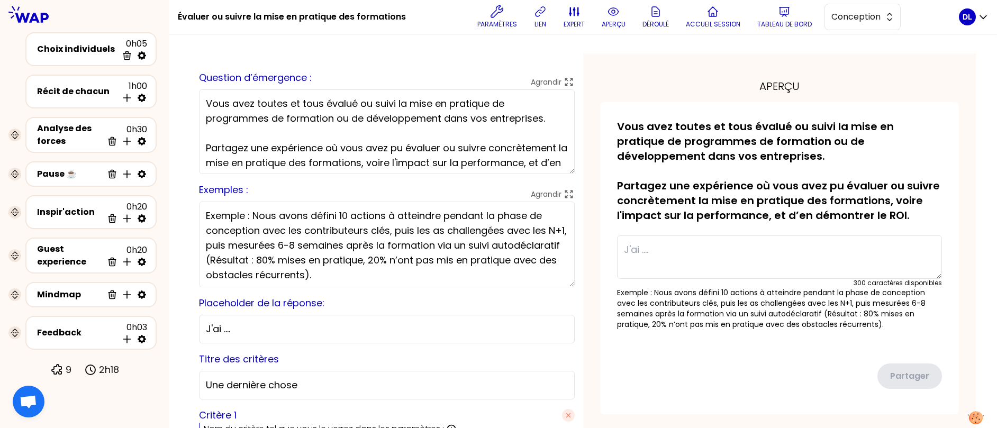
drag, startPoint x: 572, startPoint y: 240, endPoint x: 568, endPoint y: 286, distance: 45.7
click at [568, 286] on textarea "Exemple : Nous avons défini 10 actions à atteindre pendant la phase de concepti…" at bounding box center [387, 245] width 376 height 86
click at [444, 230] on textarea "Exemple : Nous avons défini 10 actions à atteindre pendant la phase de concepti…" at bounding box center [387, 246] width 376 height 88
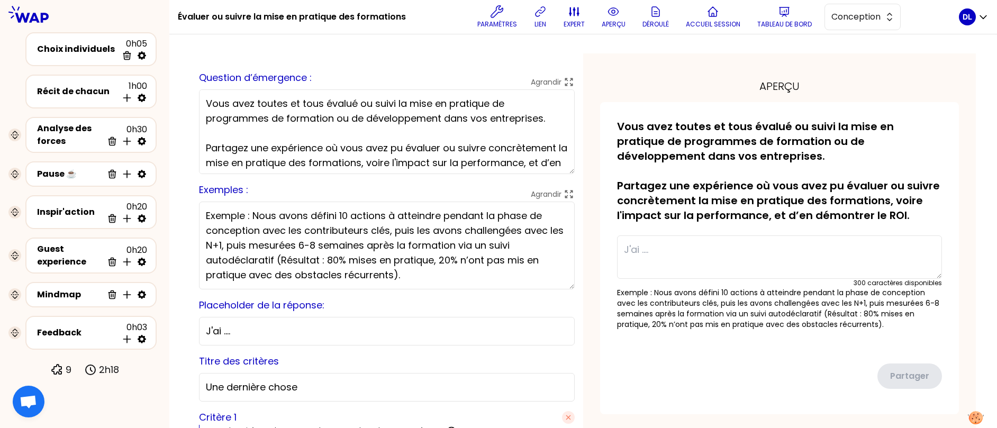
click at [228, 262] on textarea "Exemple : Nous avons défini 10 actions à atteindre pendant la phase de concepti…" at bounding box center [387, 246] width 376 height 88
click at [574, 240] on textarea "Exemple : Nous avons défini 10 actions à atteindre pendant la phase de concepti…" at bounding box center [387, 246] width 376 height 88
type textarea "Exemple : Nous avons défini 10 actions à atteindre pendant la phase de concepti…"
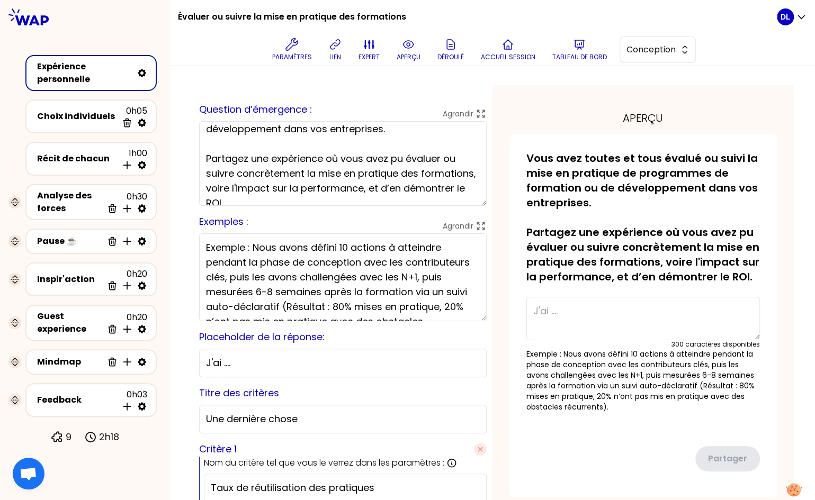
scroll to position [47, 0]
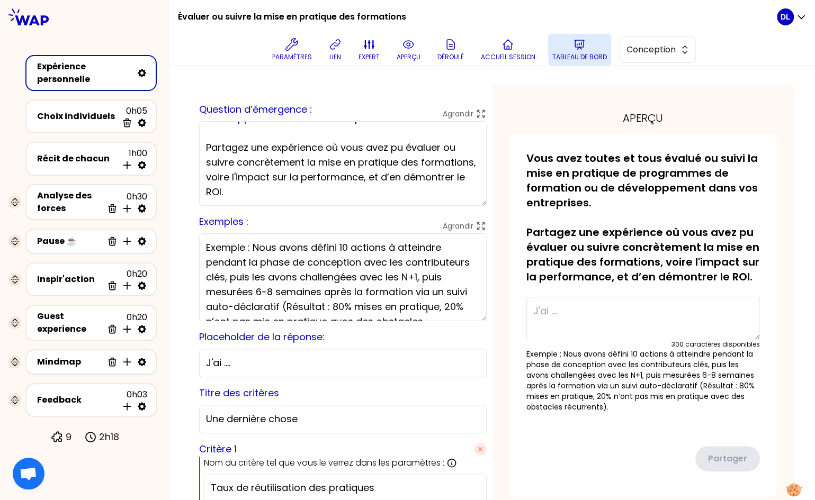
click at [572, 53] on p "Tableau de bord" at bounding box center [579, 57] width 55 height 8
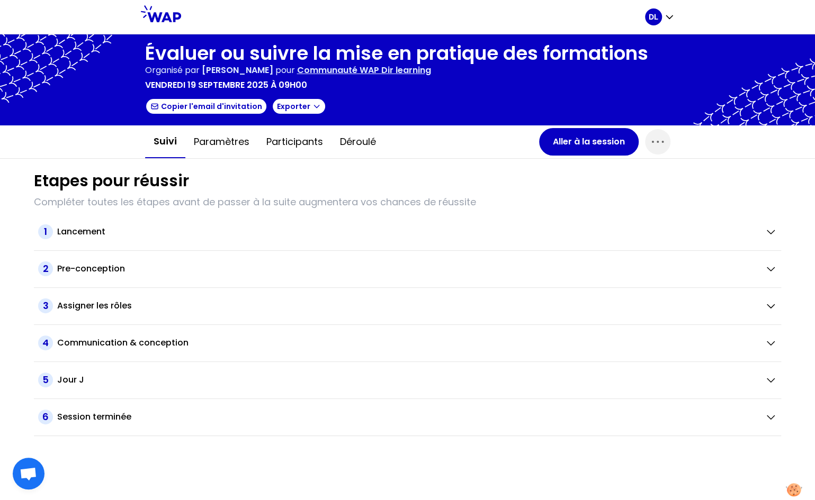
click at [676, 18] on div "DL" at bounding box center [408, 17] width 542 height 34
click at [673, 18] on icon "button" at bounding box center [669, 17] width 11 height 11
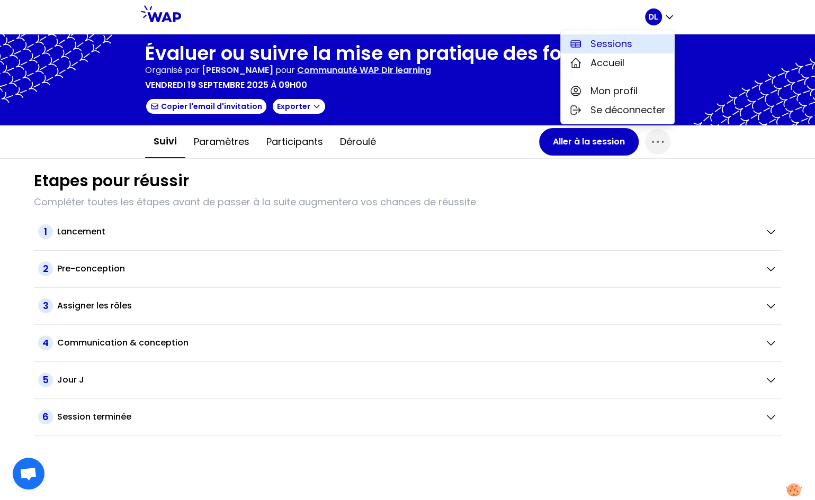
click at [634, 46] on button "Sessions" at bounding box center [616, 43] width 113 height 19
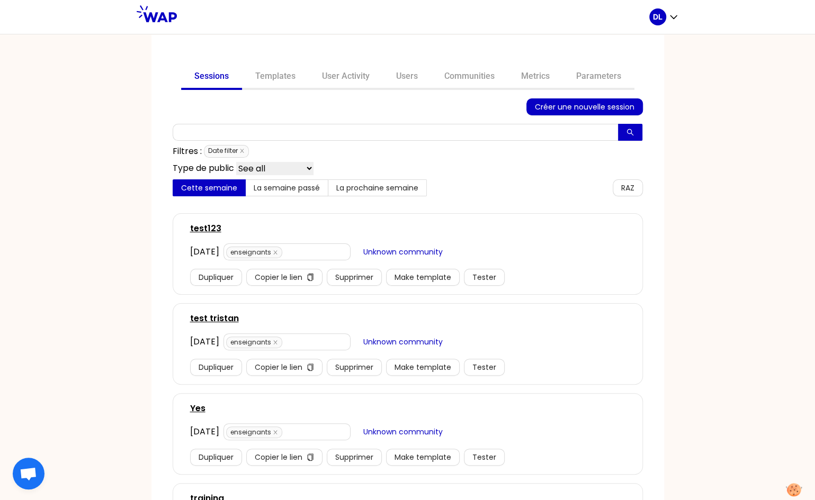
click at [241, 153] on span "Date filter" at bounding box center [226, 151] width 45 height 13
click at [239, 150] on icon "close" at bounding box center [241, 150] width 5 height 5
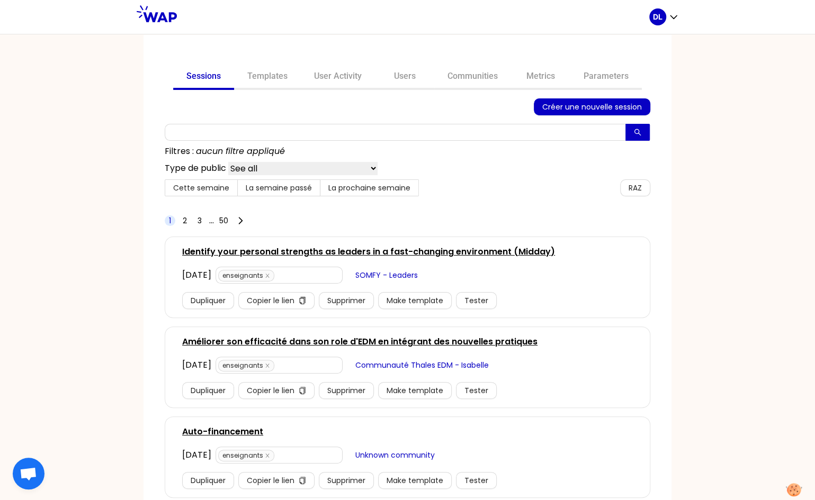
click at [321, 248] on link "Identify your personal strengths as leaders in a fast-changing environment (Mid…" at bounding box center [368, 252] width 373 height 13
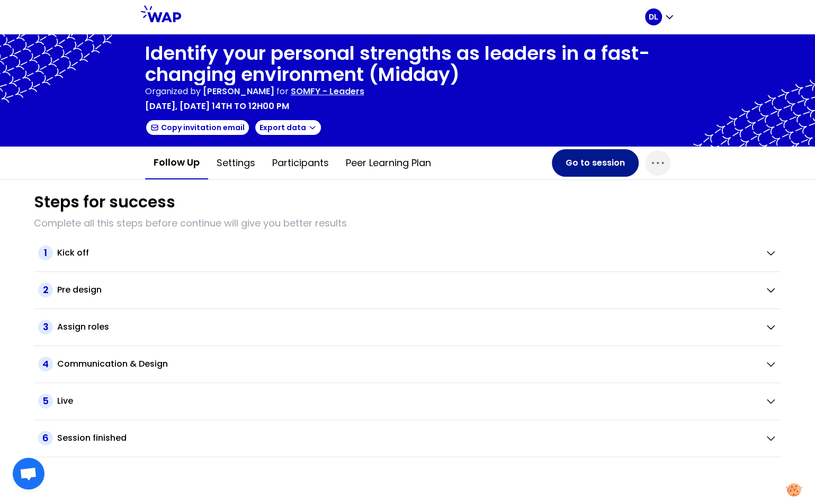
click at [577, 165] on button "Go to session" at bounding box center [594, 163] width 87 height 28
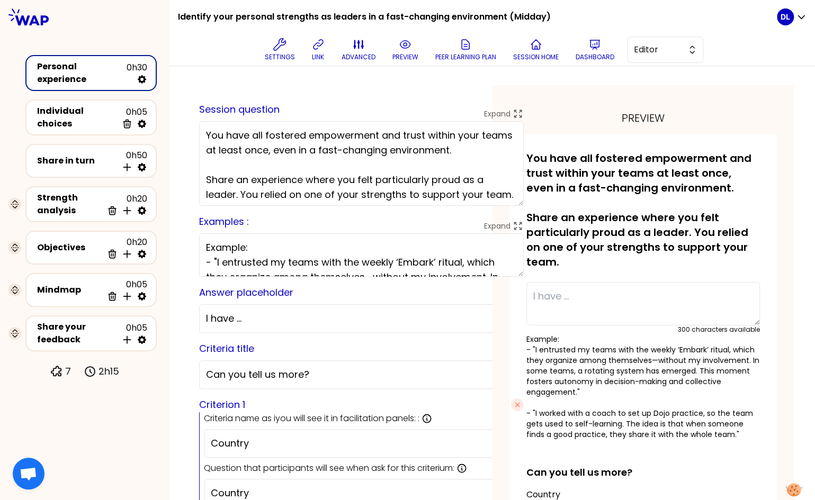
click at [319, 161] on textarea "You have all fostered empowerment and trust within your teams at least once, ev…" at bounding box center [361, 163] width 324 height 85
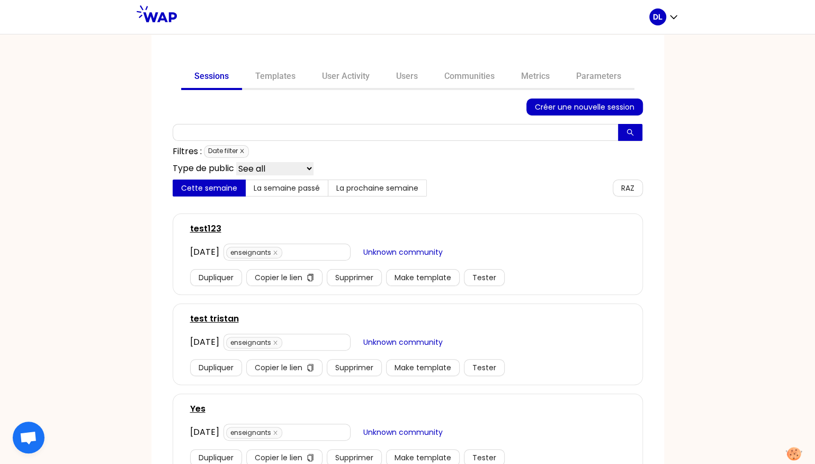
click at [242, 149] on icon "close" at bounding box center [241, 150] width 5 height 5
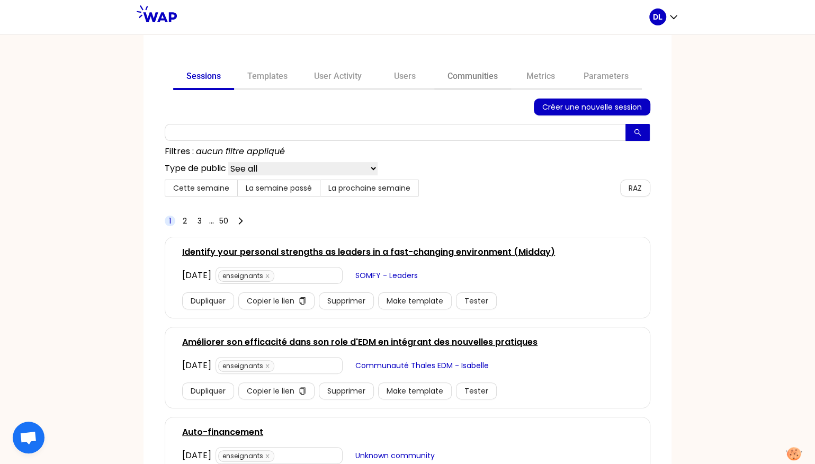
click at [459, 88] on link "Communities" at bounding box center [472, 77] width 77 height 25
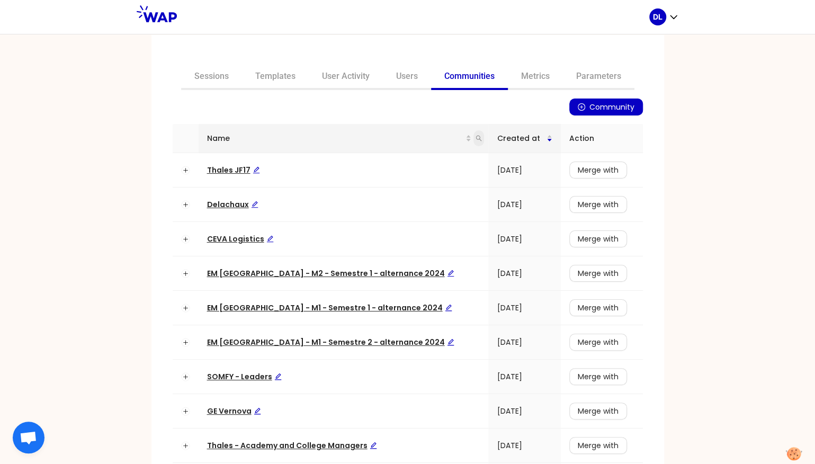
click at [473, 139] on span at bounding box center [478, 138] width 11 height 16
type input "learning"
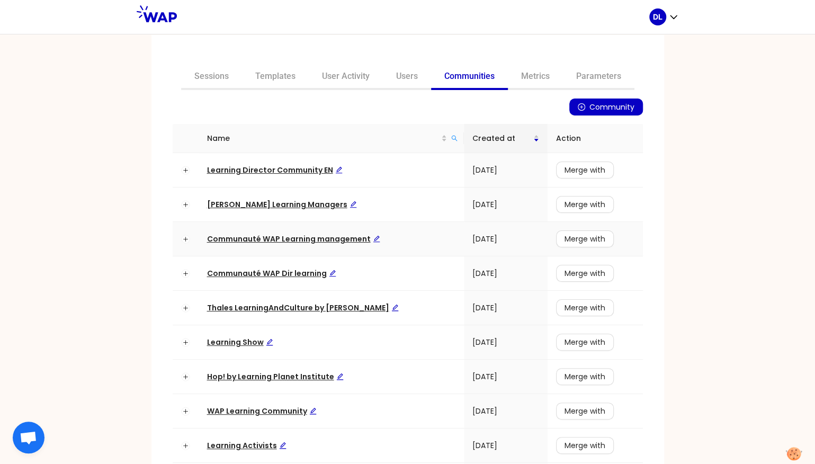
click at [268, 239] on span "Communauté WAP Learning management" at bounding box center [293, 238] width 173 height 11
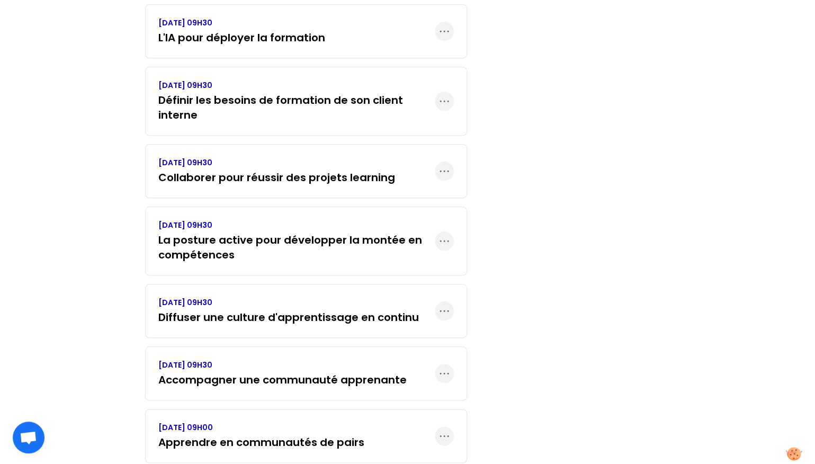
scroll to position [537, 0]
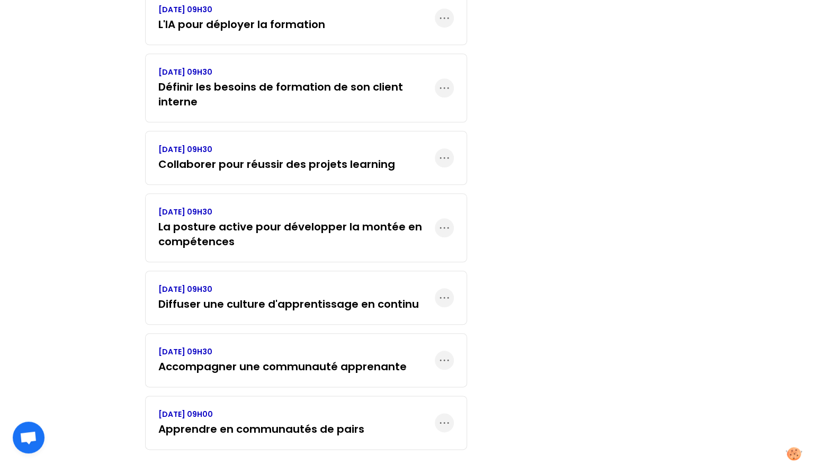
click at [332, 421] on h3 "Apprendre en communautés de pairs" at bounding box center [261, 428] width 206 height 15
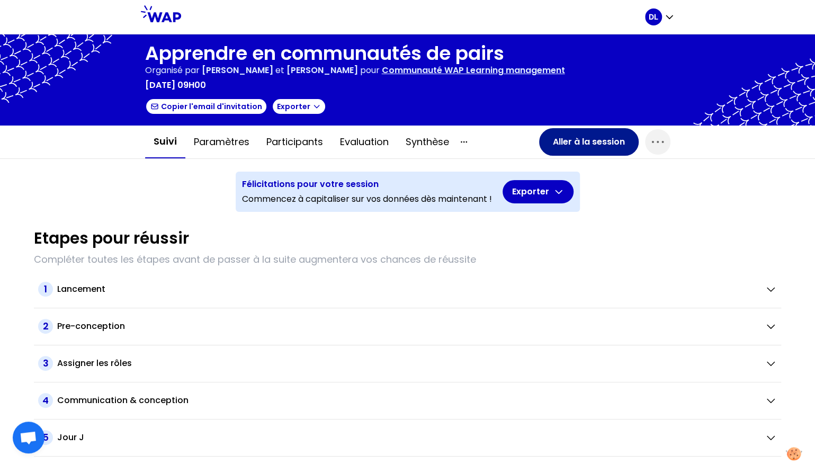
click at [597, 149] on button "Aller à la session" at bounding box center [589, 142] width 100 height 28
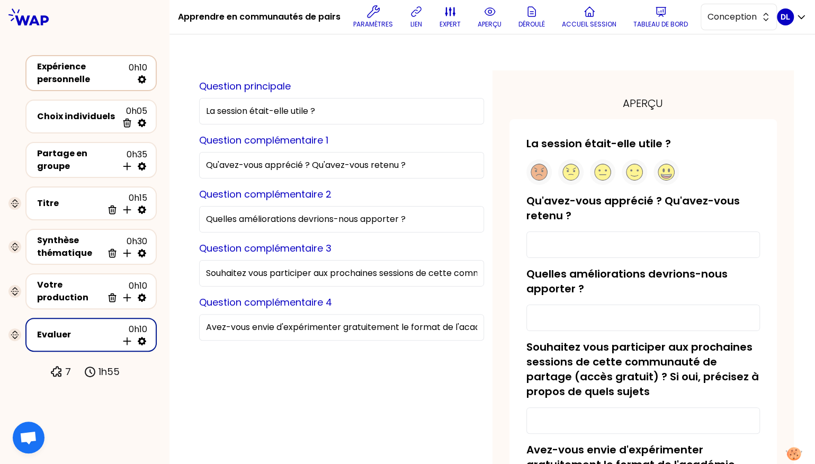
click at [106, 75] on div "Expérience personnelle" at bounding box center [83, 72] width 92 height 25
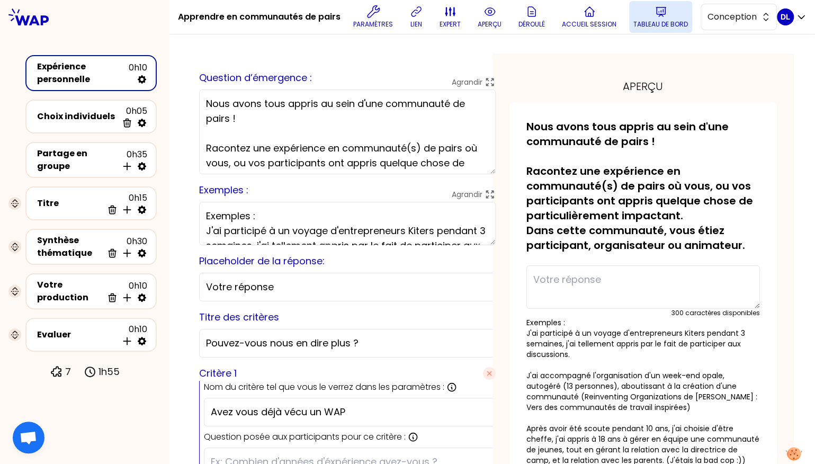
click at [664, 17] on icon at bounding box center [660, 11] width 13 height 13
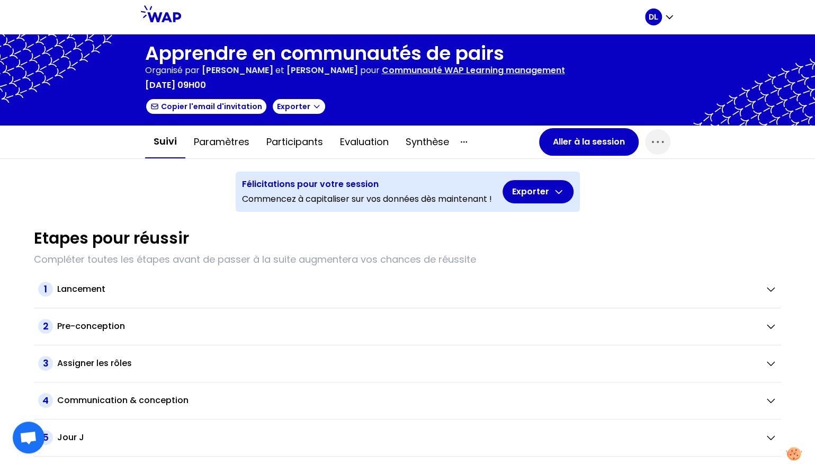
click at [430, 74] on p "Communauté WAP Learning management" at bounding box center [473, 70] width 183 height 13
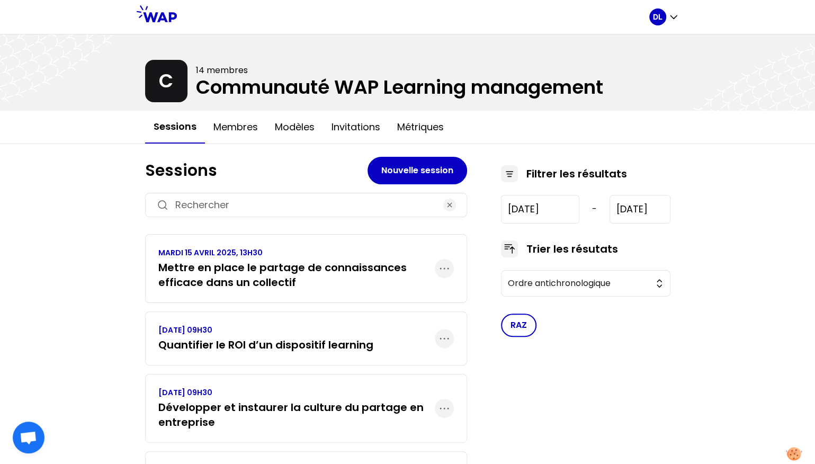
scroll to position [233, 0]
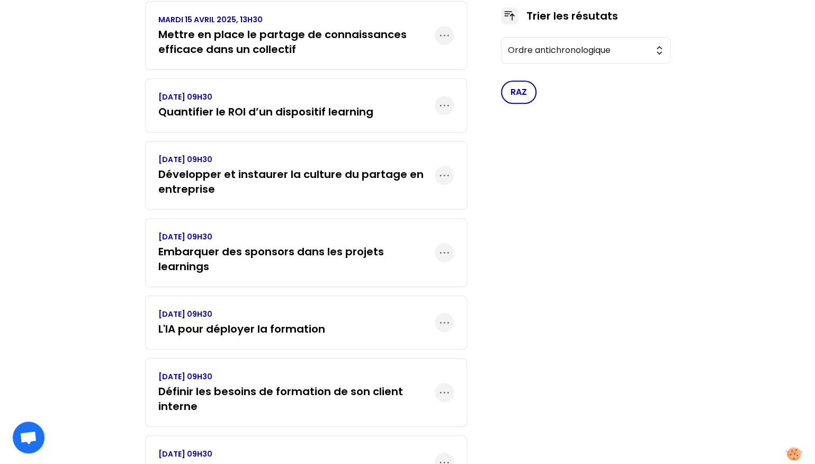
click at [263, 44] on h3 "Mettre en place le partage de connaissances efficace dans un collectif" at bounding box center [296, 42] width 276 height 30
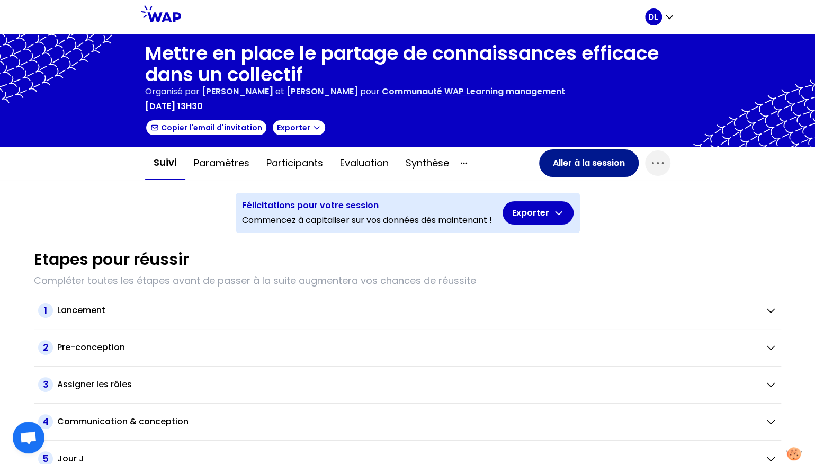
click at [580, 165] on button "Aller à la session" at bounding box center [589, 163] width 100 height 28
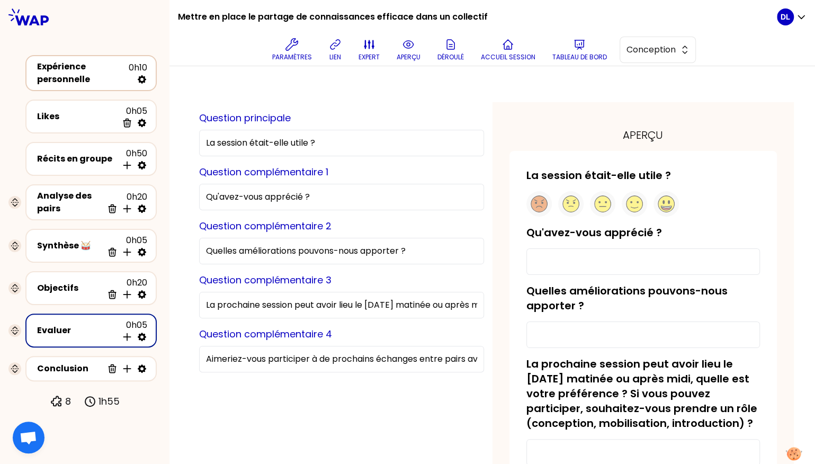
click at [95, 78] on div "Expérience personnelle" at bounding box center [83, 72] width 92 height 25
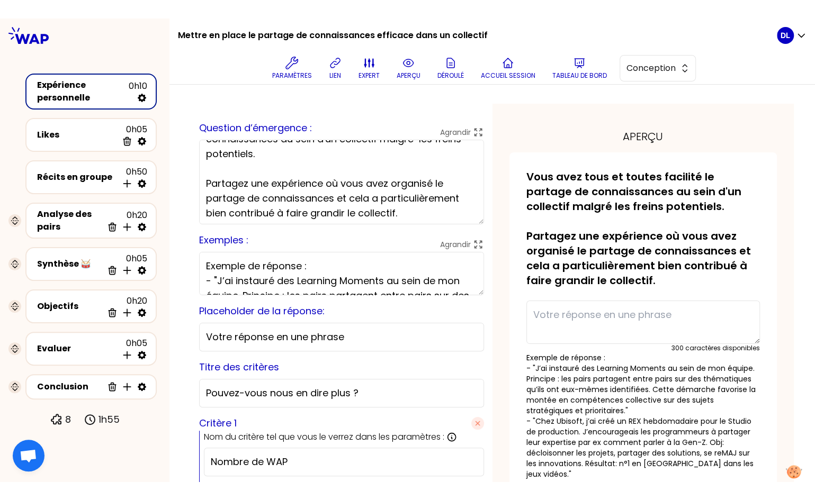
scroll to position [32, 0]
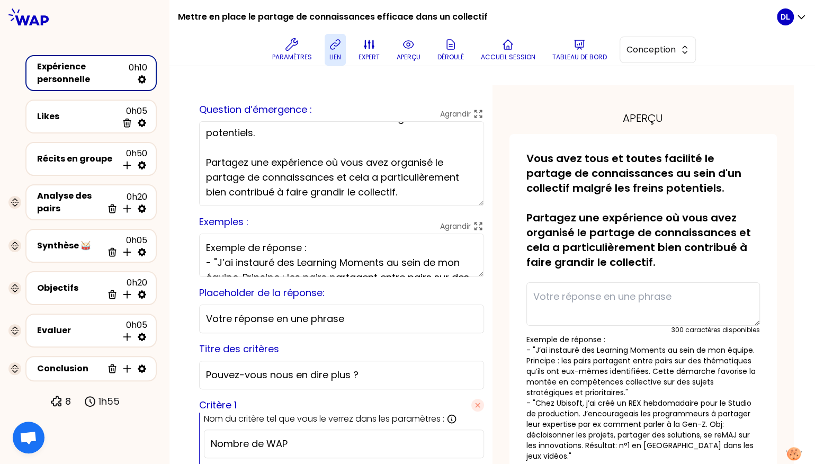
click at [331, 61] on button "lien" at bounding box center [334, 50] width 21 height 32
